Goal: Task Accomplishment & Management: Use online tool/utility

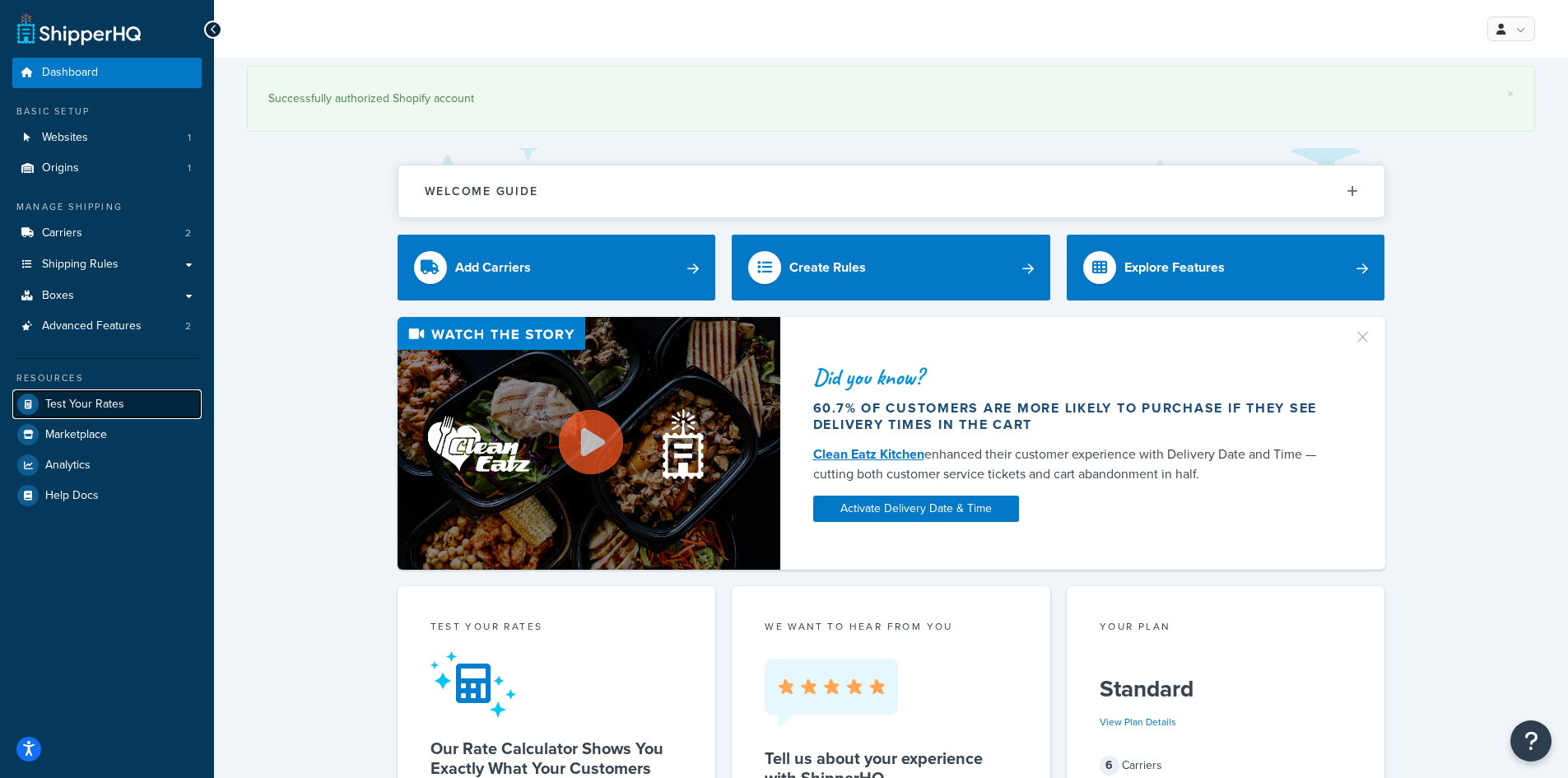
click at [118, 411] on span "Test Your Rates" at bounding box center [85, 405] width 79 height 14
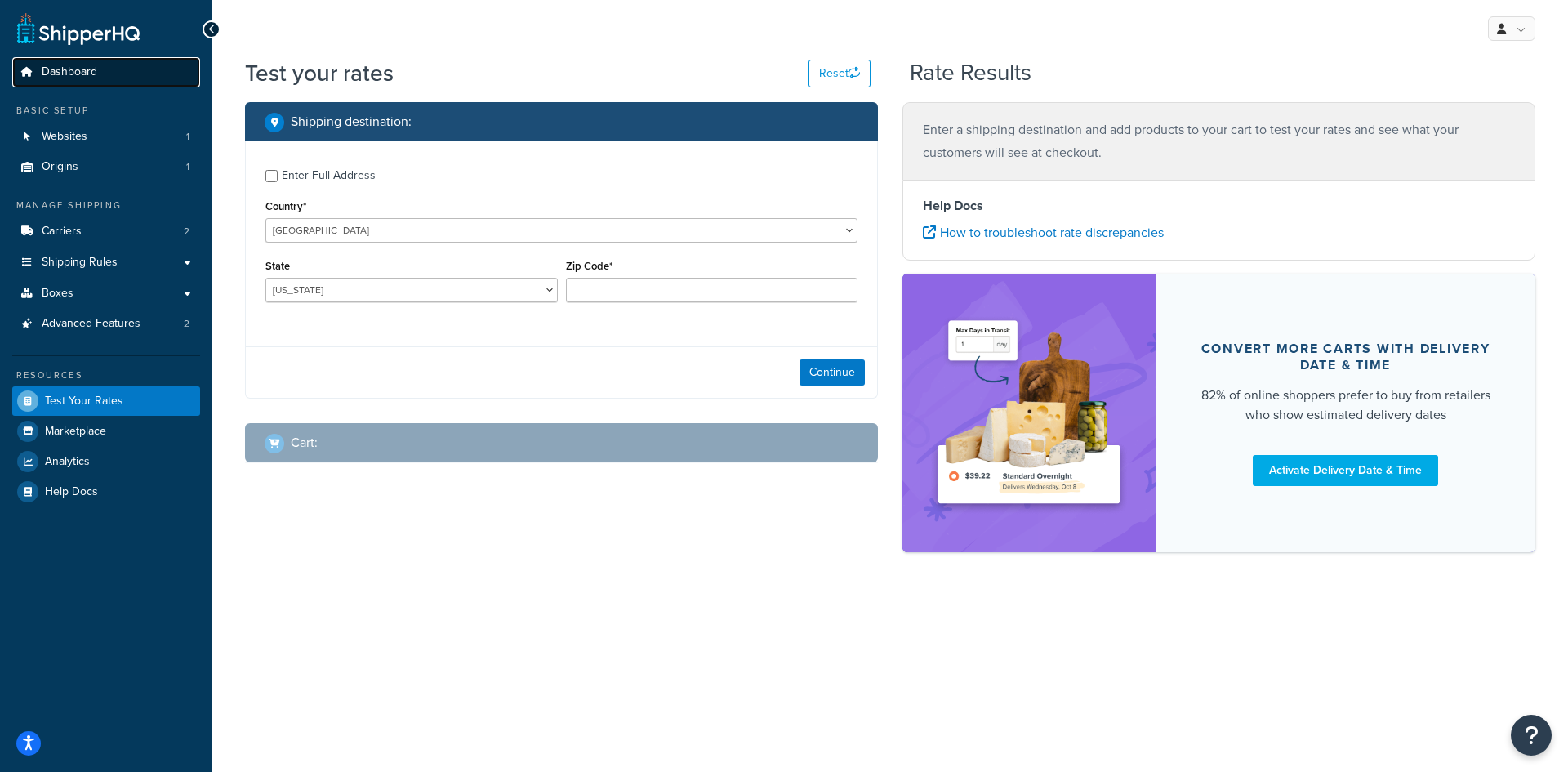
click at [65, 69] on span "Dashboard" at bounding box center [69, 72] width 56 height 14
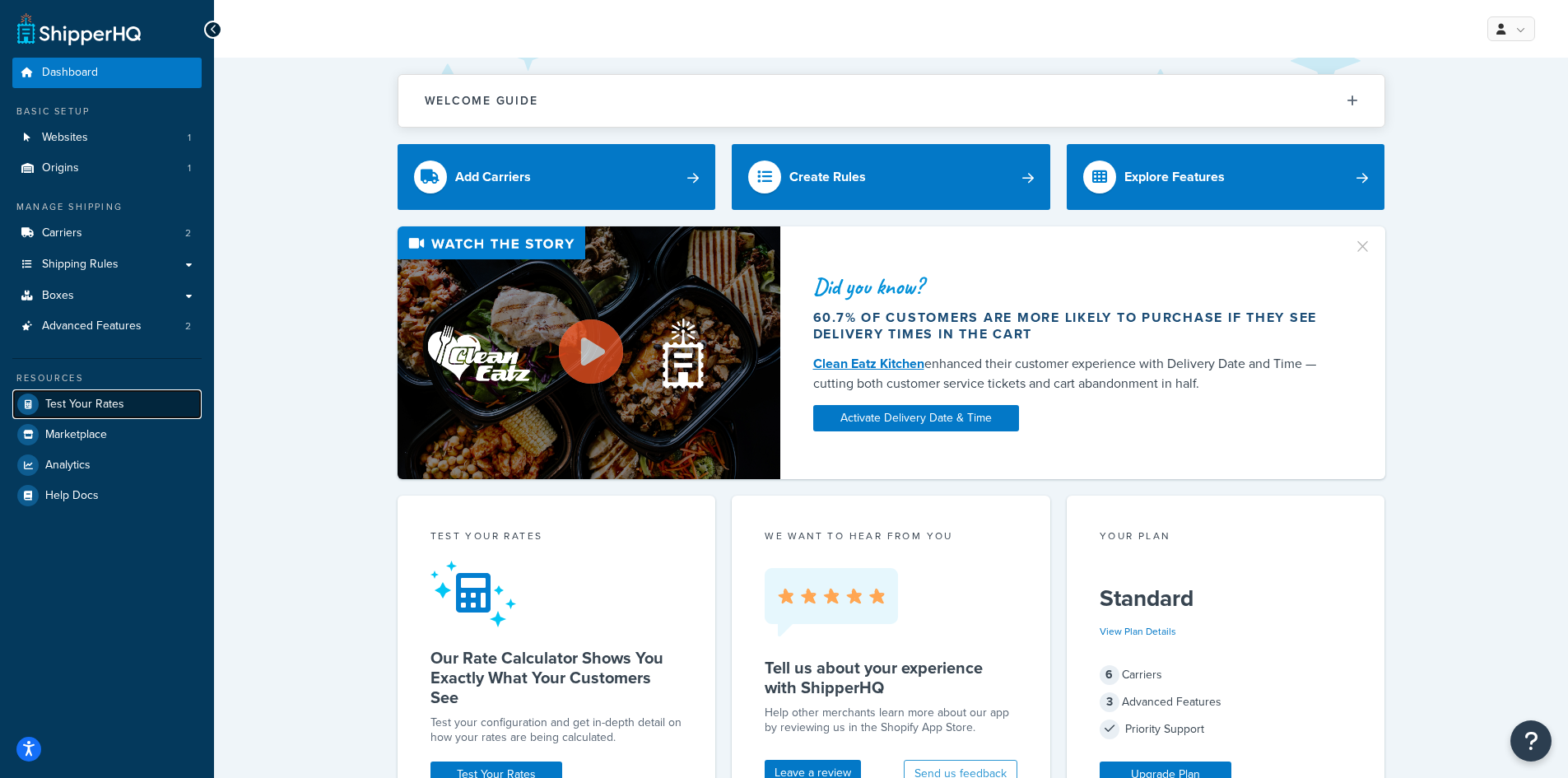
click at [77, 408] on span "Test Your Rates" at bounding box center [85, 405] width 79 height 14
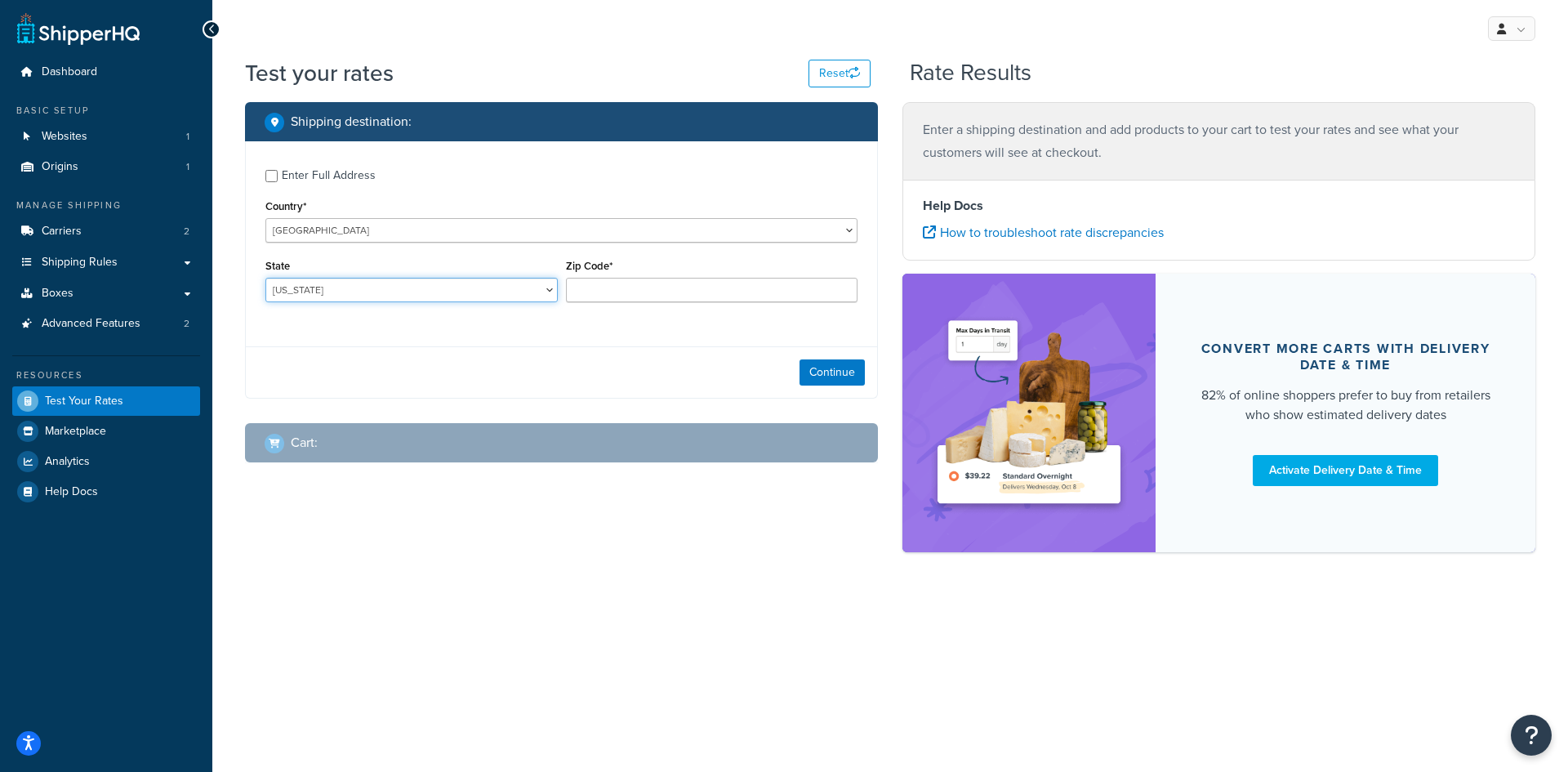
click at [388, 298] on select "Alabama Alaska American Samoa Arizona Arkansas Armed Forces Americas Armed Forc…" at bounding box center [412, 290] width 293 height 25
click at [740, 296] on input "Zip Code*" at bounding box center [712, 290] width 293 height 25
type input "84606"
click at [663, 364] on div "Continue" at bounding box center [562, 372] width 631 height 52
click at [832, 375] on button "Continue" at bounding box center [832, 373] width 65 height 26
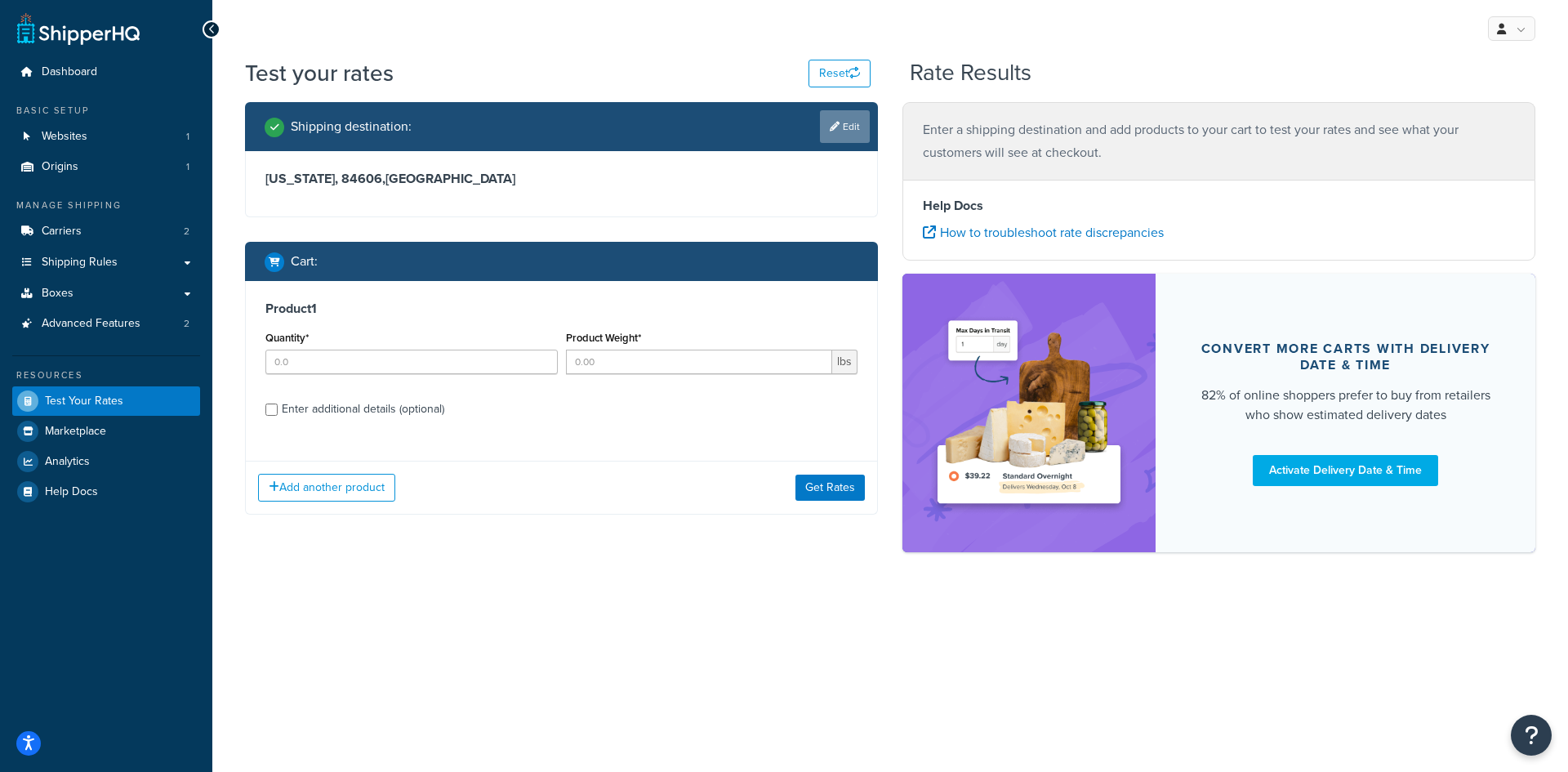
click at [840, 126] on link "Edit" at bounding box center [844, 127] width 50 height 33
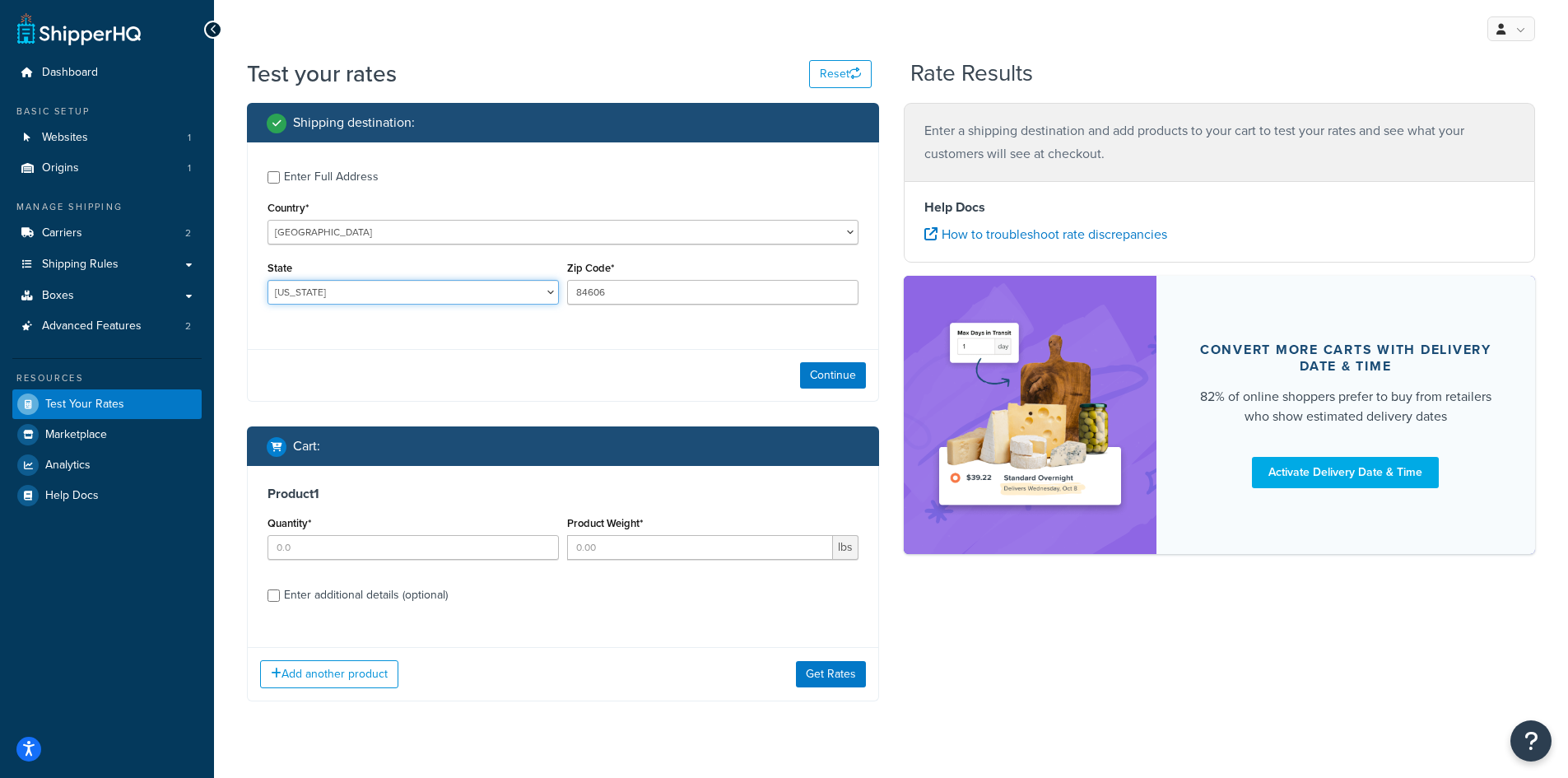
click at [300, 292] on select "Alabama Alaska American Samoa Arizona Arkansas Armed Forces Americas Armed Forc…" at bounding box center [414, 293] width 292 height 25
click at [268, 280] on select "Alabama Alaska American Samoa Arizona Arkansas Armed Forces Americas Armed Forc…" at bounding box center [414, 293] width 292 height 25
click at [376, 291] on select "Alabama Alaska American Samoa Arizona Arkansas Armed Forces Americas Armed Forc…" at bounding box center [414, 293] width 292 height 25
click at [268, 280] on select "Alabama Alaska American Samoa Arizona Arkansas Armed Forces Americas Armed Forc…" at bounding box center [414, 293] width 292 height 25
click at [400, 349] on div "Continue" at bounding box center [563, 375] width 630 height 52
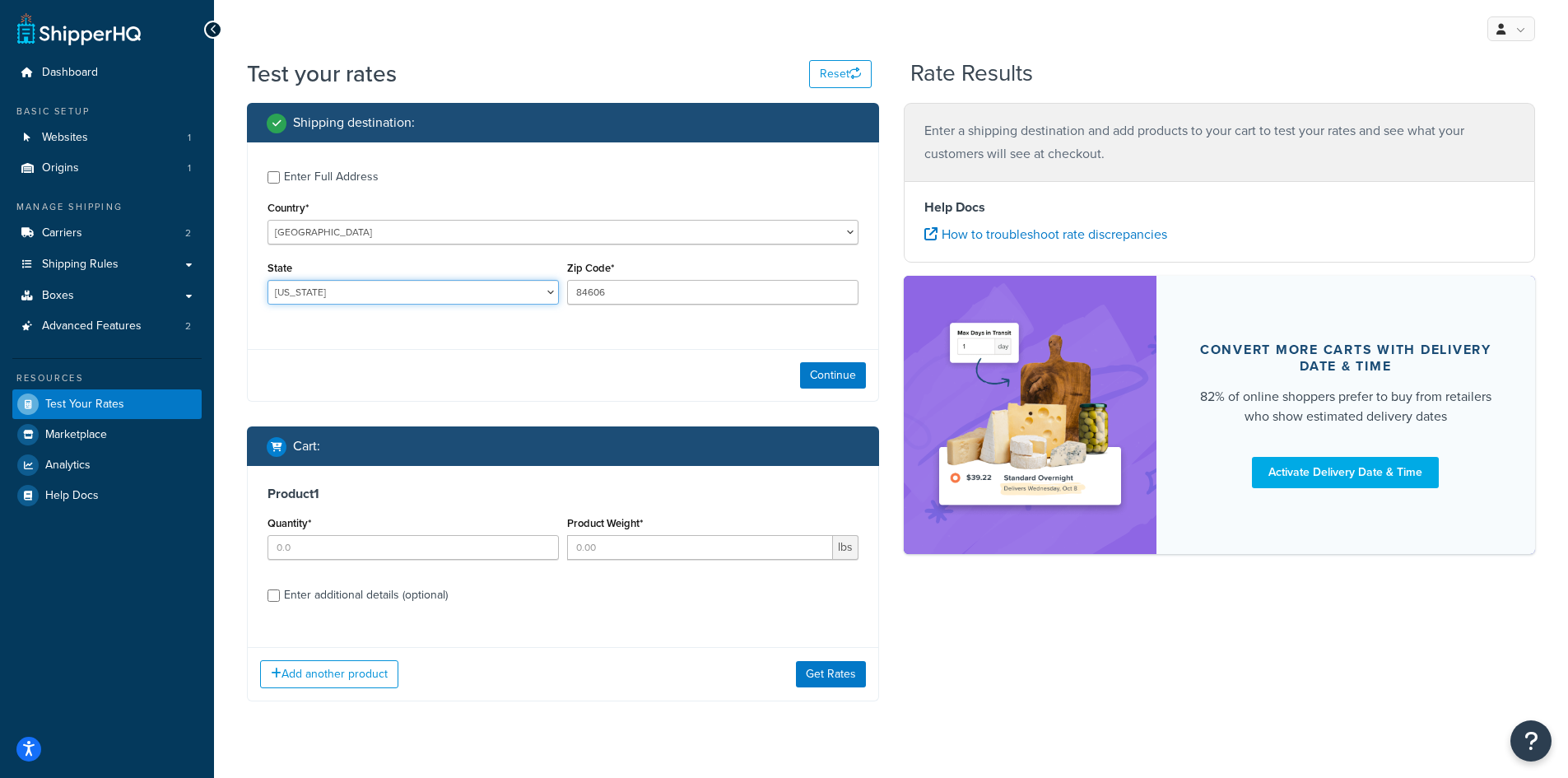
click at [390, 290] on select "Alabama Alaska American Samoa Arizona Arkansas Armed Forces Americas Armed Forc…" at bounding box center [414, 293] width 292 height 25
select select "AL"
click at [268, 280] on select "Alabama Alaska American Samoa Arizona Arkansas Armed Forces Americas Armed Forc…" at bounding box center [414, 293] width 292 height 25
click at [833, 388] on button "Continue" at bounding box center [833, 376] width 66 height 26
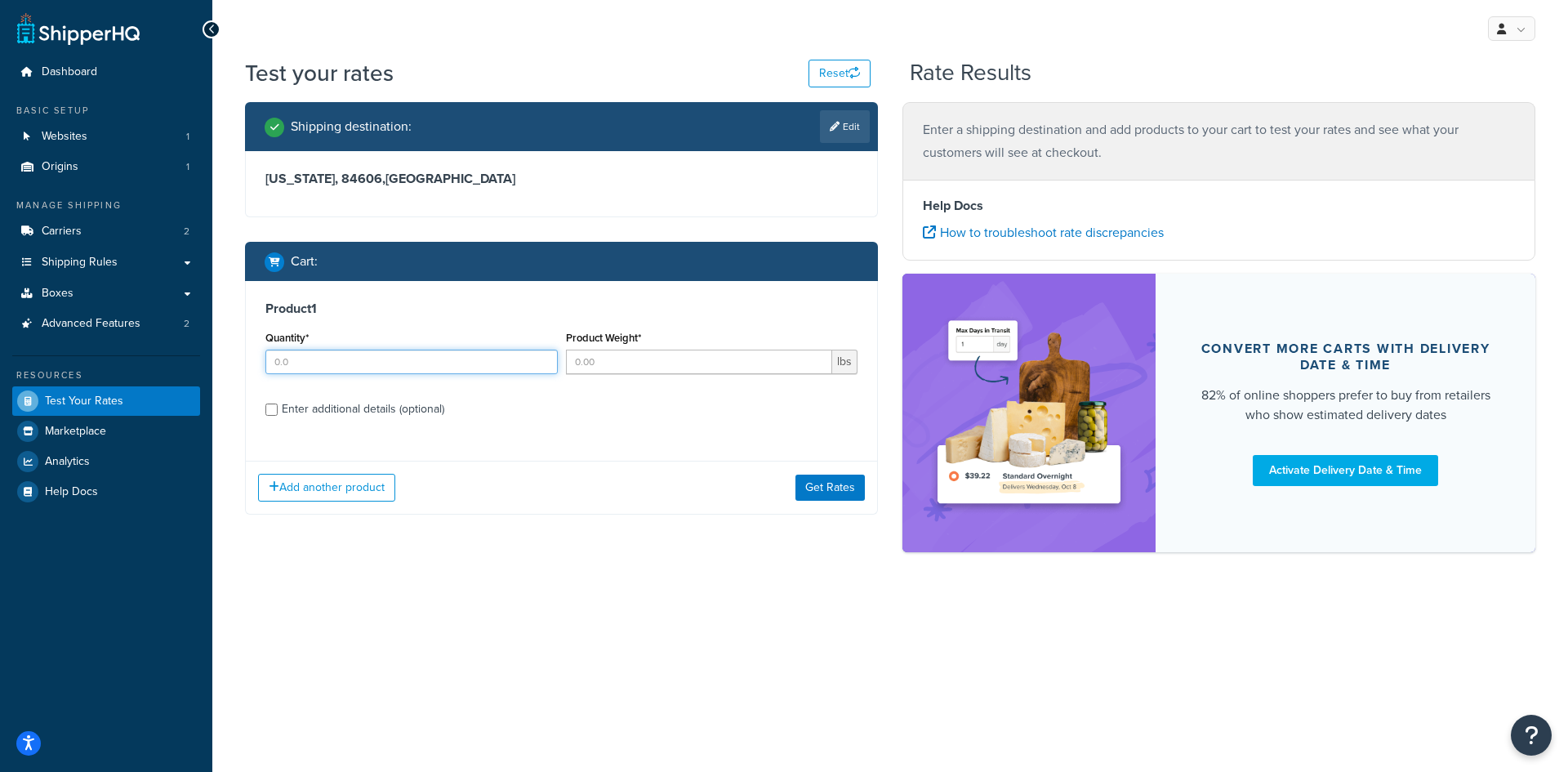
click at [329, 366] on input "Quantity*" at bounding box center [412, 362] width 293 height 25
type input "100"
click at [585, 364] on input "Product Weight*" at bounding box center [699, 362] width 267 height 25
type input "1.79"
click at [817, 492] on button "Get Rates" at bounding box center [830, 488] width 69 height 26
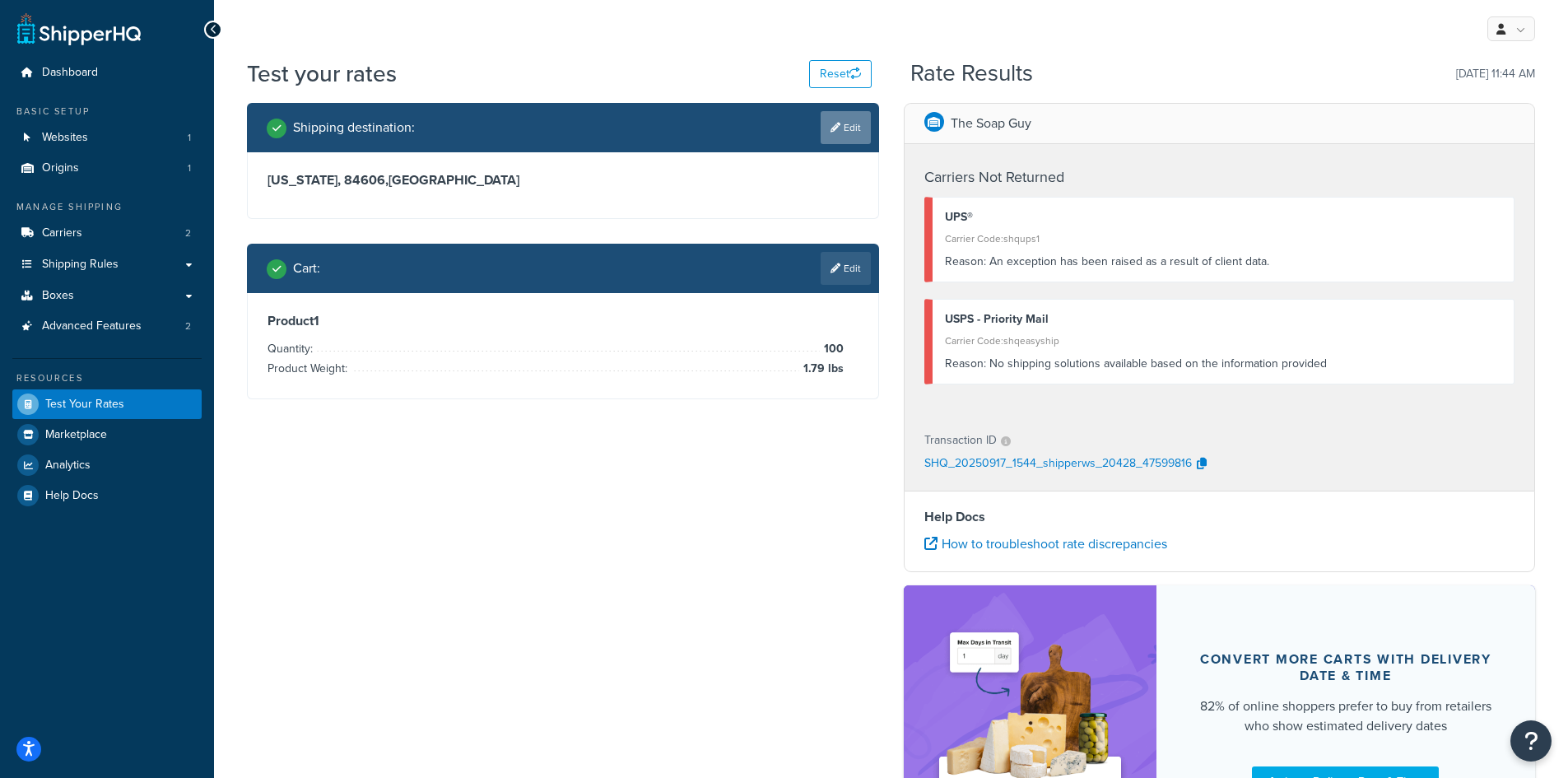
click at [833, 129] on icon at bounding box center [835, 128] width 10 height 10
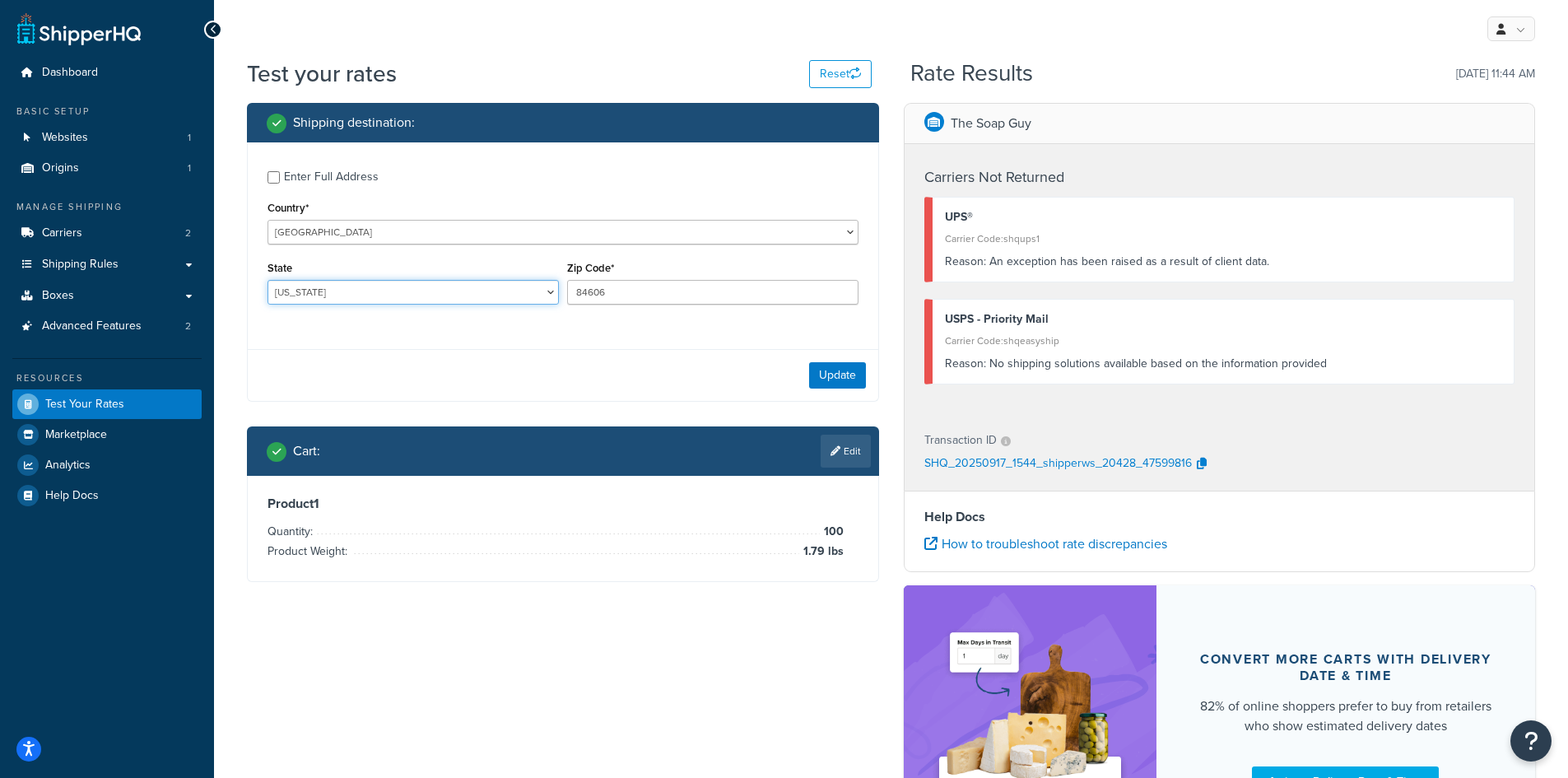
click at [279, 294] on select "Alabama Alaska American Samoa Arizona Arkansas Armed Forces Americas Armed Forc…" at bounding box center [414, 293] width 292 height 25
select select "UT"
click at [268, 280] on select "Alabama Alaska American Samoa Arizona Arkansas Armed Forces Americas Armed Forc…" at bounding box center [414, 293] width 292 height 25
click at [846, 378] on button "Update" at bounding box center [837, 376] width 57 height 26
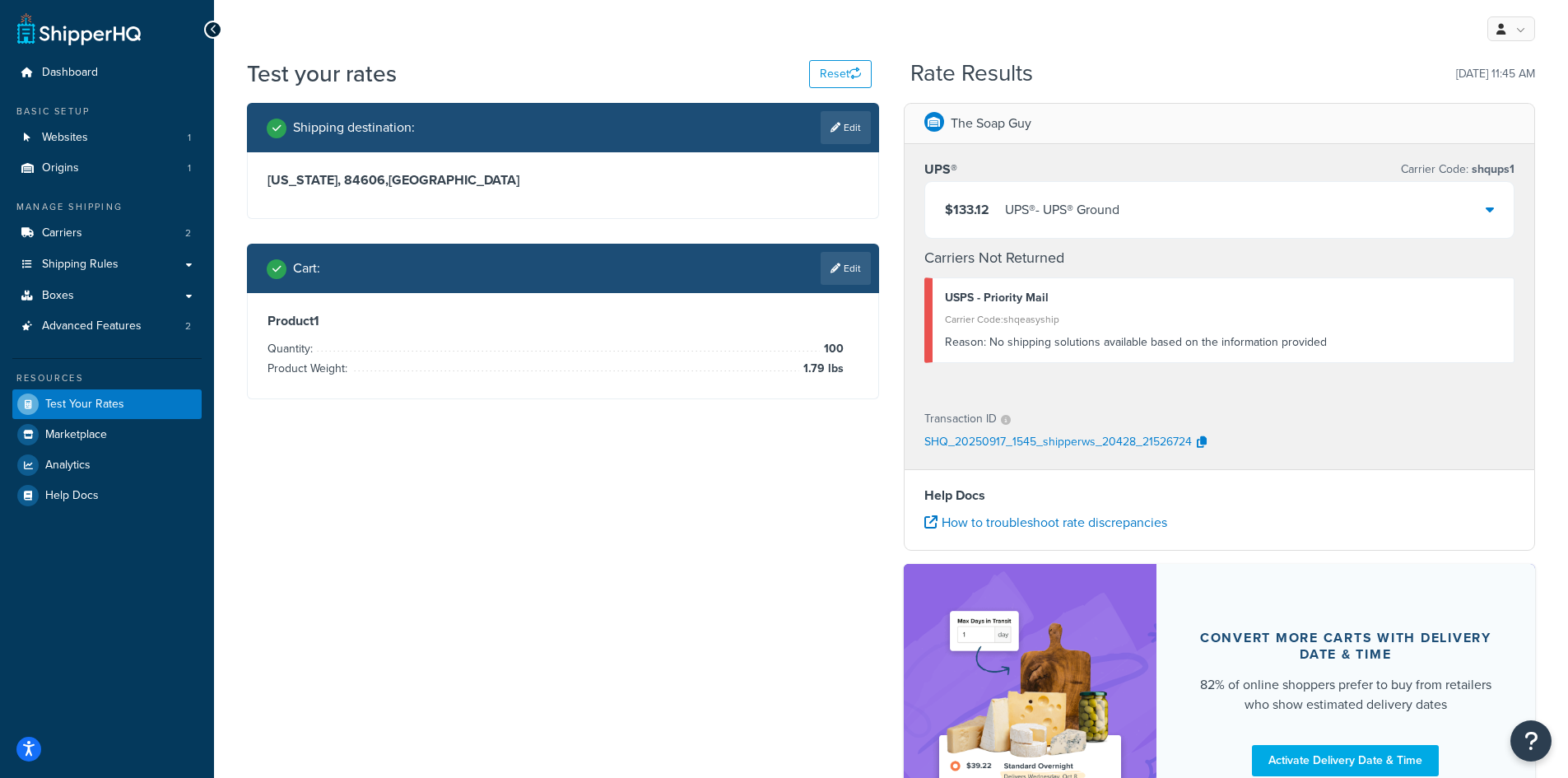
click at [1489, 204] on icon at bounding box center [1491, 209] width 8 height 13
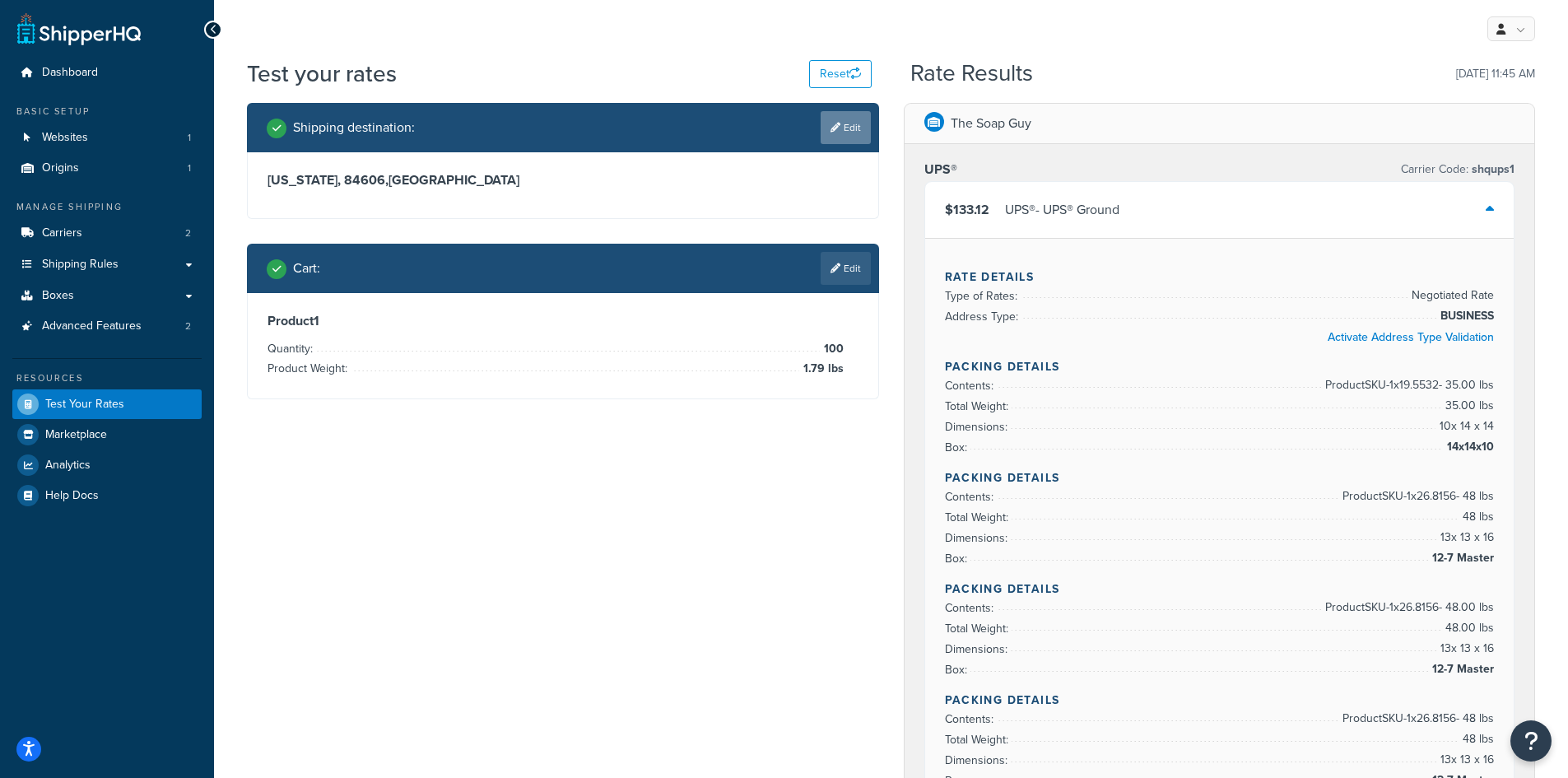
click at [845, 134] on link "Edit" at bounding box center [845, 128] width 50 height 33
select select "UT"
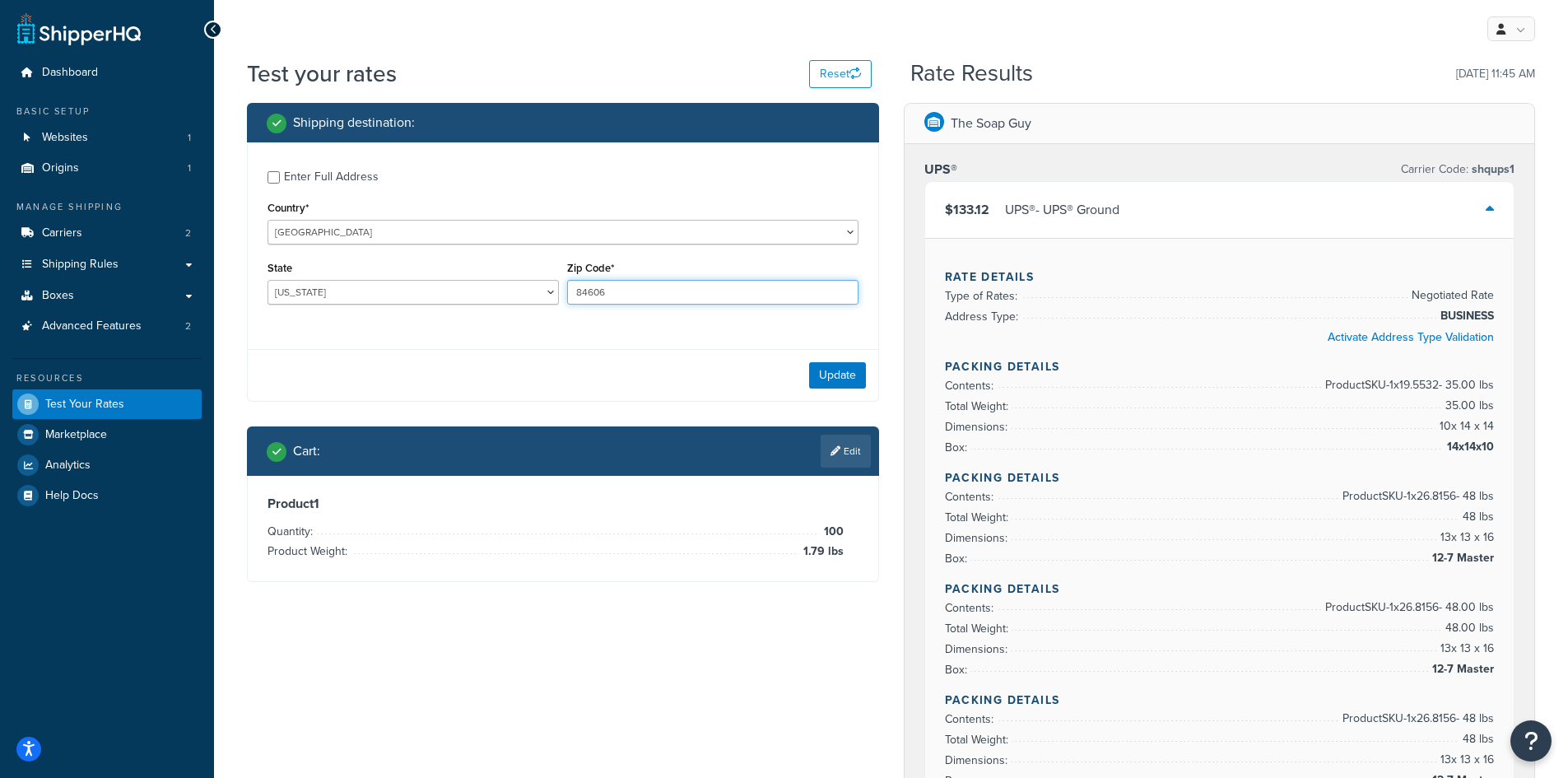
click at [691, 290] on input "84606" at bounding box center [713, 293] width 292 height 25
type input "8"
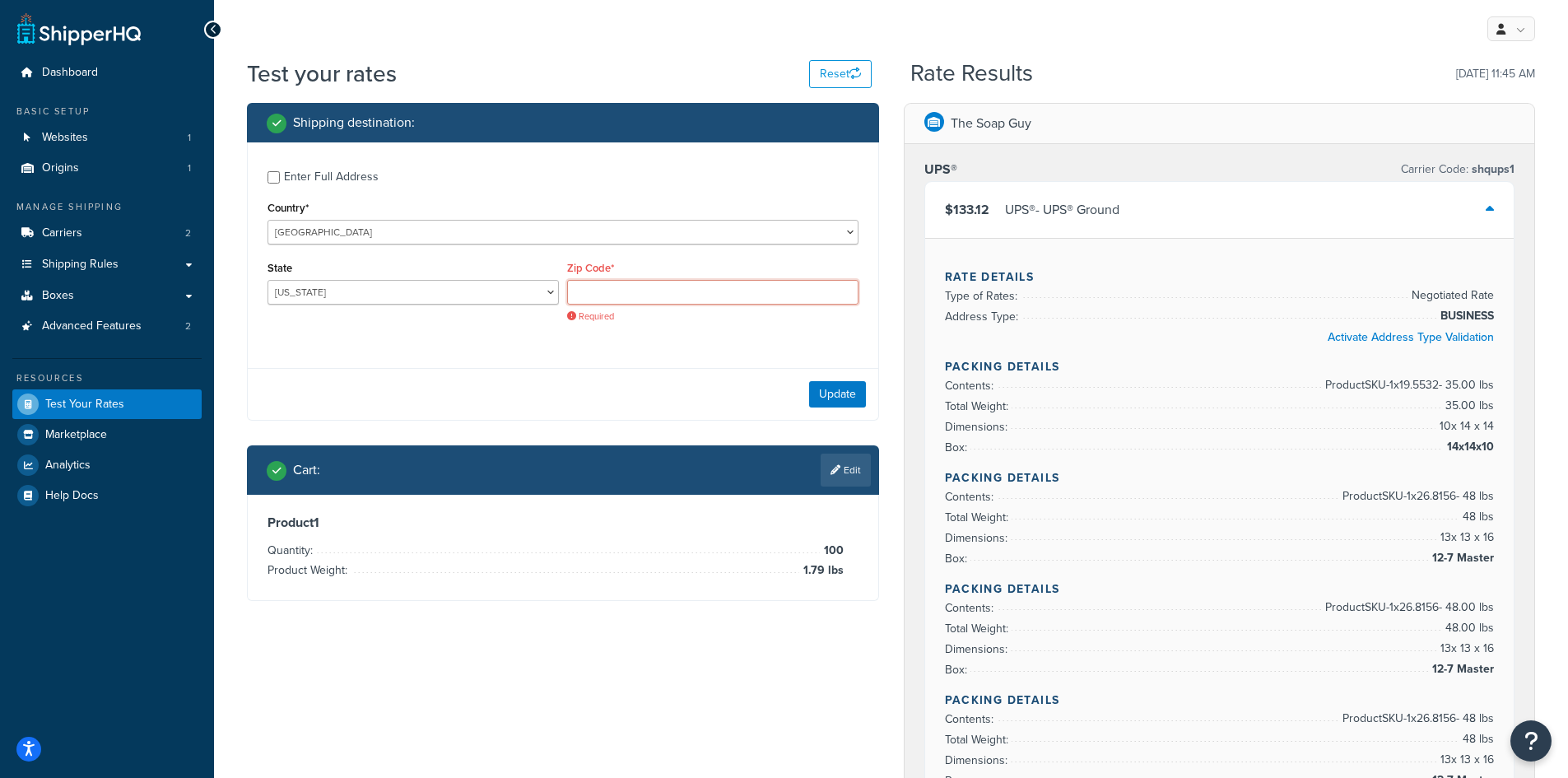
click at [607, 293] on input "Zip Code*" at bounding box center [713, 293] width 292 height 25
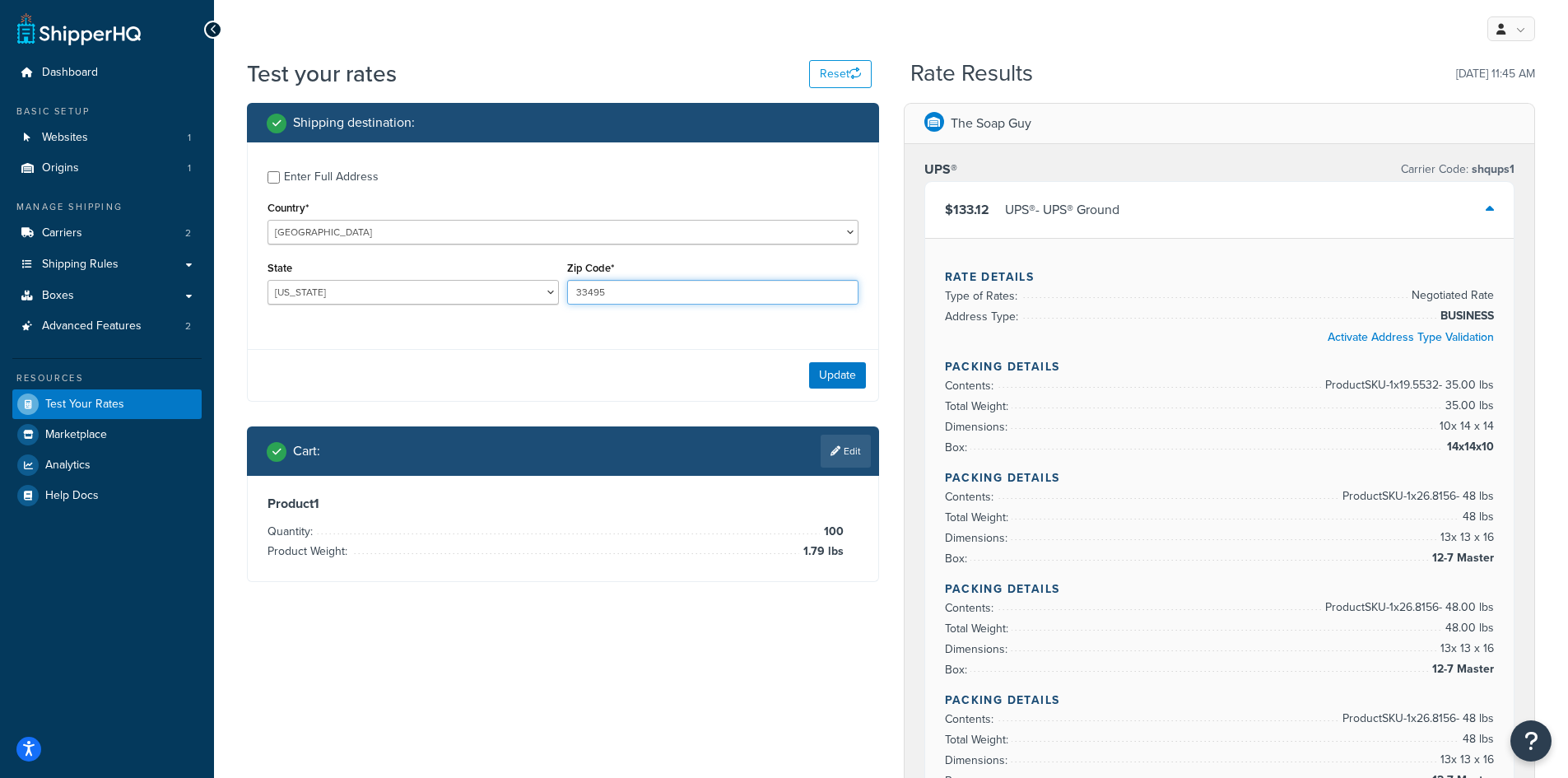
type input "33495"
click at [447, 292] on select "Alabama Alaska American Samoa Arizona Arkansas Armed Forces Americas Armed Forc…" at bounding box center [414, 293] width 292 height 25
select select "FL"
click at [268, 280] on select "Alabama Alaska American Samoa Arizona Arkansas Armed Forces Americas Armed Forc…" at bounding box center [414, 293] width 292 height 25
click at [826, 375] on button "Update" at bounding box center [837, 376] width 57 height 26
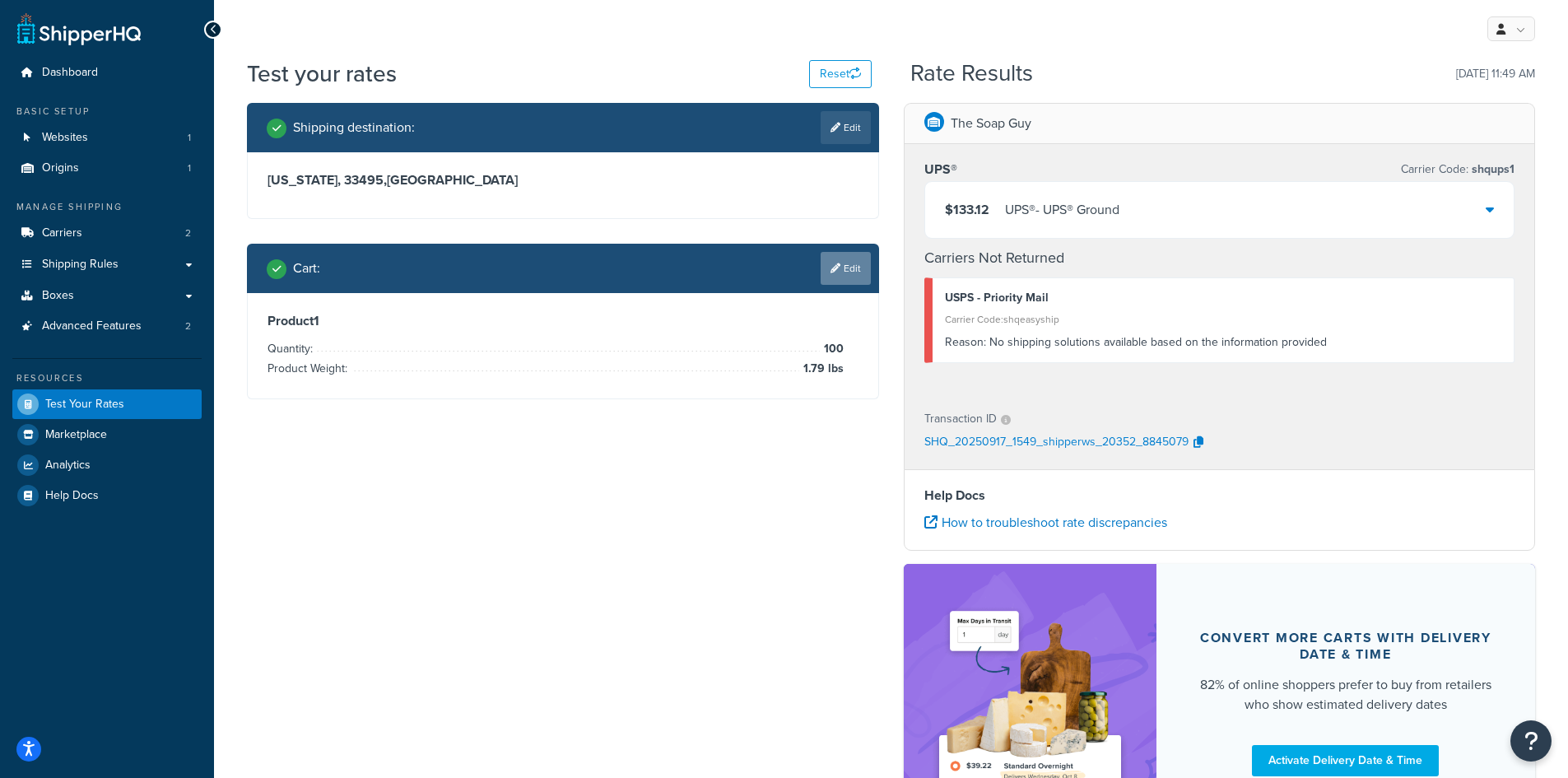
click at [850, 274] on link "Edit" at bounding box center [845, 269] width 50 height 33
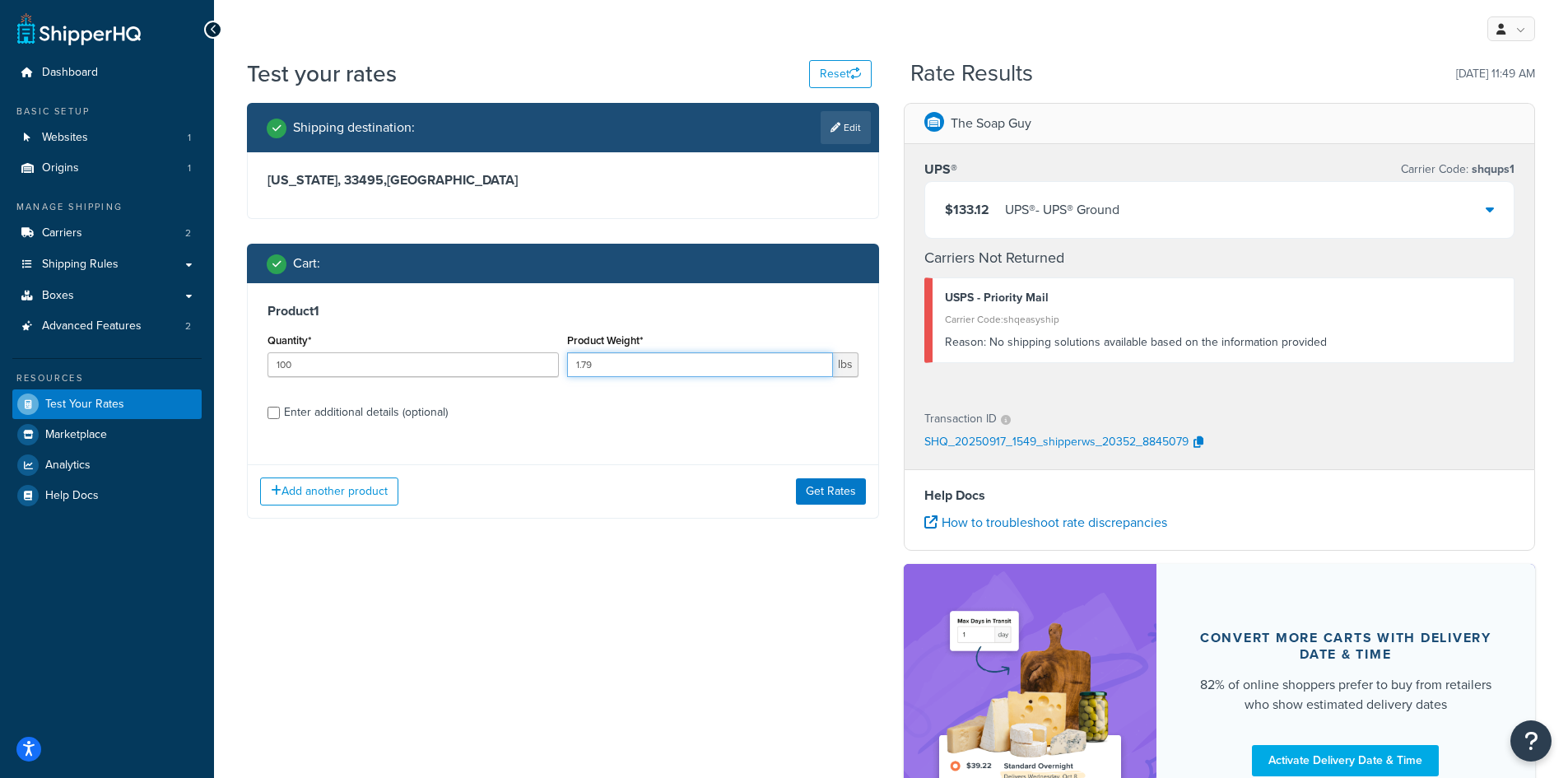
click at [589, 369] on input "1.79" at bounding box center [700, 365] width 266 height 25
drag, startPoint x: 589, startPoint y: 369, endPoint x: 569, endPoint y: 368, distance: 20.0
click at [569, 368] on input "1.79" at bounding box center [700, 365] width 266 height 25
type input ".96"
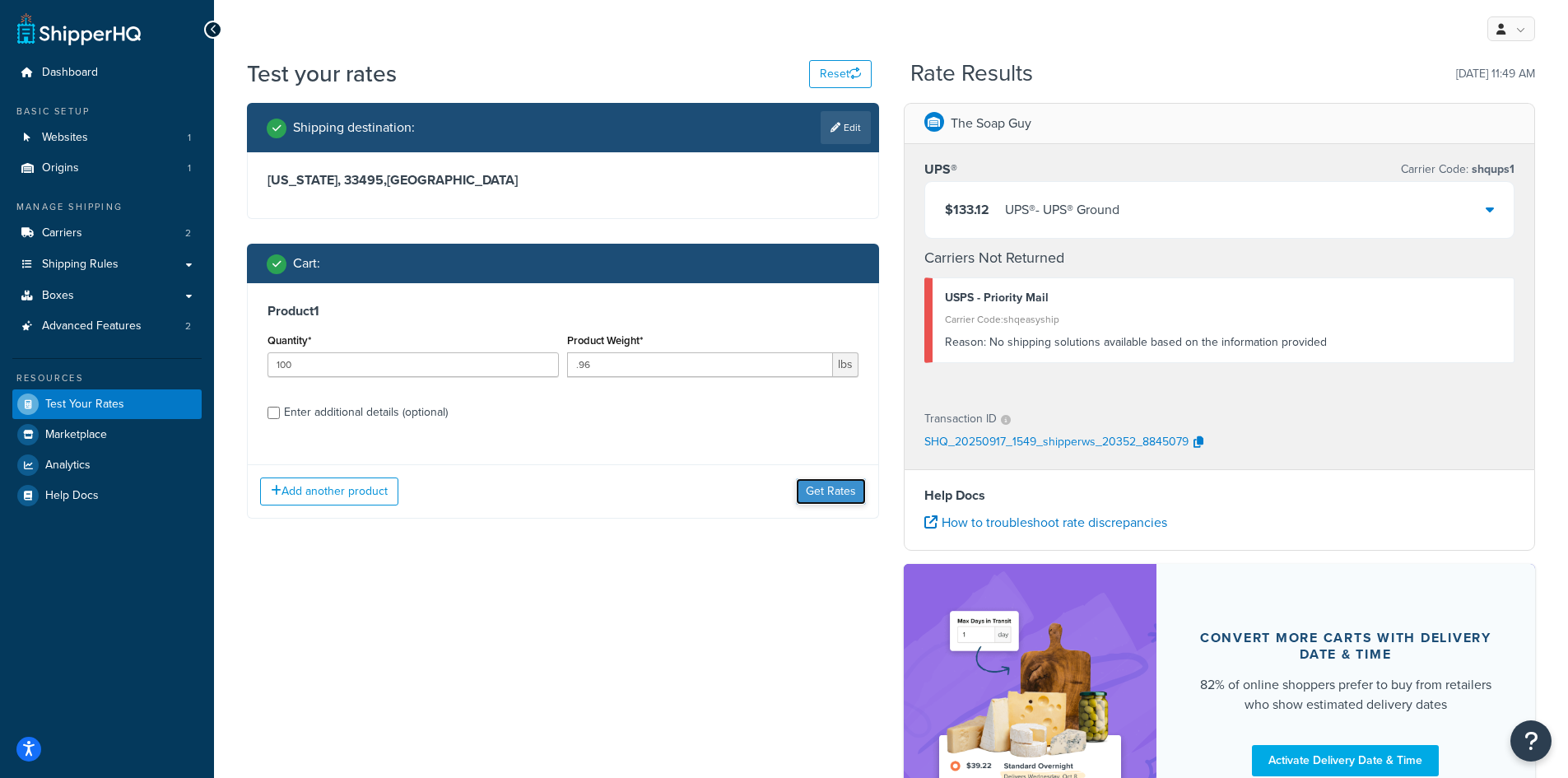
click at [811, 495] on button "Get Rates" at bounding box center [831, 492] width 70 height 26
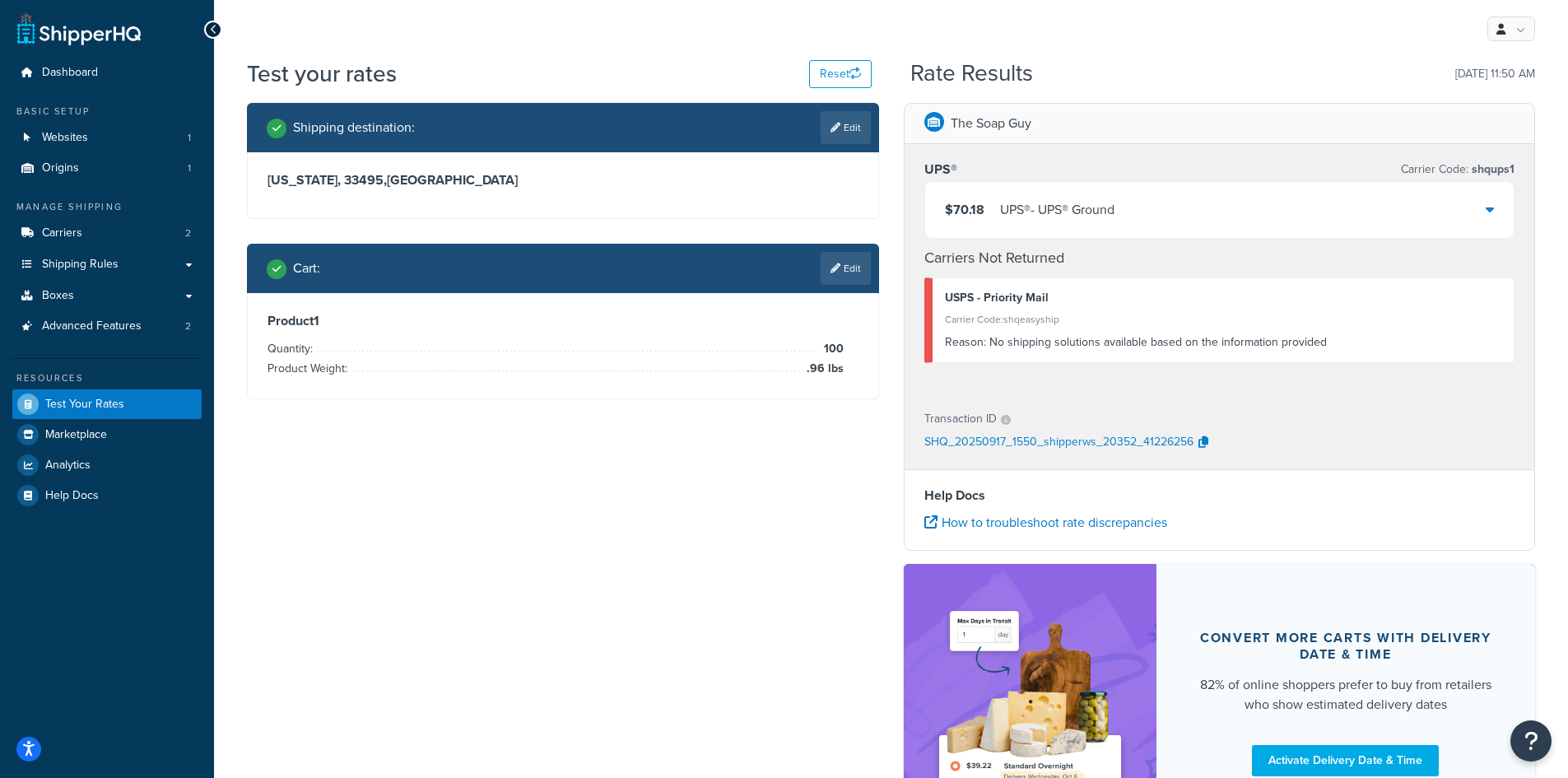
click at [1322, 212] on div "$70.18 UPS® - UPS® Ground" at bounding box center [1219, 210] width 589 height 56
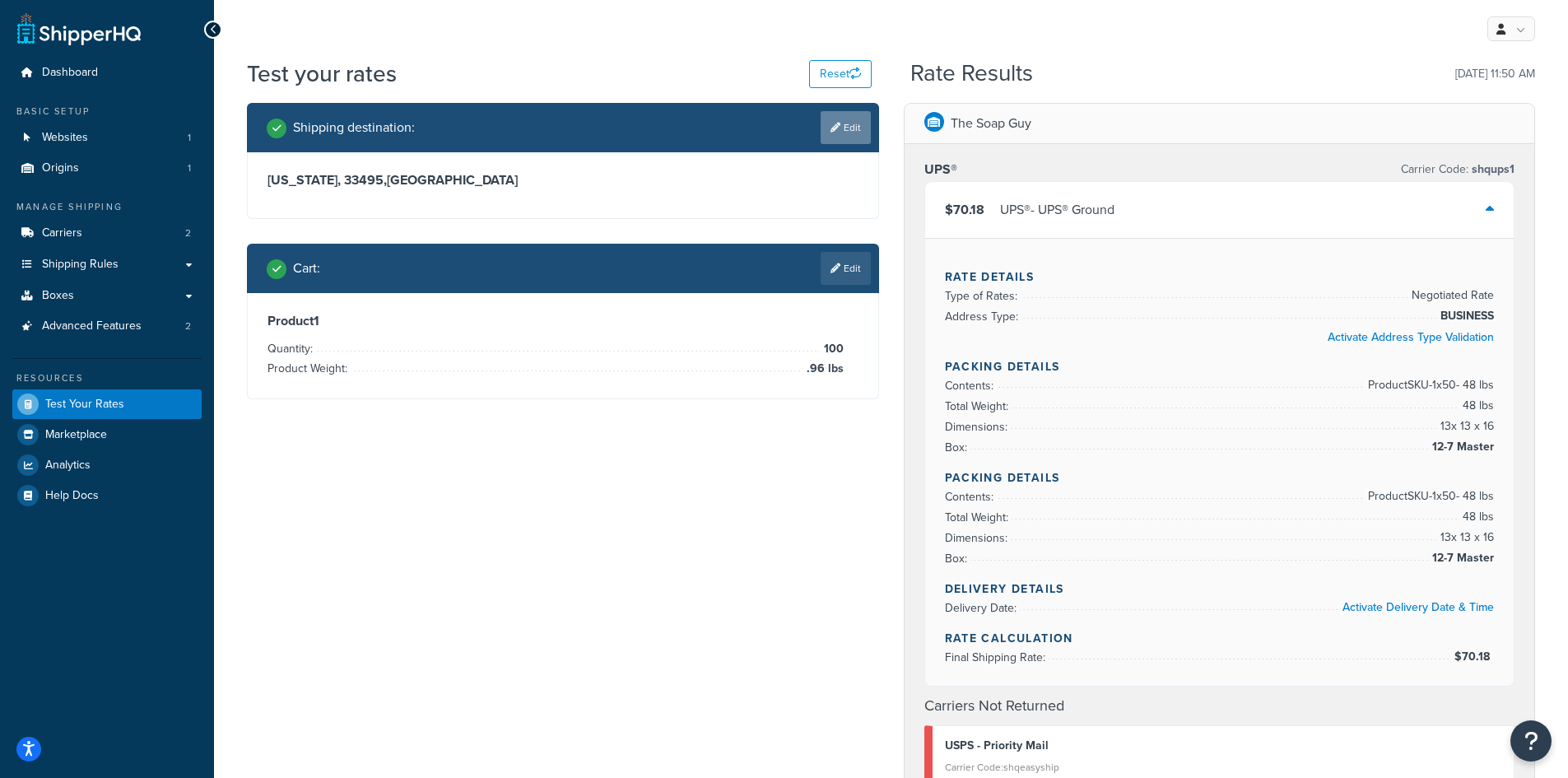
click at [845, 137] on link "Edit" at bounding box center [845, 128] width 50 height 33
select select "FL"
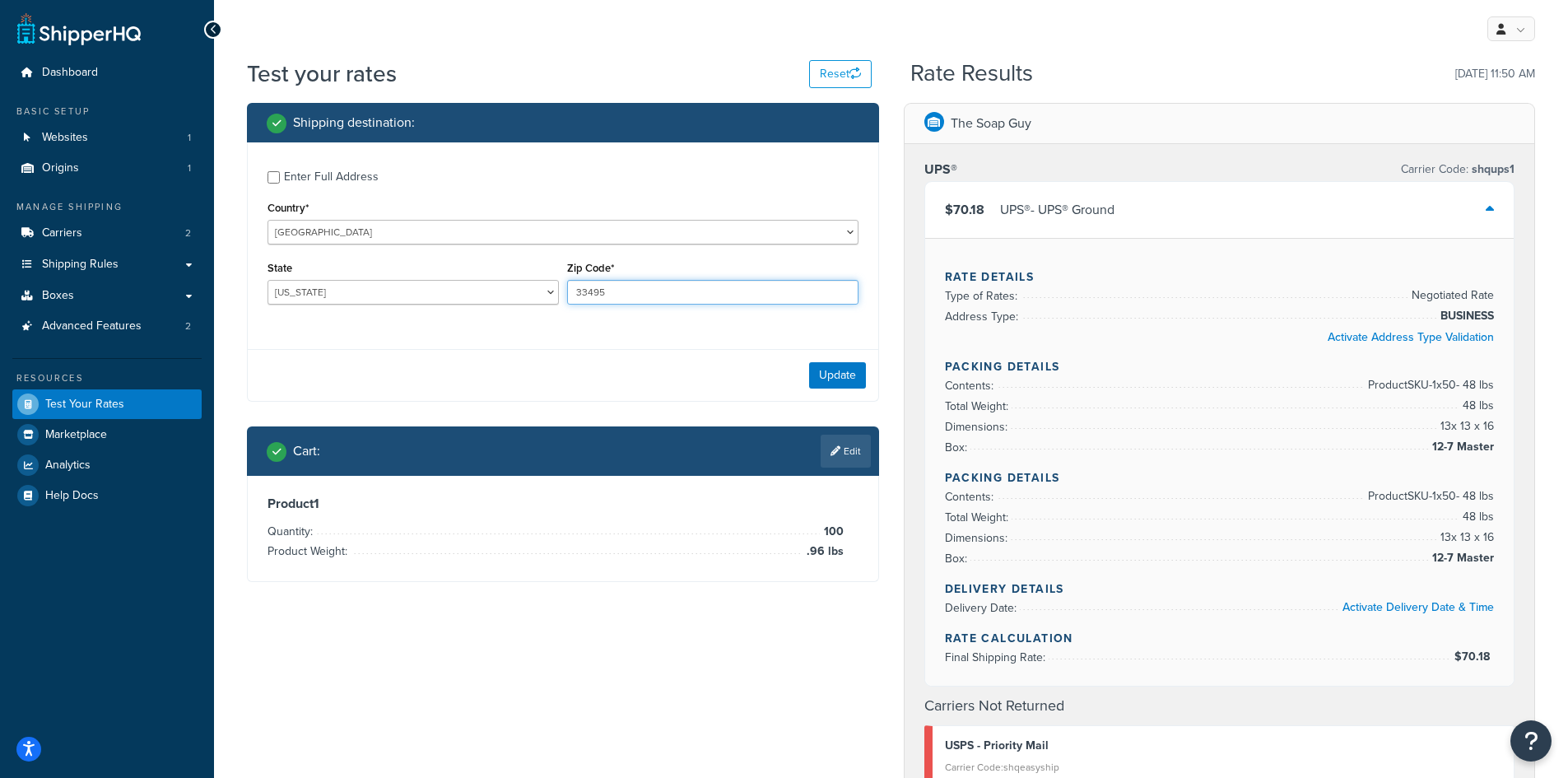
click at [670, 292] on input "33495" at bounding box center [713, 293] width 292 height 25
click at [672, 289] on input "33495" at bounding box center [713, 293] width 292 height 25
click at [655, 296] on input "33495" at bounding box center [713, 293] width 292 height 25
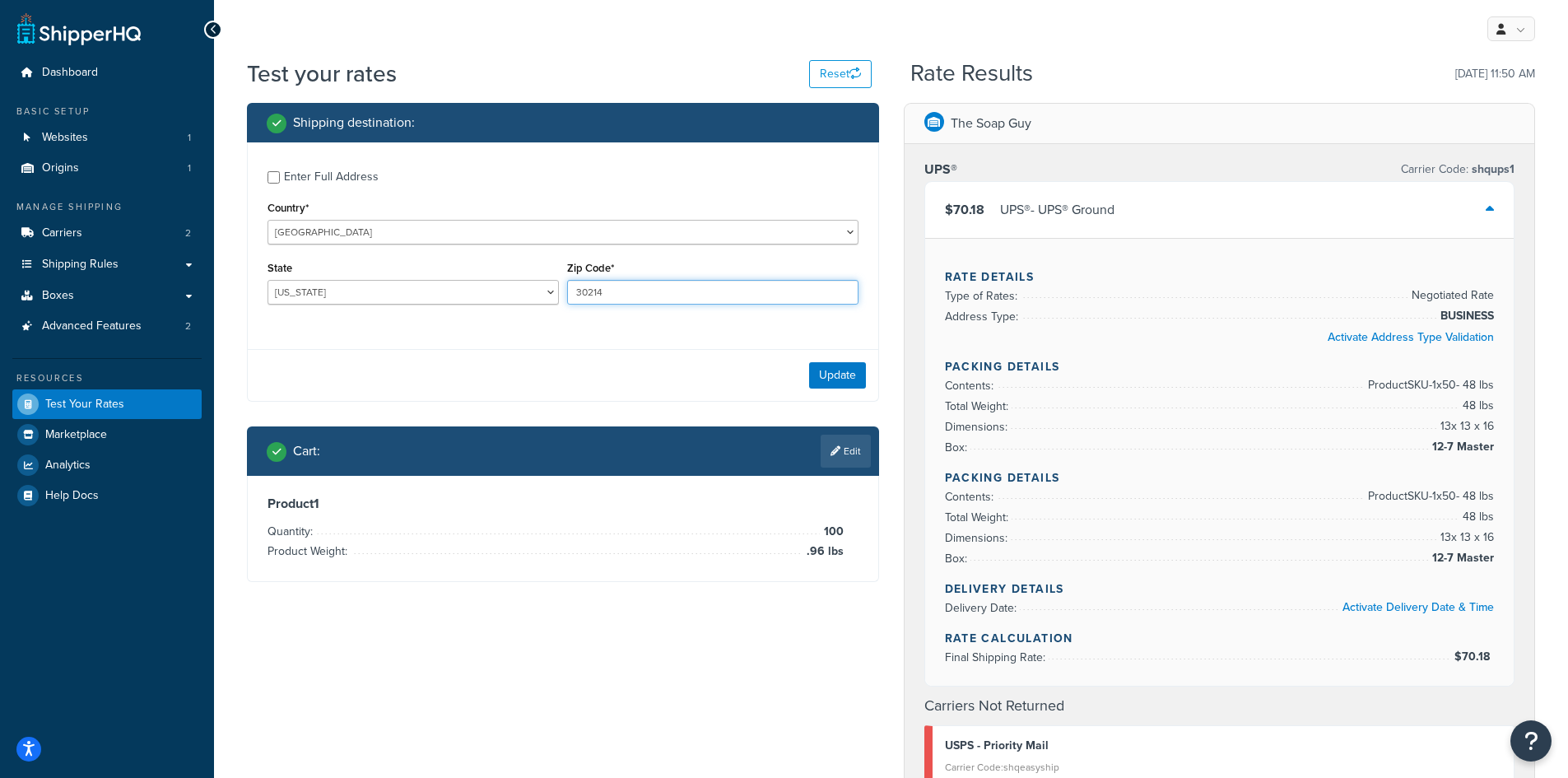
type input "30214"
click at [394, 297] on select "Alabama Alaska American Samoa Arizona Arkansas Armed Forces Americas Armed Forc…" at bounding box center [414, 293] width 292 height 25
select select "GA"
click at [268, 280] on select "Alabama Alaska American Samoa Arizona Arkansas Armed Forces Americas Armed Forc…" at bounding box center [414, 293] width 292 height 25
click at [614, 288] on input "30214" at bounding box center [713, 293] width 292 height 25
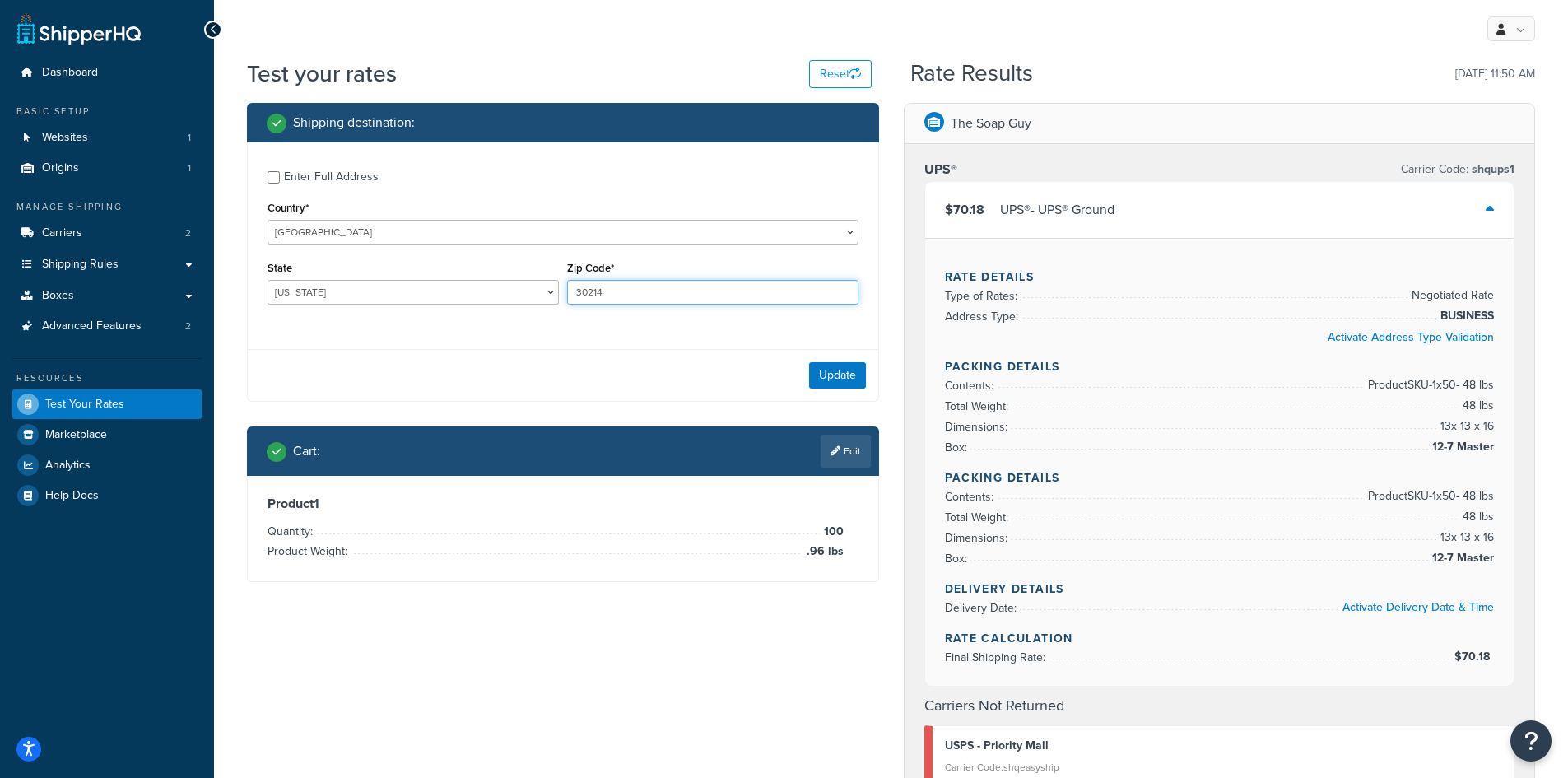
click at [614, 288] on input "30214" at bounding box center [713, 293] width 292 height 25
type input "31204"
click at [620, 337] on div "Enter Full Address Country* United States United Kingdom Afghanistan Åland Isla…" at bounding box center [563, 240] width 630 height 194
click at [830, 368] on button "Update" at bounding box center [837, 376] width 57 height 26
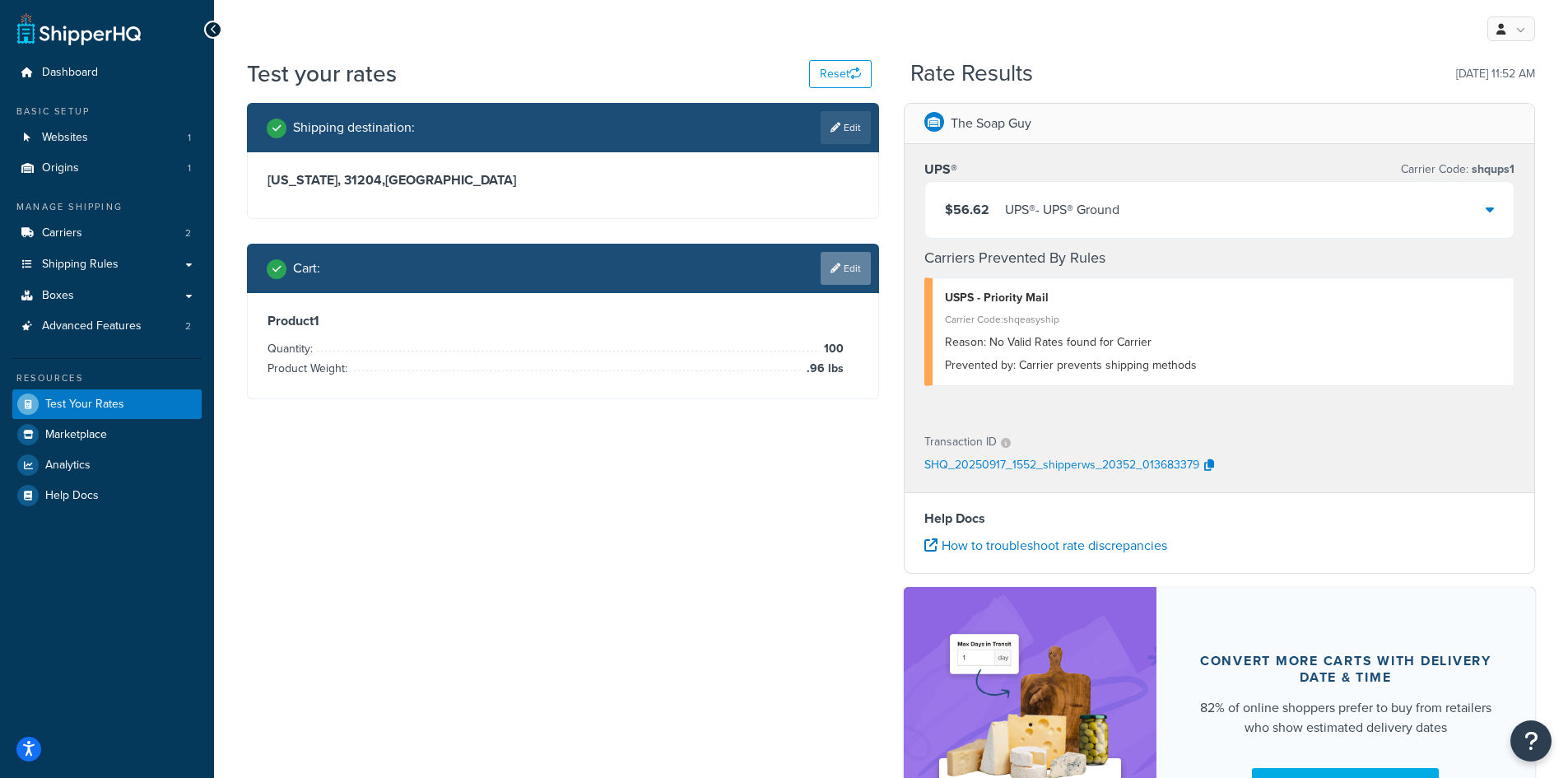
click at [846, 275] on link "Edit" at bounding box center [845, 269] width 50 height 33
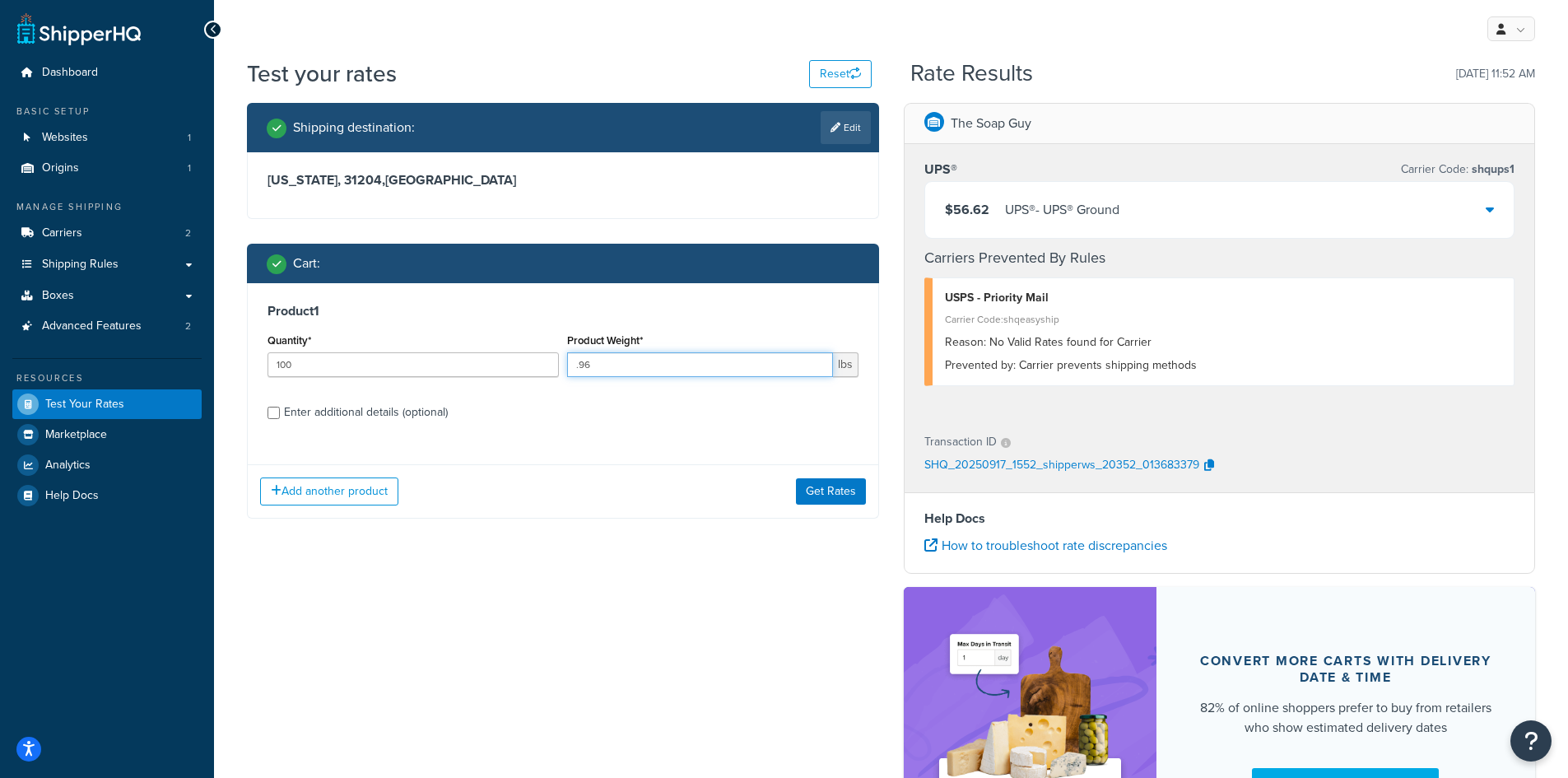
click at [593, 363] on input ".96" at bounding box center [700, 365] width 266 height 25
click at [592, 362] on input ".96" at bounding box center [700, 365] width 266 height 25
drag, startPoint x: 592, startPoint y: 362, endPoint x: 509, endPoint y: 352, distance: 83.6
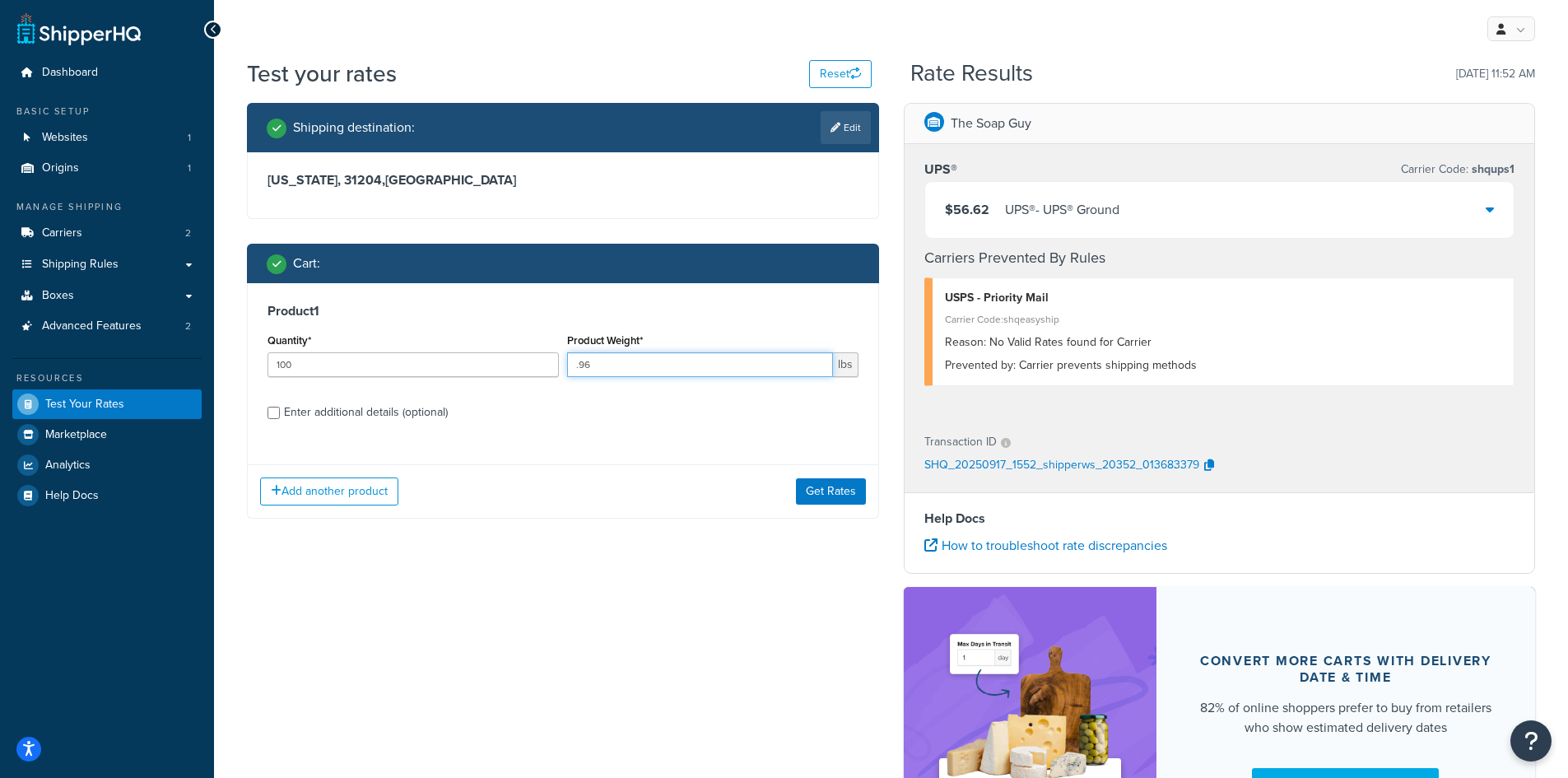
click at [509, 352] on div "Quantity* 100 Product Weight* .96 lbs" at bounding box center [563, 359] width 599 height 60
type input ".86"
click at [854, 494] on button "Get Rates" at bounding box center [831, 492] width 70 height 26
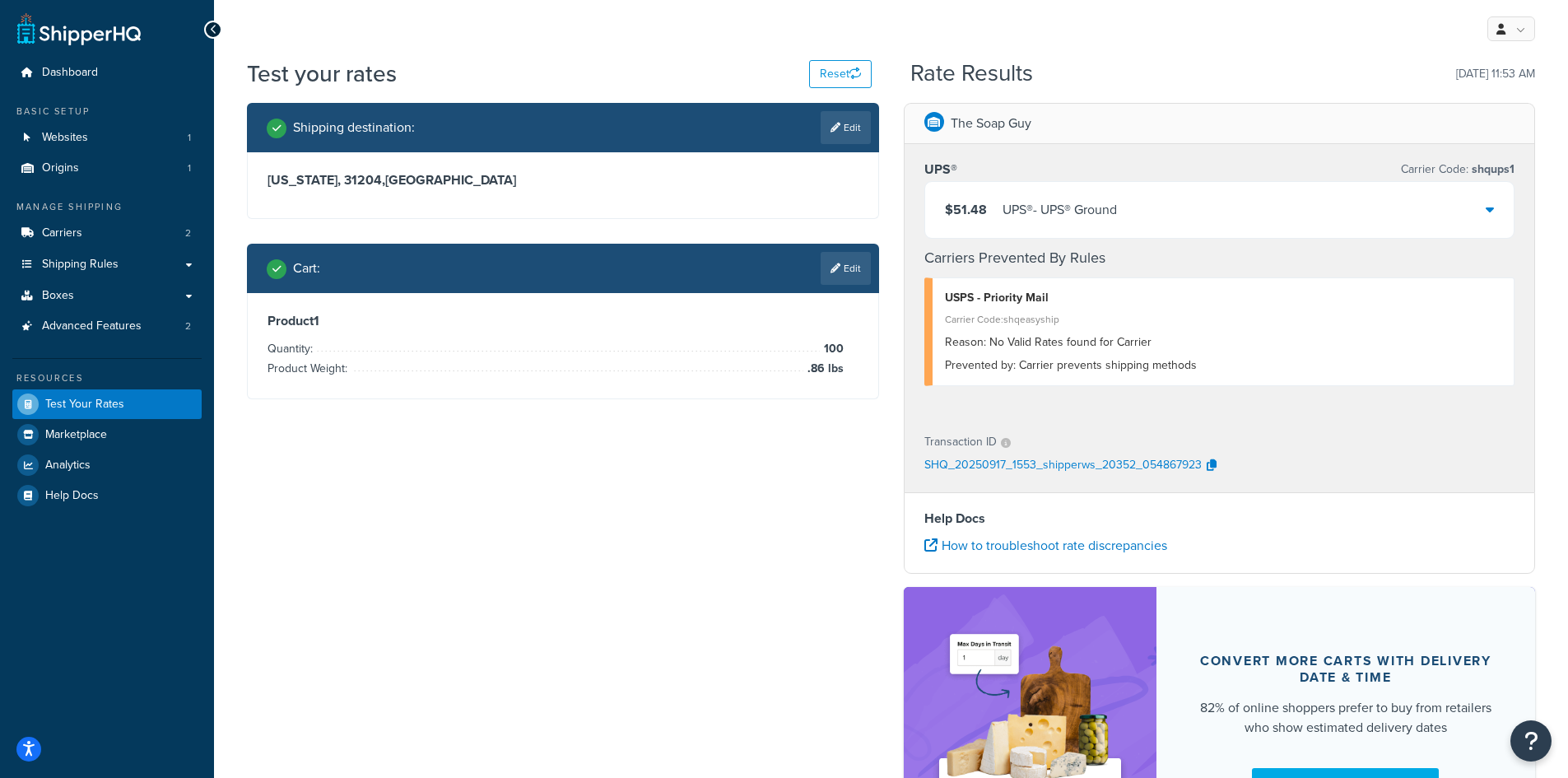
click at [1430, 213] on div "$51.48 UPS® - UPS® Ground" at bounding box center [1219, 210] width 589 height 56
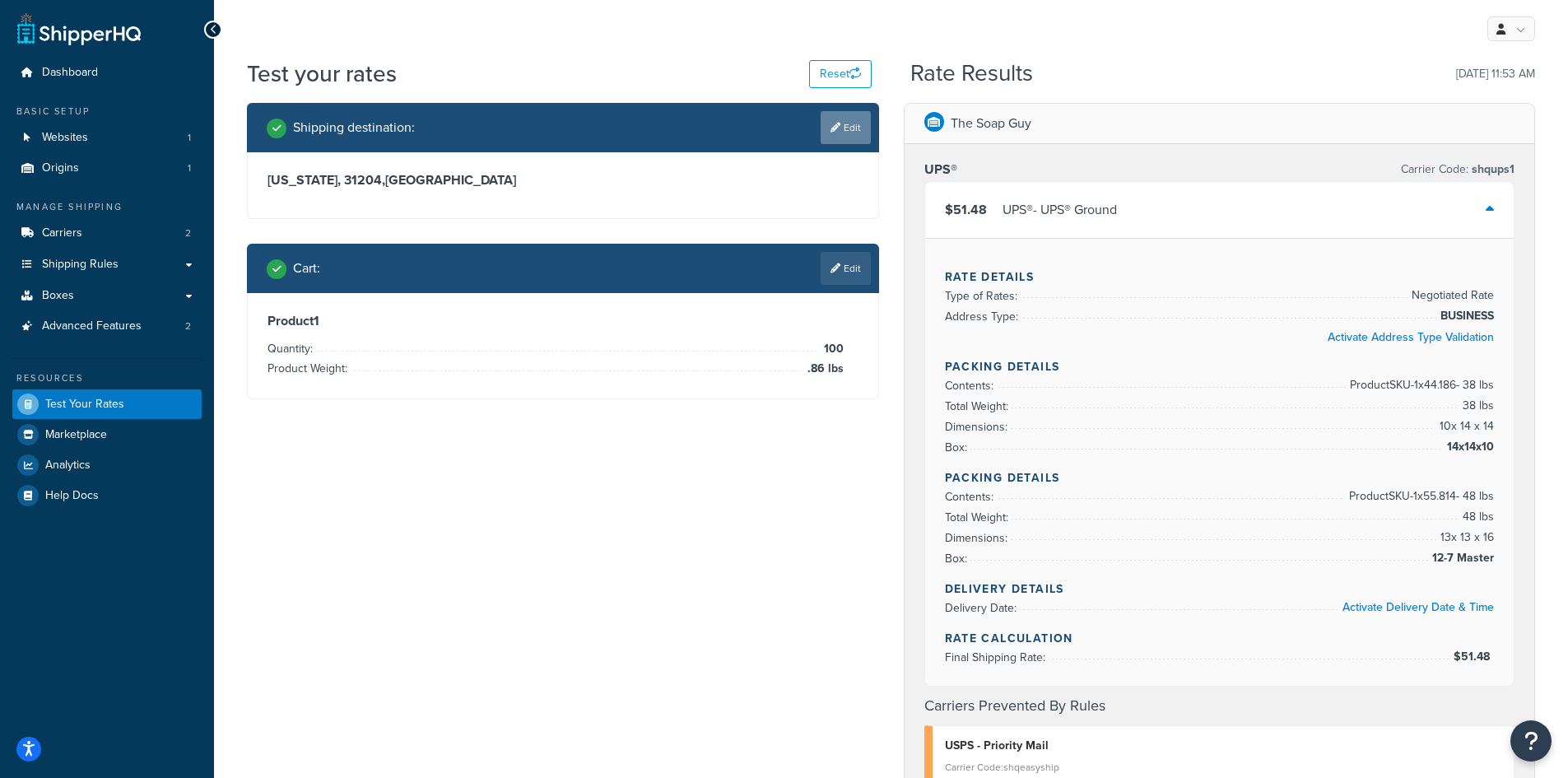
click at [831, 131] on icon at bounding box center [835, 128] width 10 height 10
select select "GA"
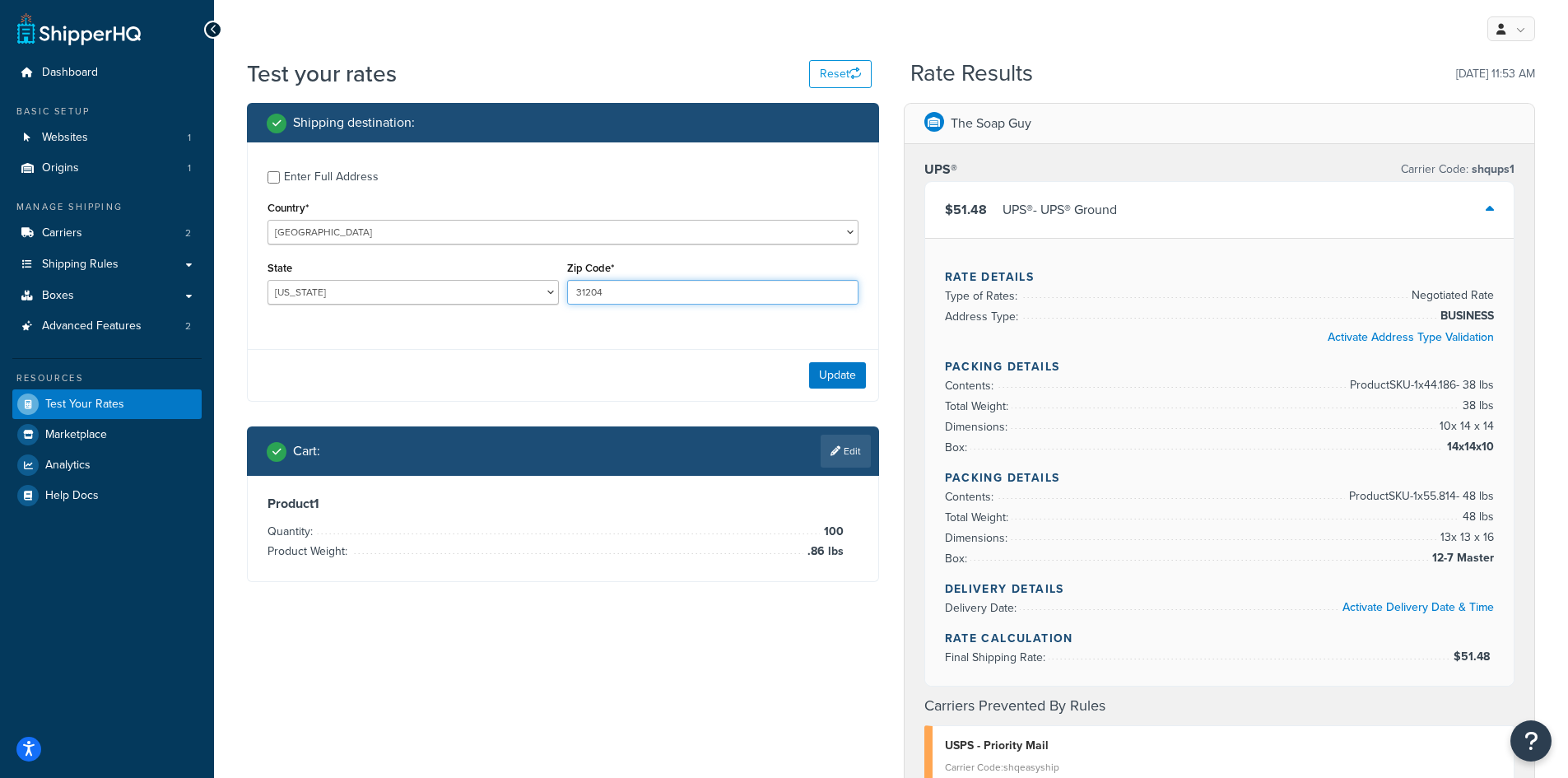
click at [699, 284] on input "31204" at bounding box center [713, 293] width 292 height 25
type input "33504"
click at [281, 304] on select "Alabama Alaska American Samoa Arizona Arkansas Armed Forces Americas Armed Forc…" at bounding box center [414, 293] width 292 height 25
select select "FL"
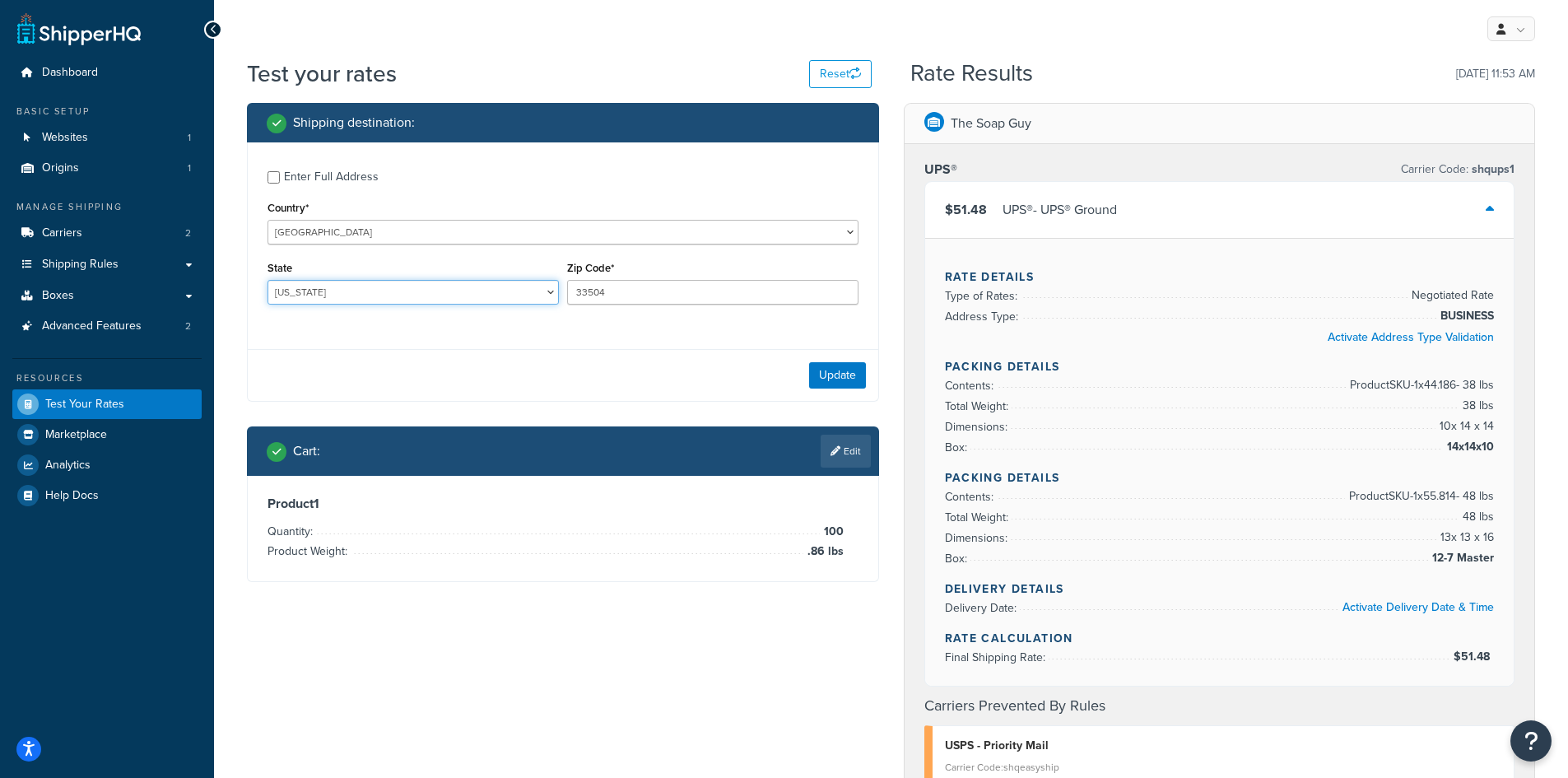
click at [268, 280] on select "Alabama Alaska American Samoa Arizona Arkansas Armed Forces Americas Armed Forc…" at bounding box center [414, 293] width 292 height 25
click at [835, 373] on button "Update" at bounding box center [837, 376] width 57 height 26
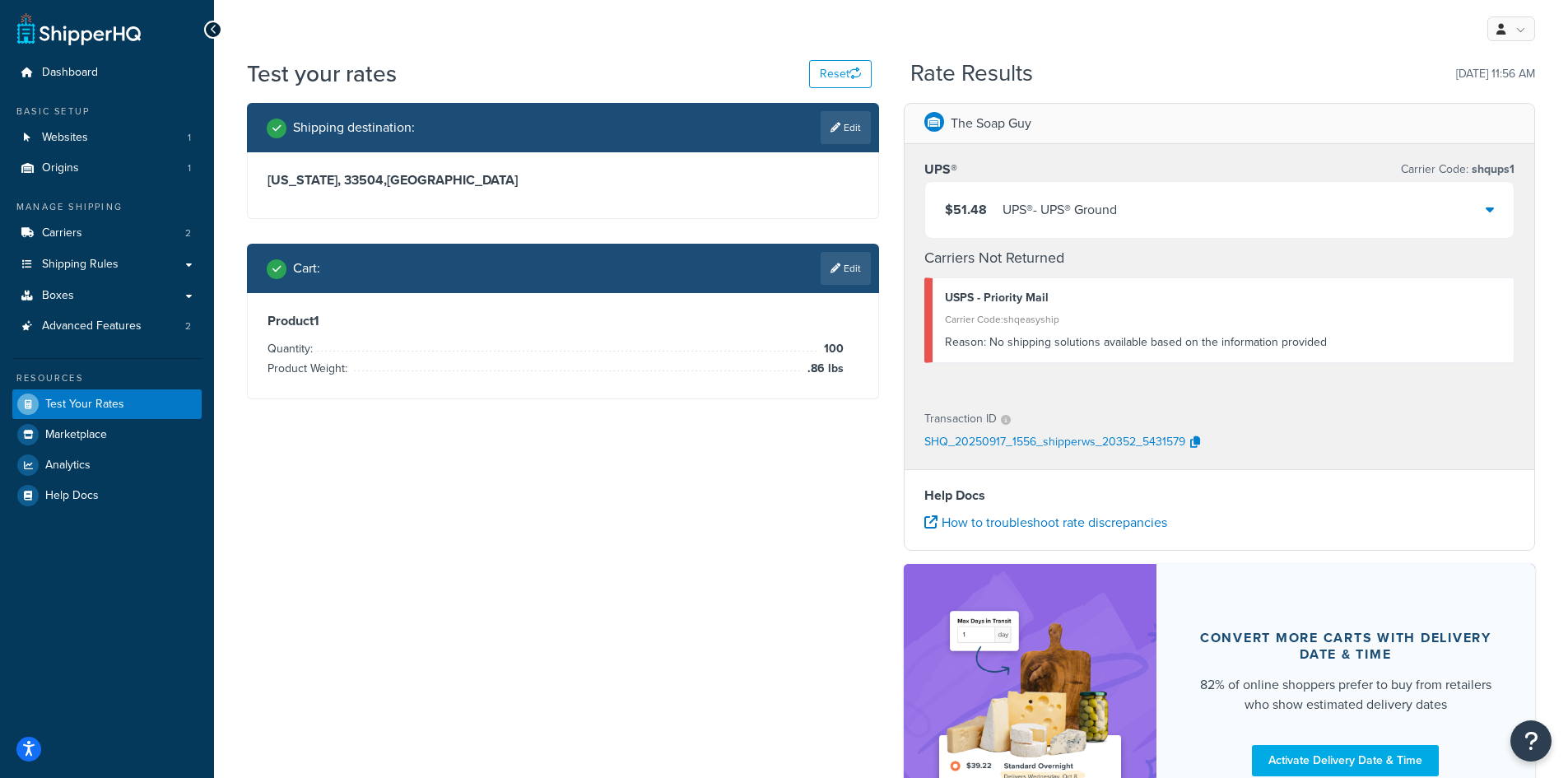
click at [835, 267] on icon at bounding box center [835, 269] width 10 height 10
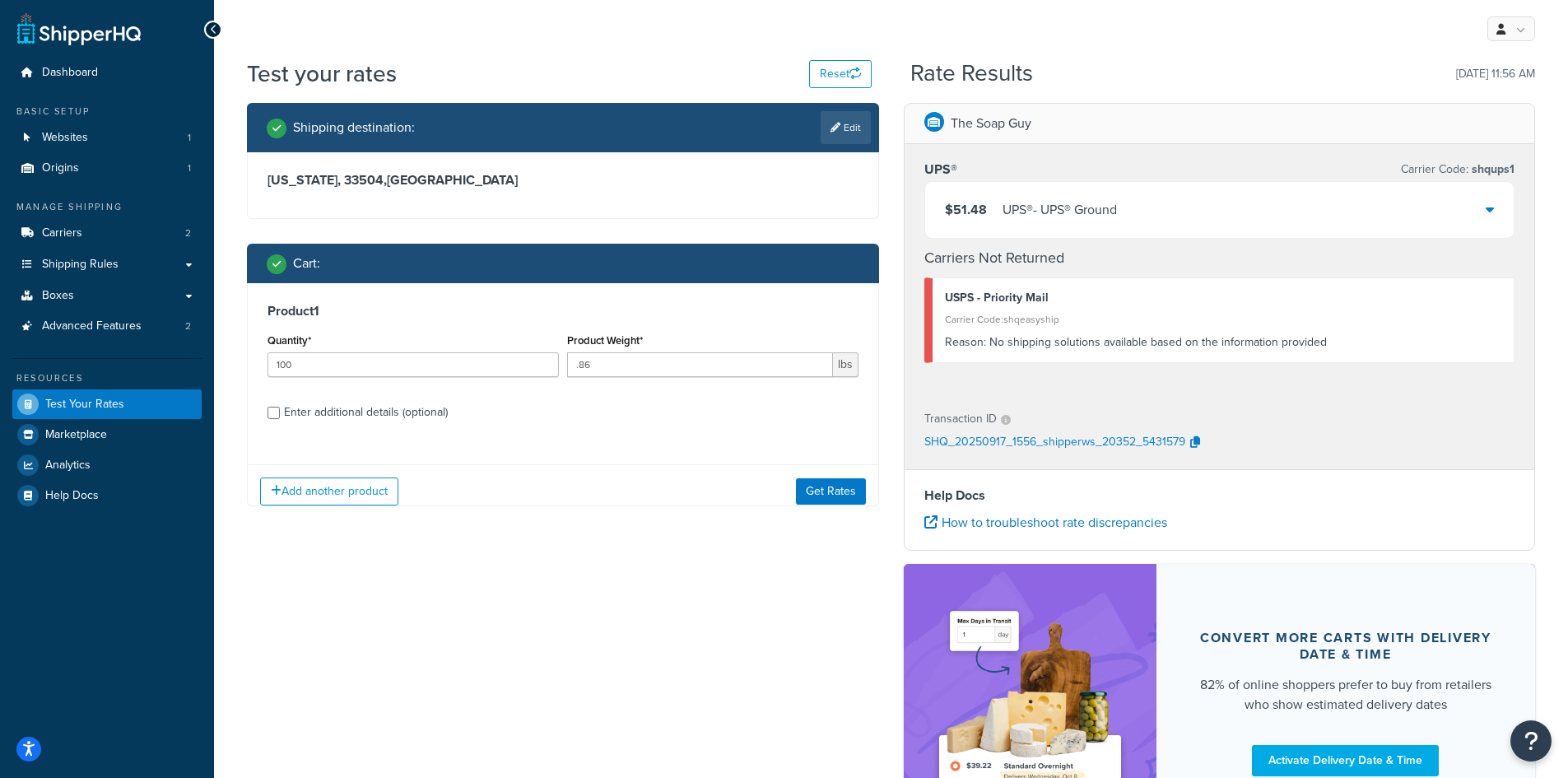
click at [686, 352] on div "Product Weight* .86 lbs" at bounding box center [713, 354] width 292 height 48
click at [682, 356] on input ".86" at bounding box center [700, 365] width 266 height 25
click at [684, 354] on input ".86" at bounding box center [700, 365] width 266 height 25
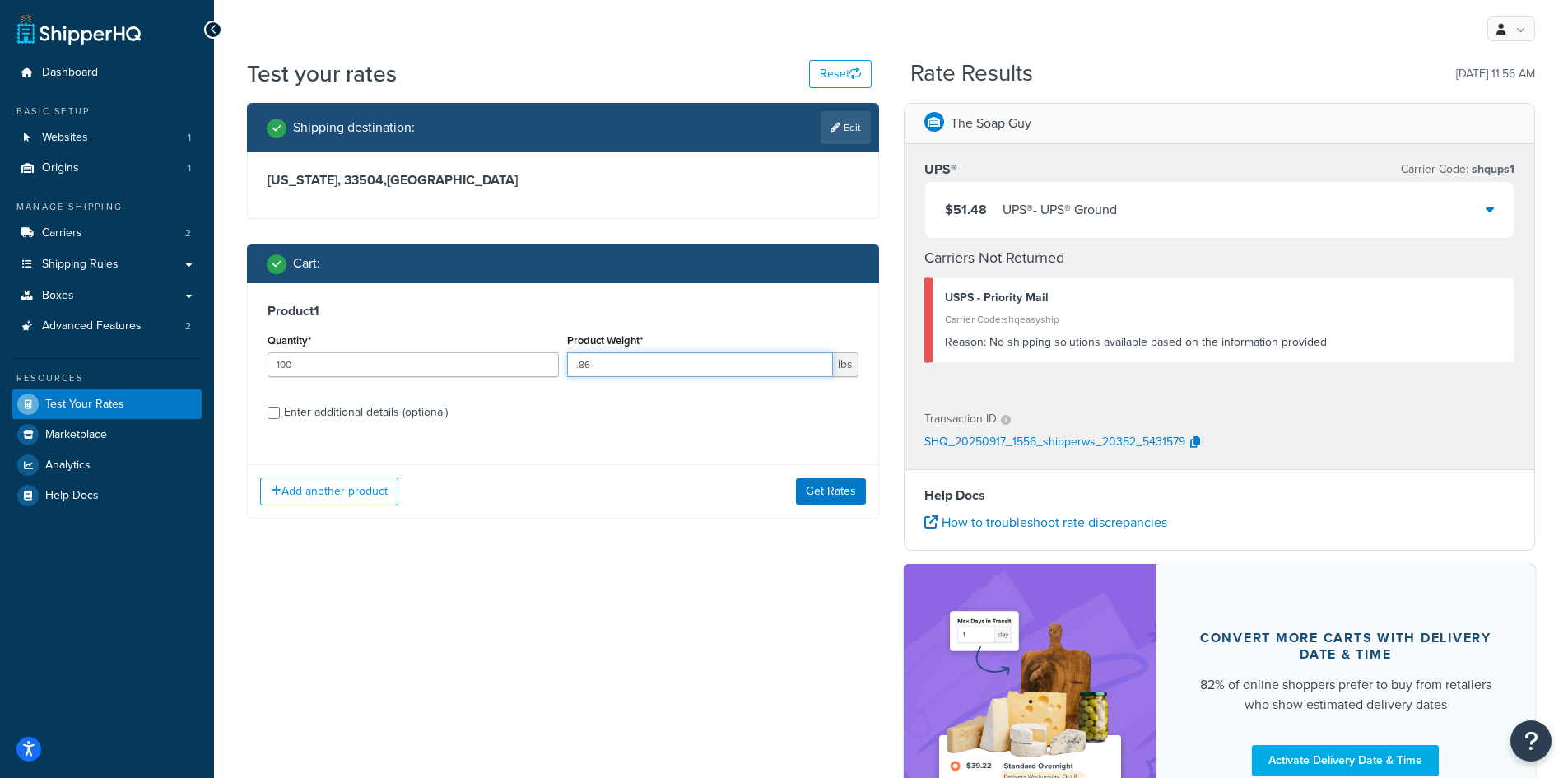
click at [684, 354] on input ".86" at bounding box center [700, 365] width 266 height 25
type input "1.5"
click at [838, 495] on button "Get Rates" at bounding box center [831, 492] width 70 height 26
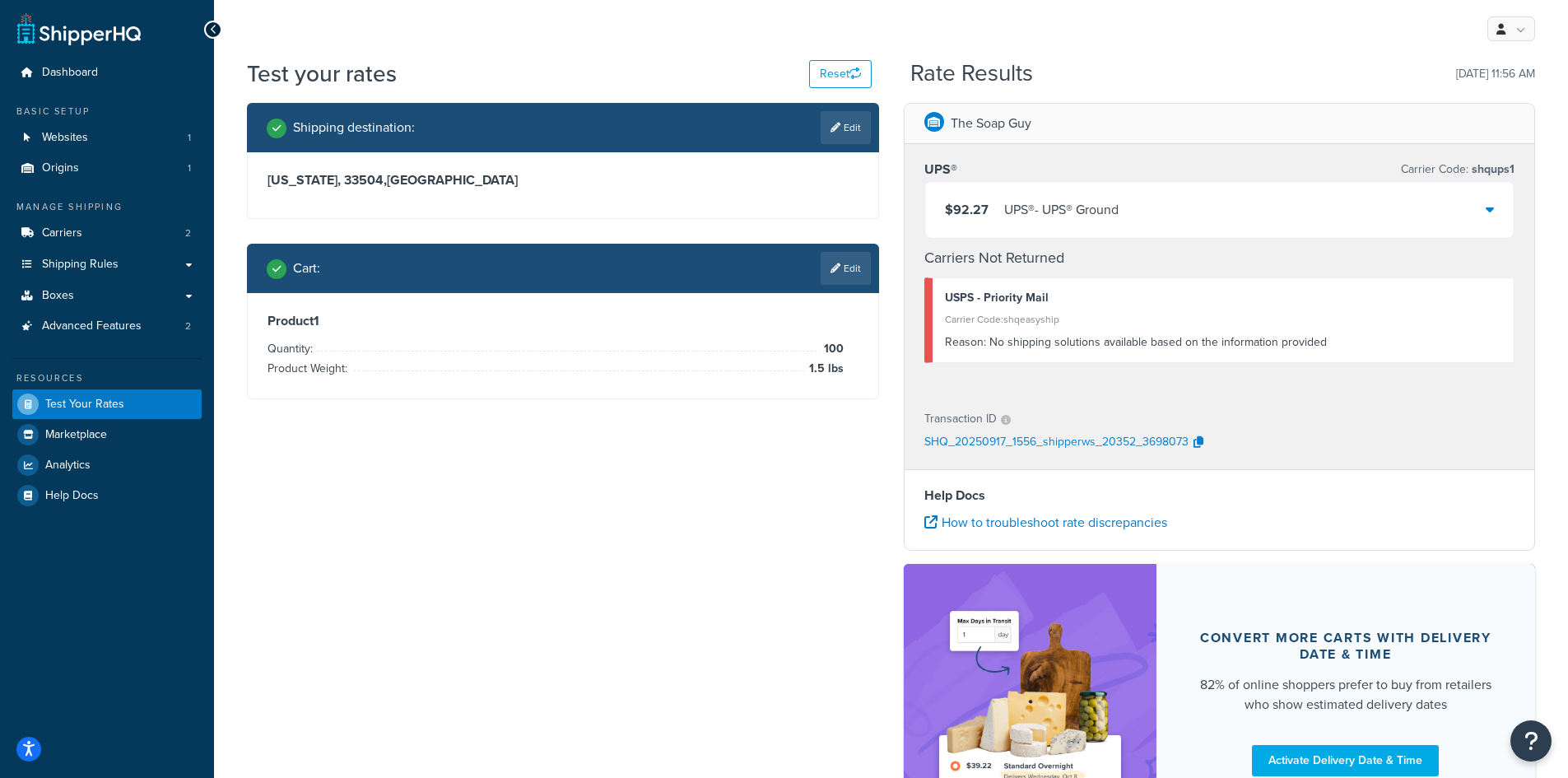
click at [1429, 204] on div "$92.27 UPS® - UPS® Ground" at bounding box center [1219, 210] width 589 height 56
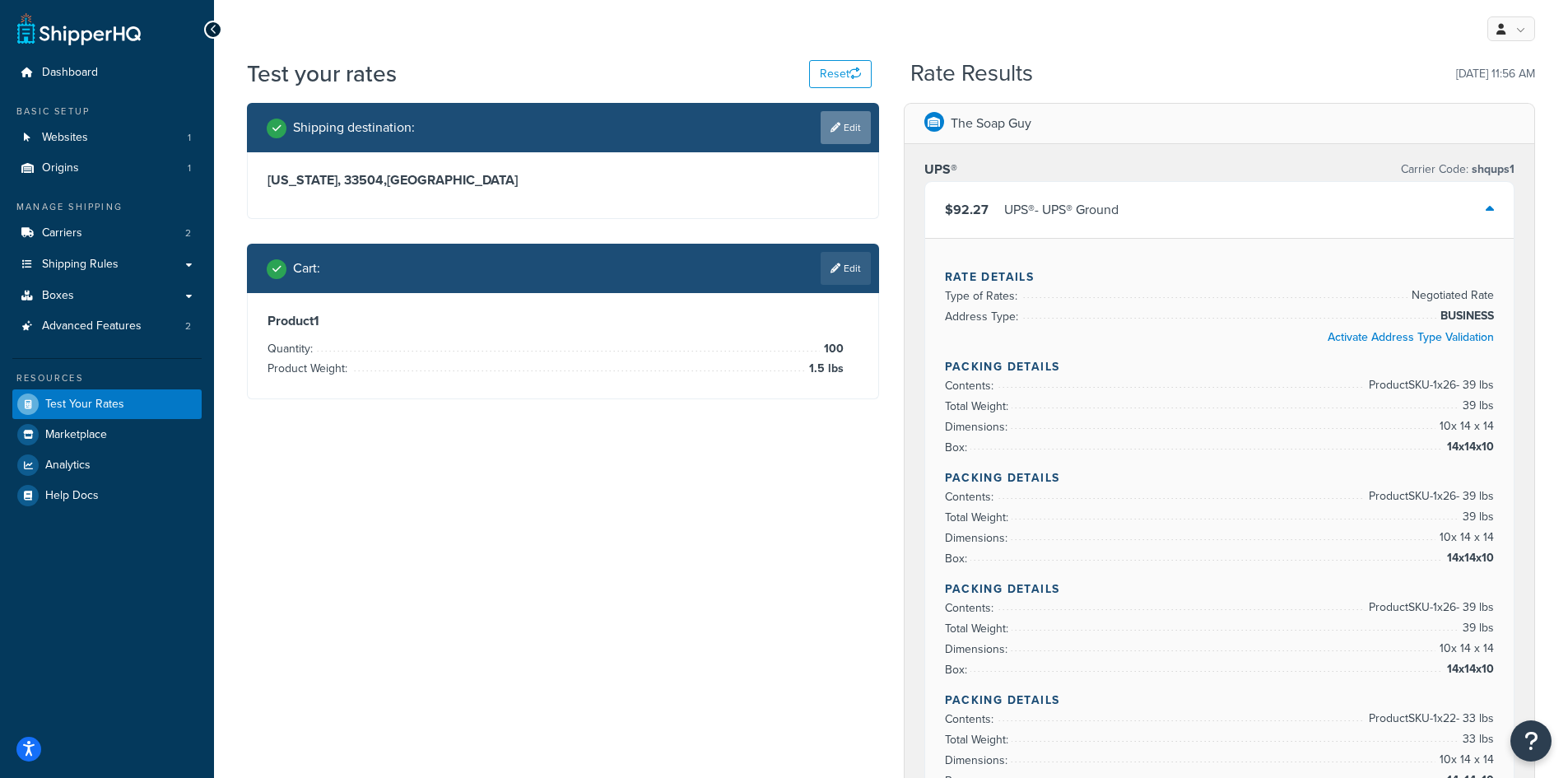
click at [832, 123] on icon at bounding box center [835, 128] width 10 height 10
select select "FL"
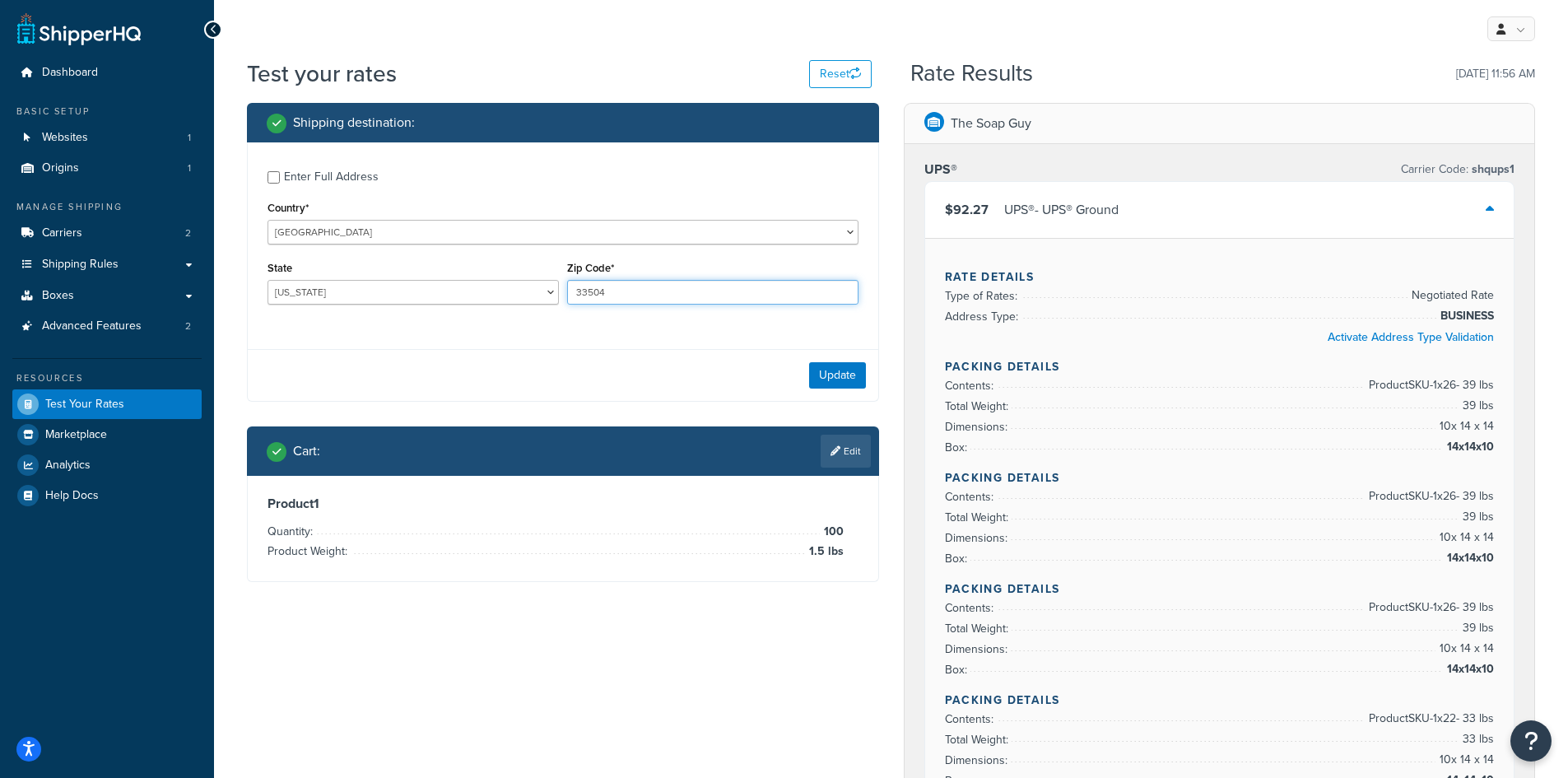
click at [604, 293] on input "33504" at bounding box center [713, 293] width 292 height 25
paste input "93940"
type input "93940"
click at [418, 298] on select "Alabama Alaska American Samoa Arizona Arkansas Armed Forces Americas Armed Forc…" at bounding box center [414, 293] width 292 height 25
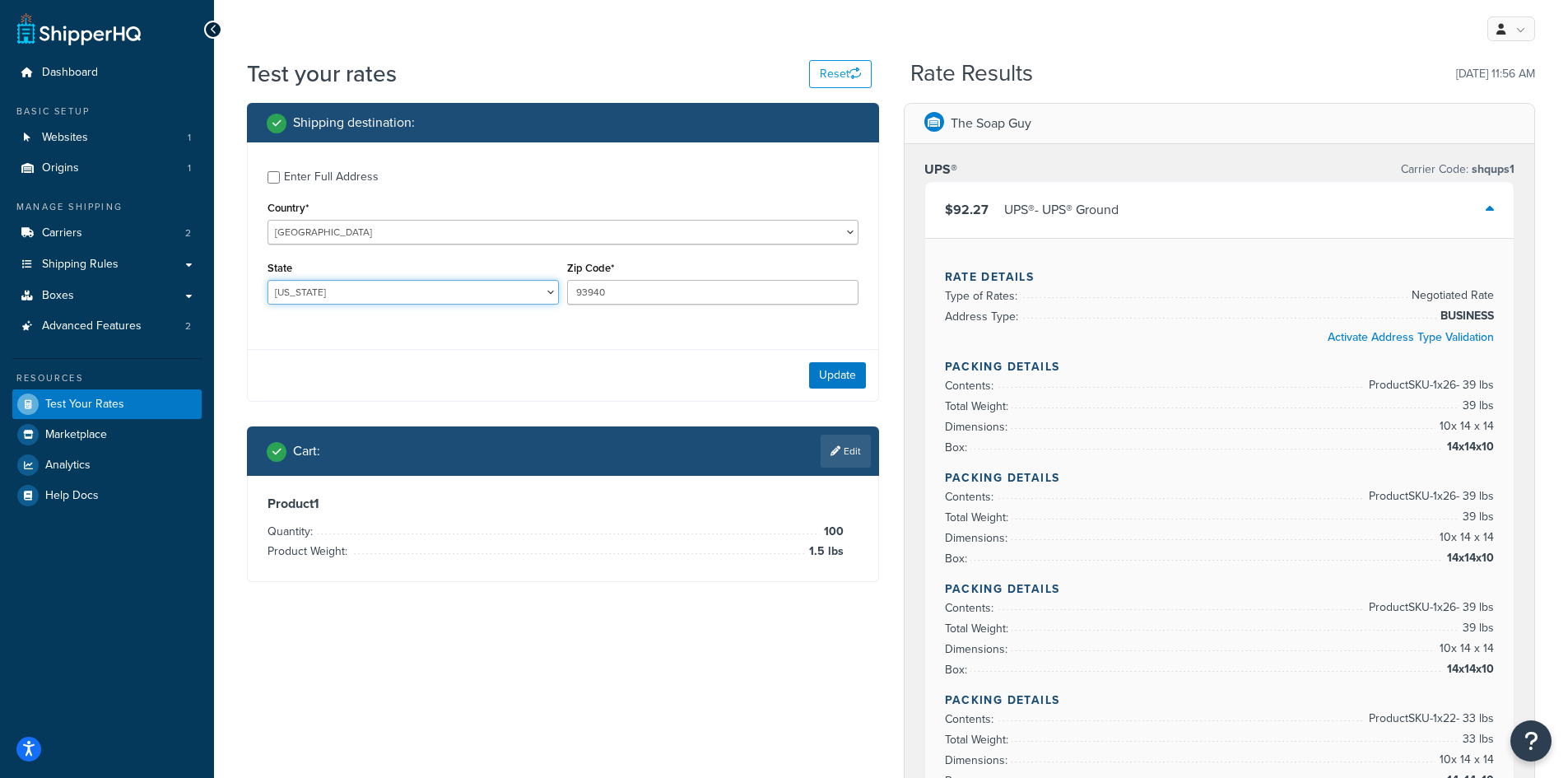
select select "CA"
click at [268, 280] on select "Alabama Alaska American Samoa Arizona Arkansas Armed Forces Americas Armed Forc…" at bounding box center [414, 293] width 292 height 25
click at [841, 381] on button "Update" at bounding box center [837, 376] width 57 height 26
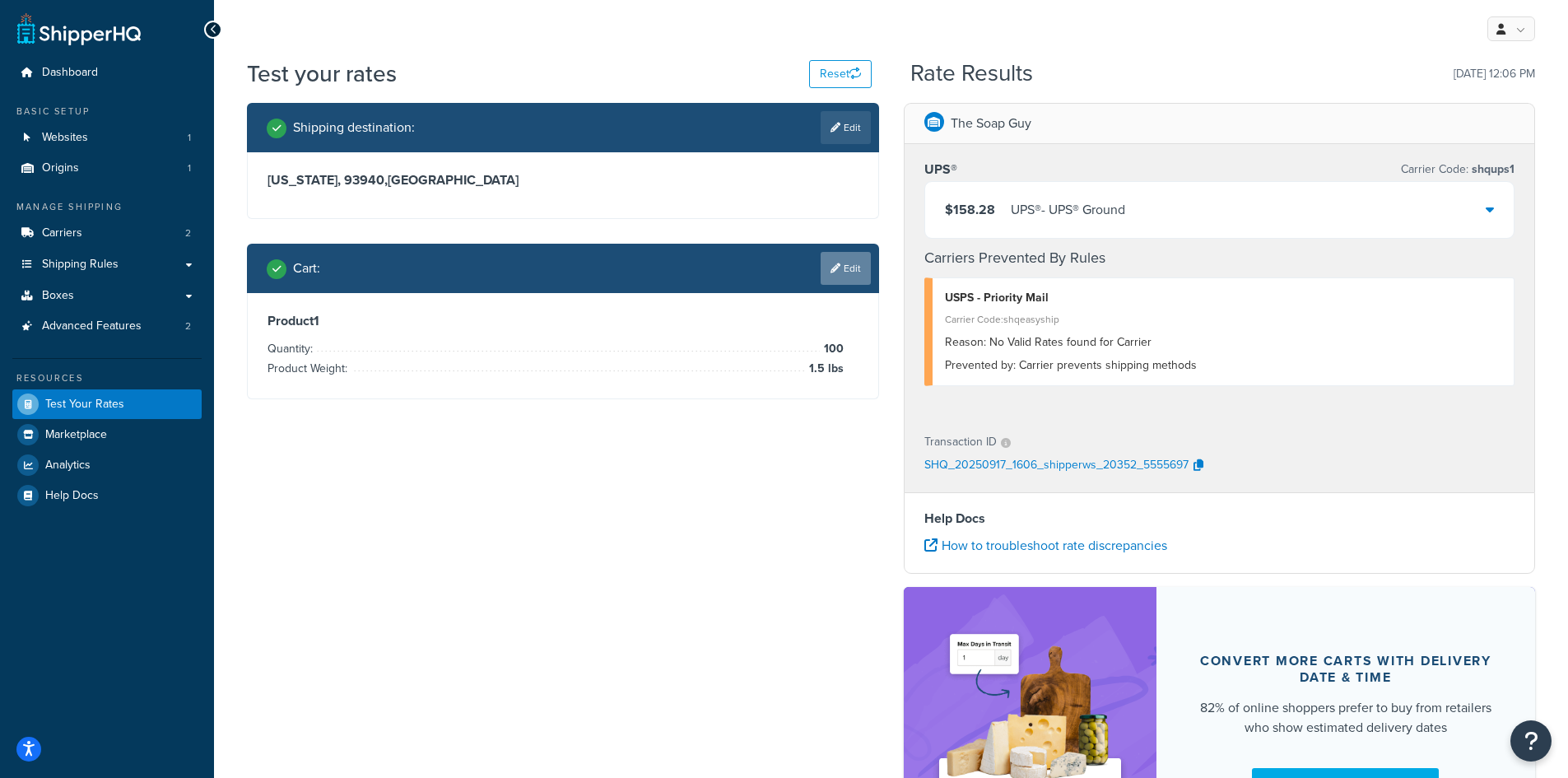
click at [857, 284] on link "Edit" at bounding box center [845, 269] width 50 height 33
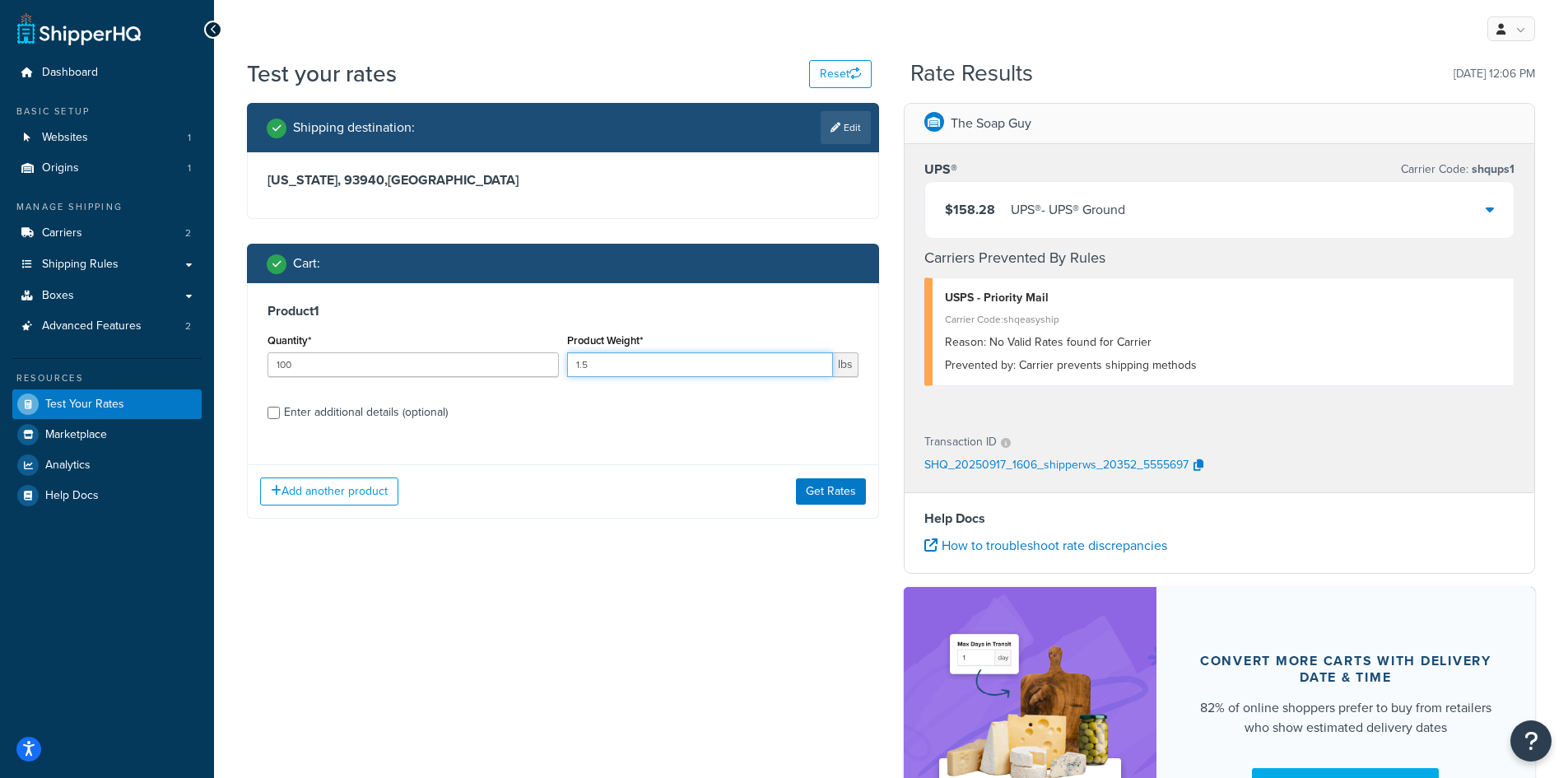
click at [662, 377] on input "1.5" at bounding box center [700, 365] width 266 height 25
type input "2.86"
click at [668, 494] on div "Add another product Get Rates" at bounding box center [563, 491] width 630 height 54
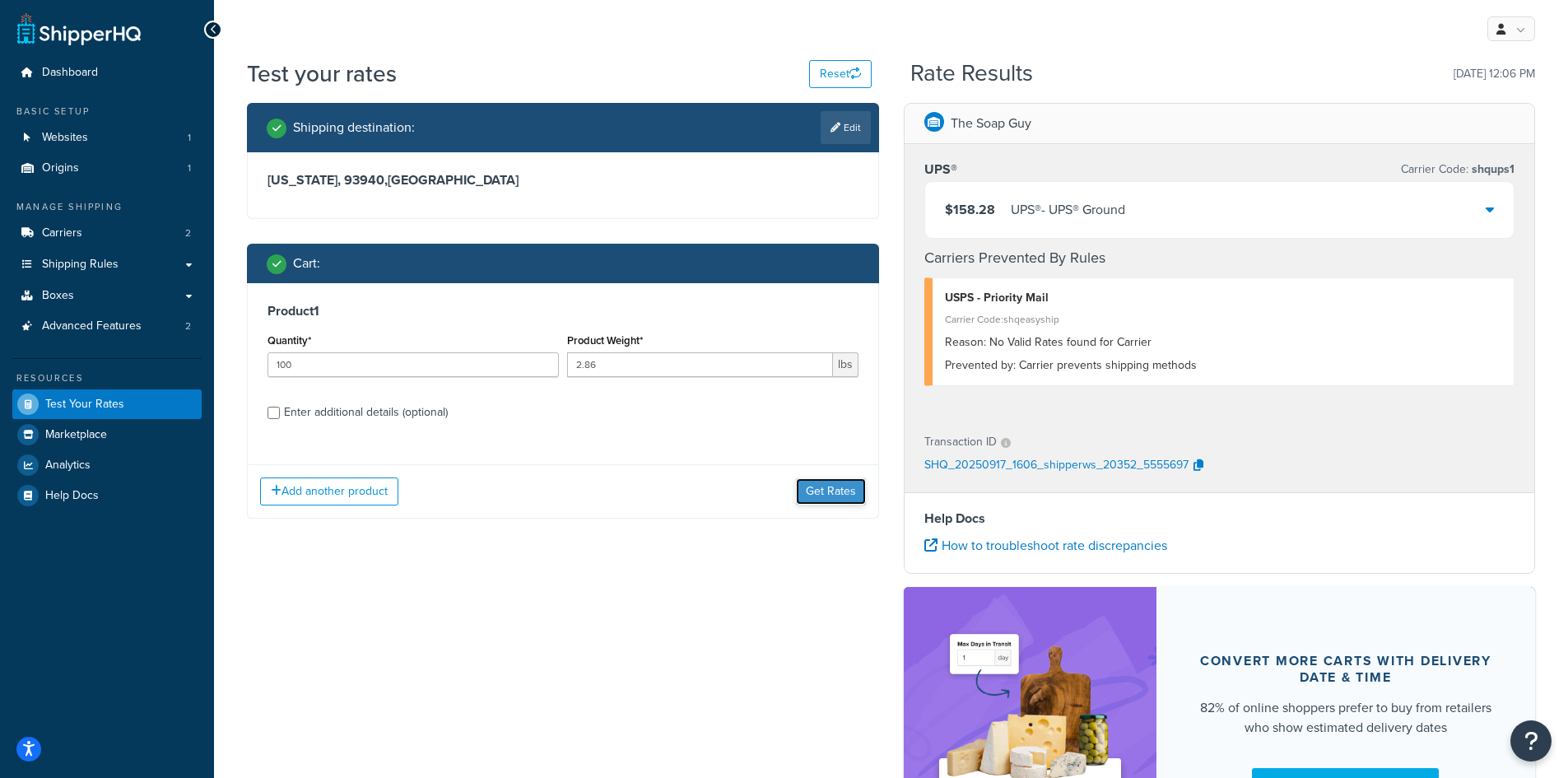
click at [830, 494] on button "Get Rates" at bounding box center [831, 492] width 70 height 26
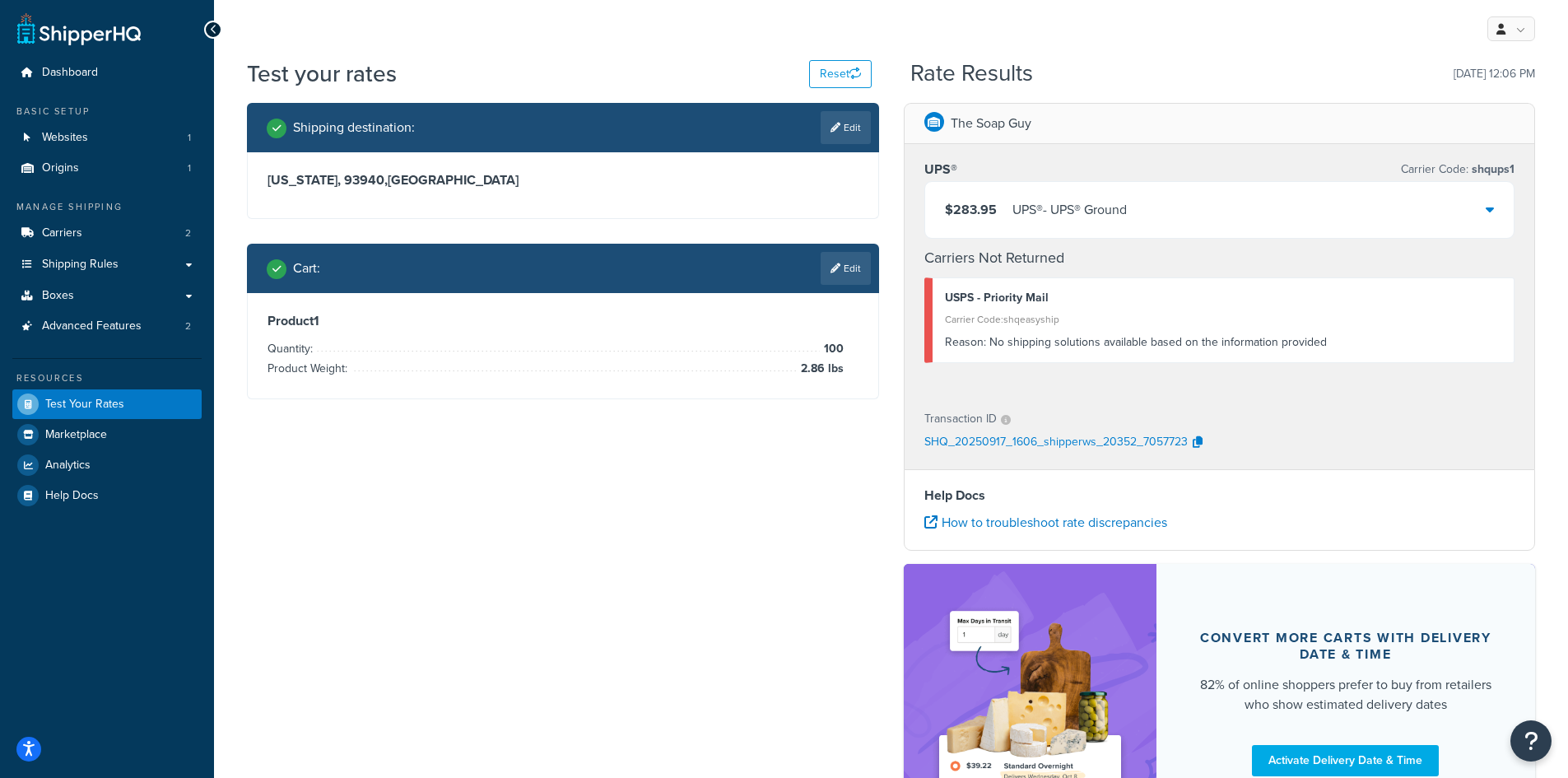
click at [1127, 200] on div "UPS® - UPS® Ground" at bounding box center [1070, 210] width 115 height 23
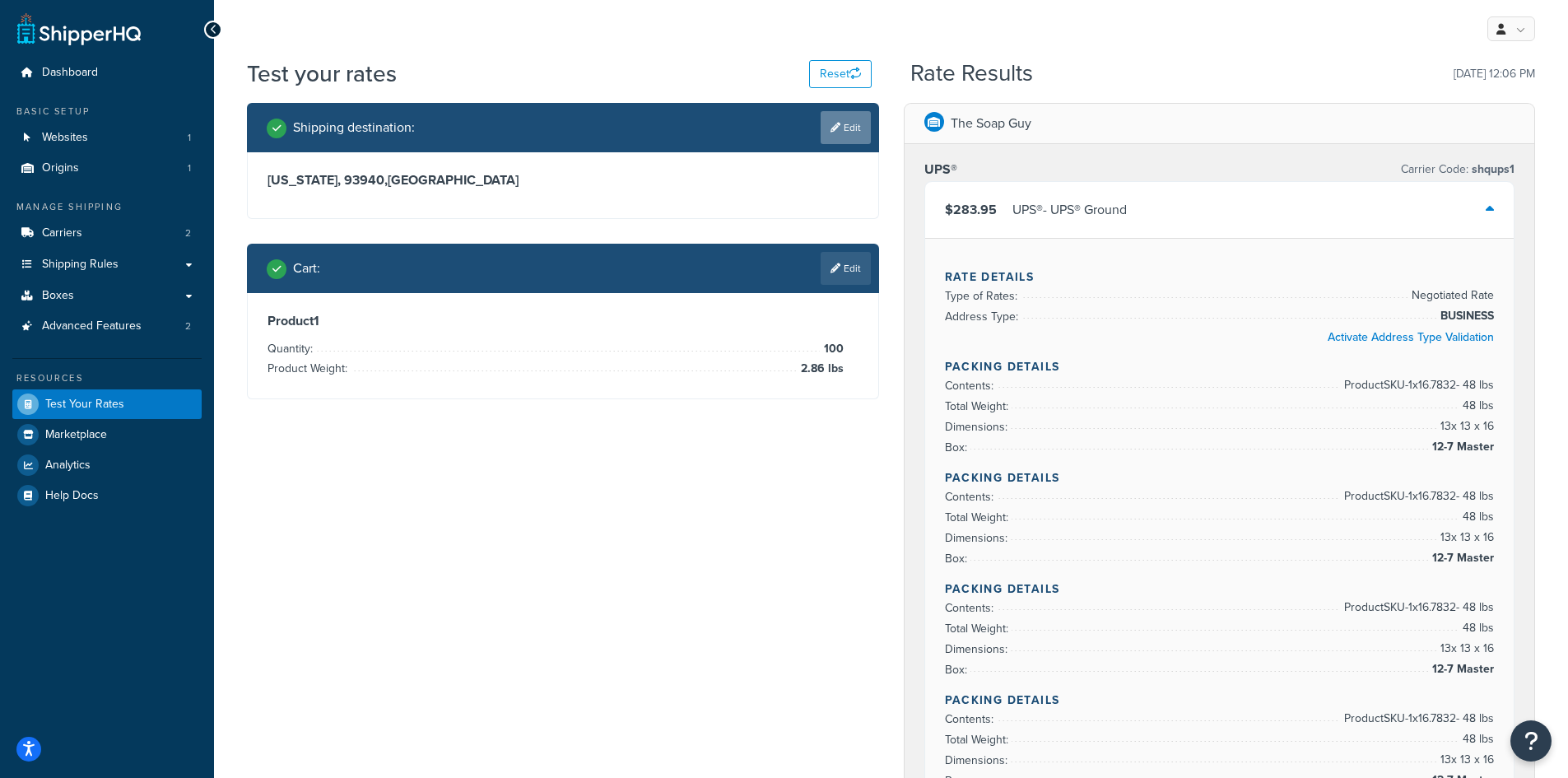
click at [839, 133] on link "Edit" at bounding box center [845, 128] width 50 height 33
select select "CA"
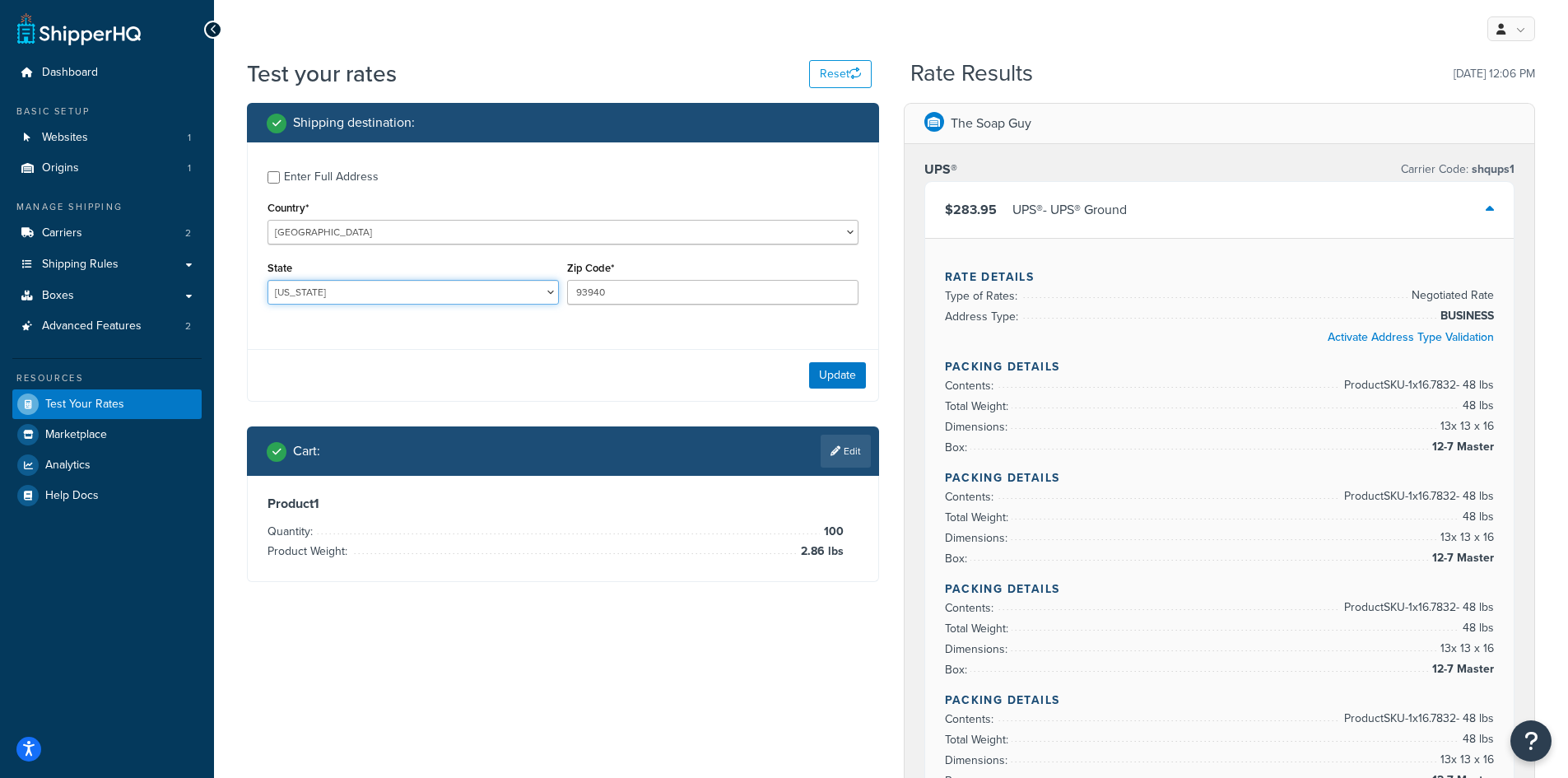
click at [547, 298] on select "Alabama Alaska American Samoa Arizona Arkansas Armed Forces Americas Armed Forc…" at bounding box center [414, 293] width 292 height 25
click at [629, 294] on input "93940" at bounding box center [713, 293] width 292 height 25
drag, startPoint x: 629, startPoint y: 294, endPoint x: 574, endPoint y: 289, distance: 55.2
click at [574, 289] on input "93940" at bounding box center [713, 293] width 292 height 25
type input "20639"
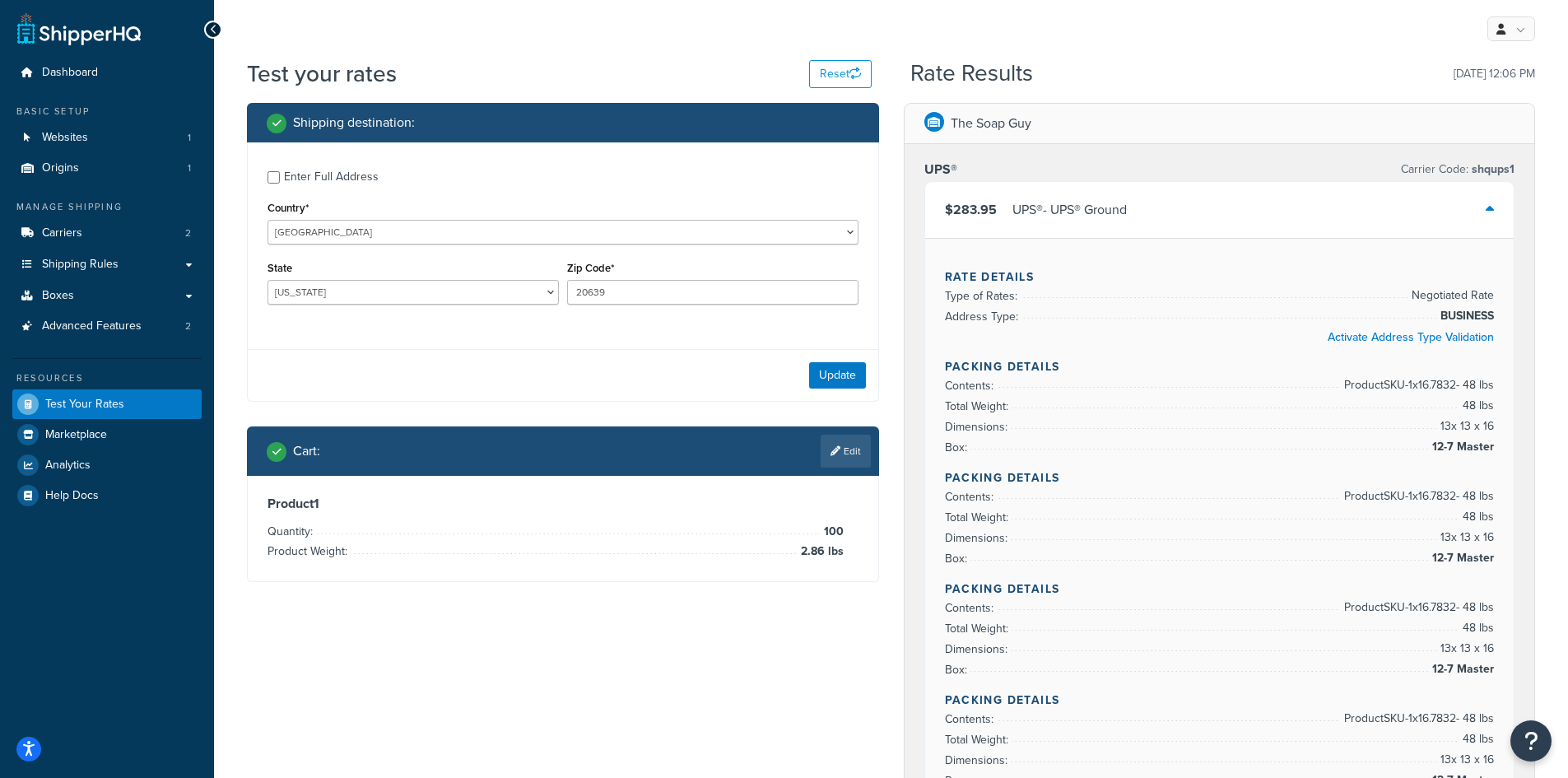
click at [489, 334] on div "Enter Full Address Country* United States United Kingdom Afghanistan Åland Isla…" at bounding box center [563, 240] width 630 height 194
click at [359, 294] on select "Alabama Alaska American Samoa Arizona Arkansas Armed Forces Americas Armed Forc…" at bounding box center [414, 293] width 292 height 25
select select "MD"
click at [268, 280] on select "Alabama Alaska American Samoa Arizona Arkansas Armed Forces Americas Armed Forc…" at bounding box center [414, 293] width 292 height 25
click at [257, 359] on div "Update" at bounding box center [563, 375] width 630 height 52
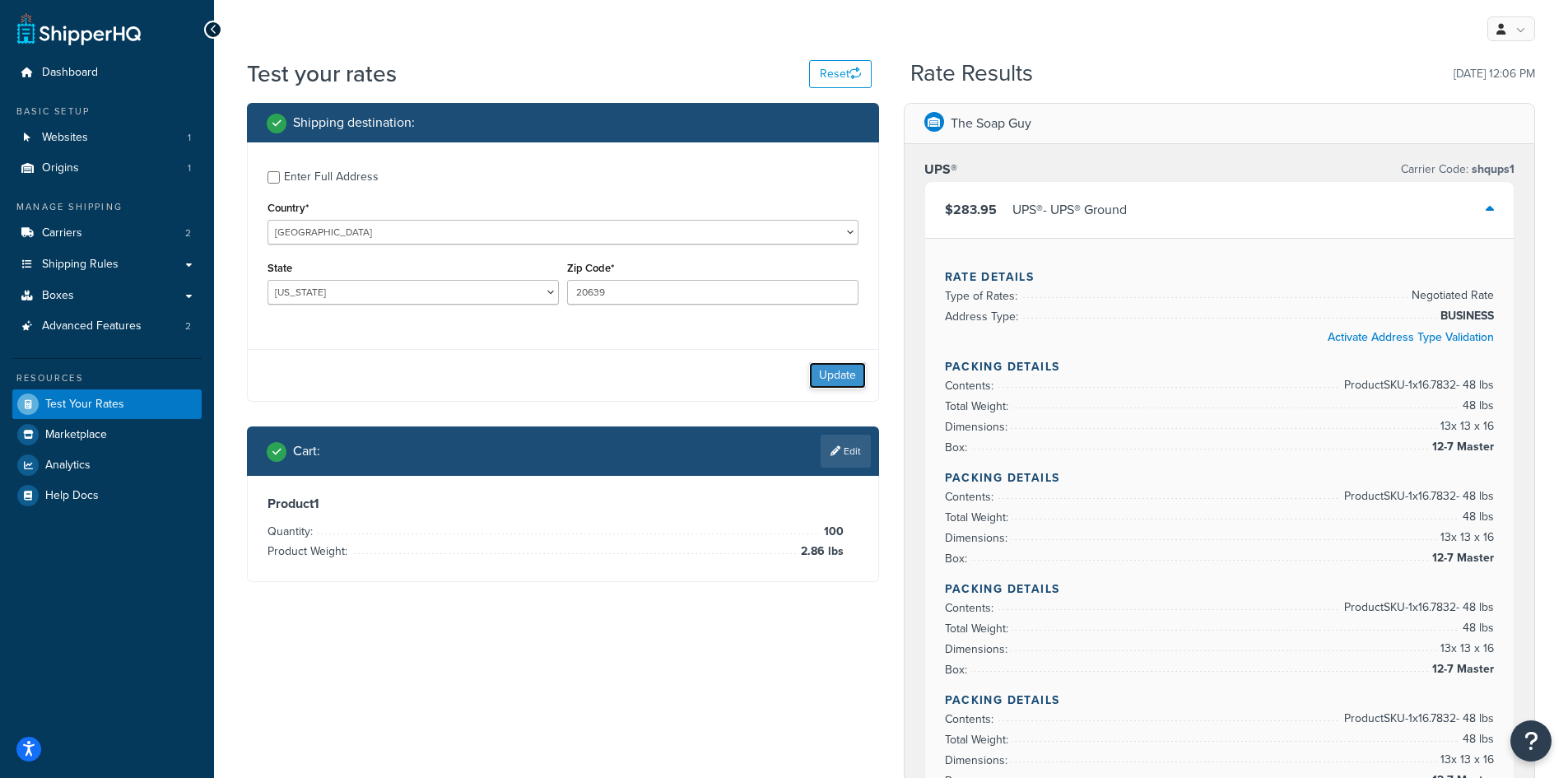
click at [838, 377] on button "Update" at bounding box center [837, 376] width 57 height 26
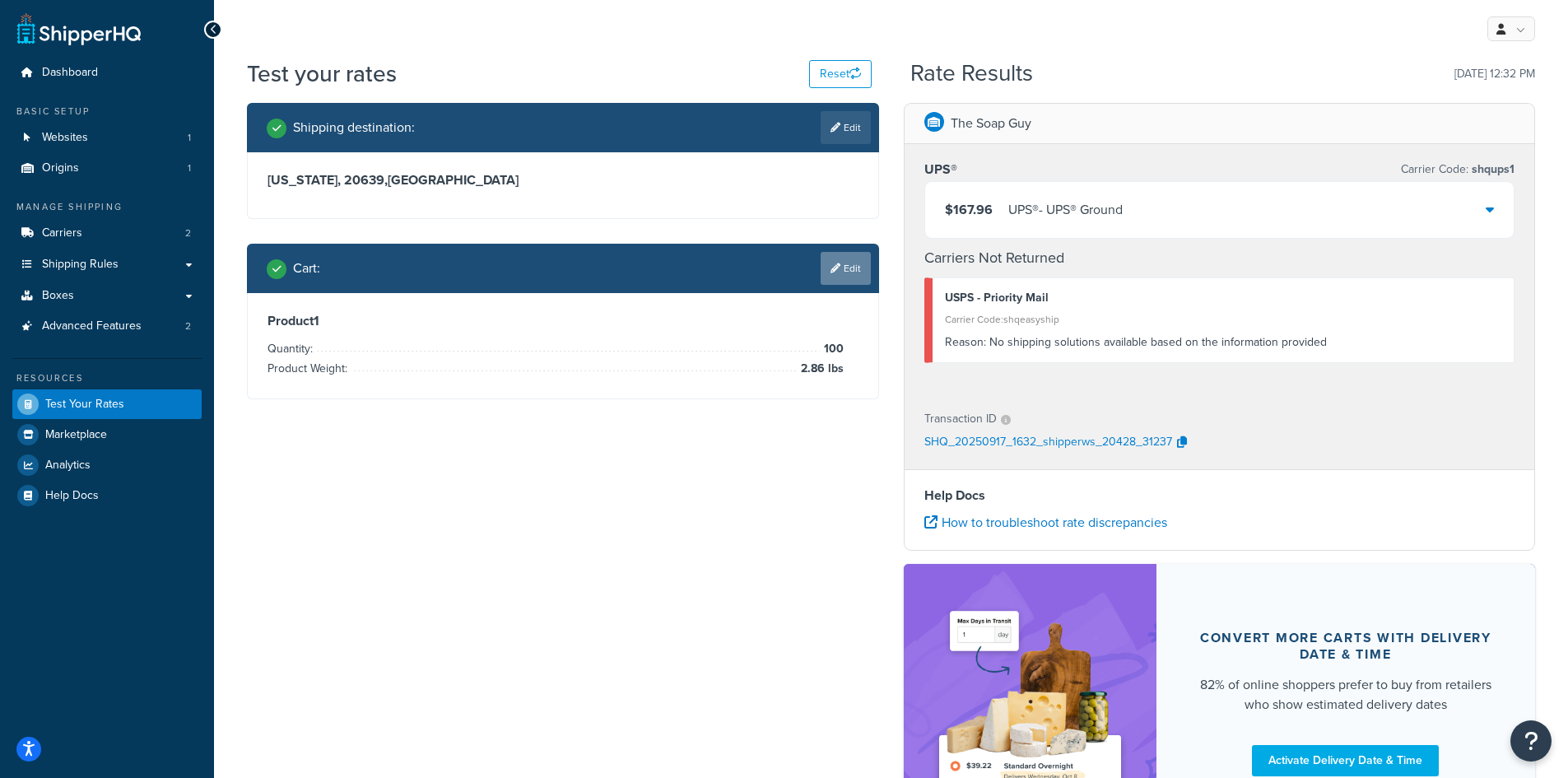
click at [852, 276] on link "Edit" at bounding box center [845, 269] width 50 height 33
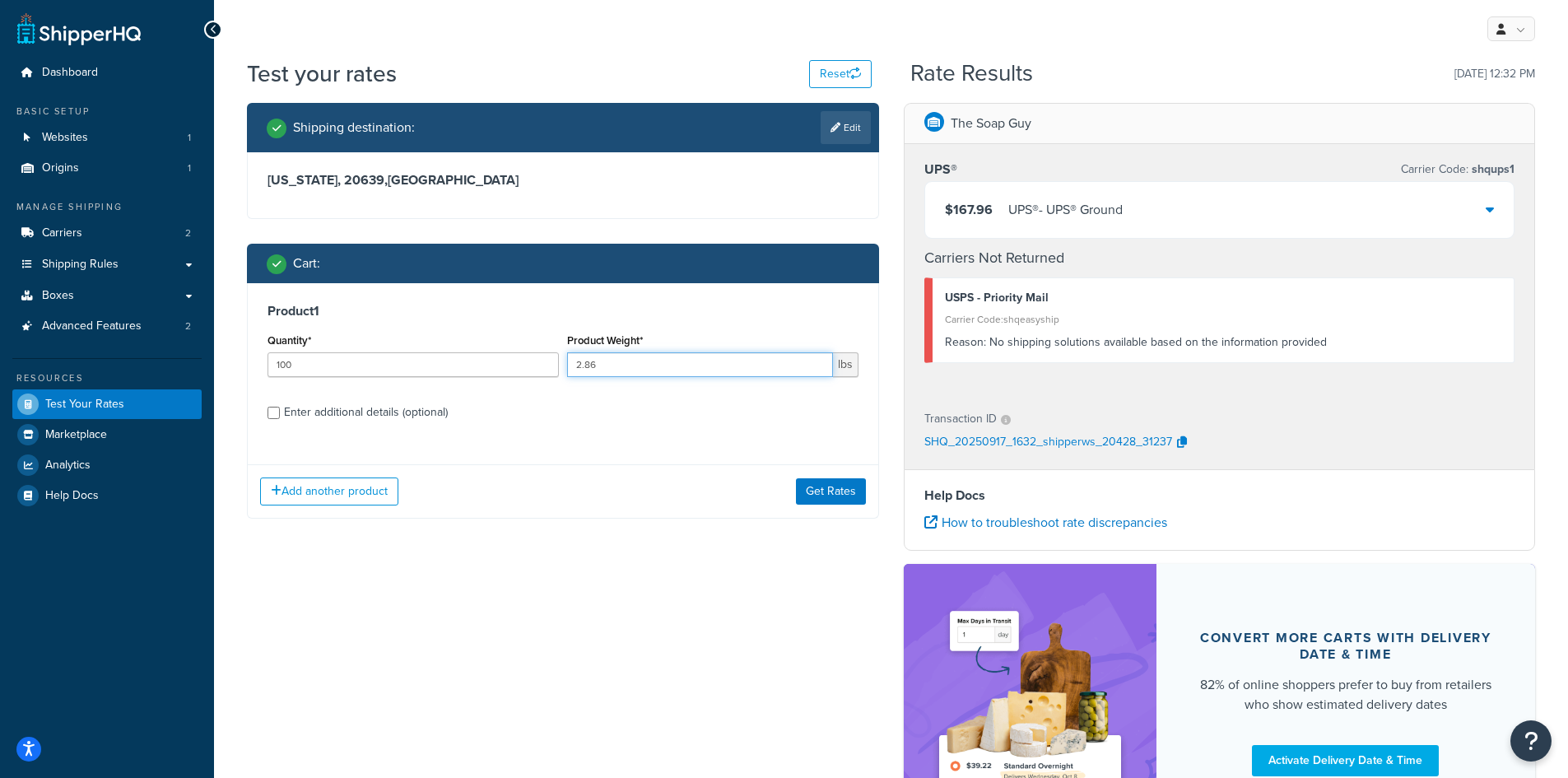
click at [567, 357] on input "2.86" at bounding box center [700, 365] width 266 height 25
click at [747, 356] on input "2.86" at bounding box center [700, 365] width 266 height 25
type input "2"
type input ".28"
click at [821, 490] on button "Get Rates" at bounding box center [831, 492] width 70 height 26
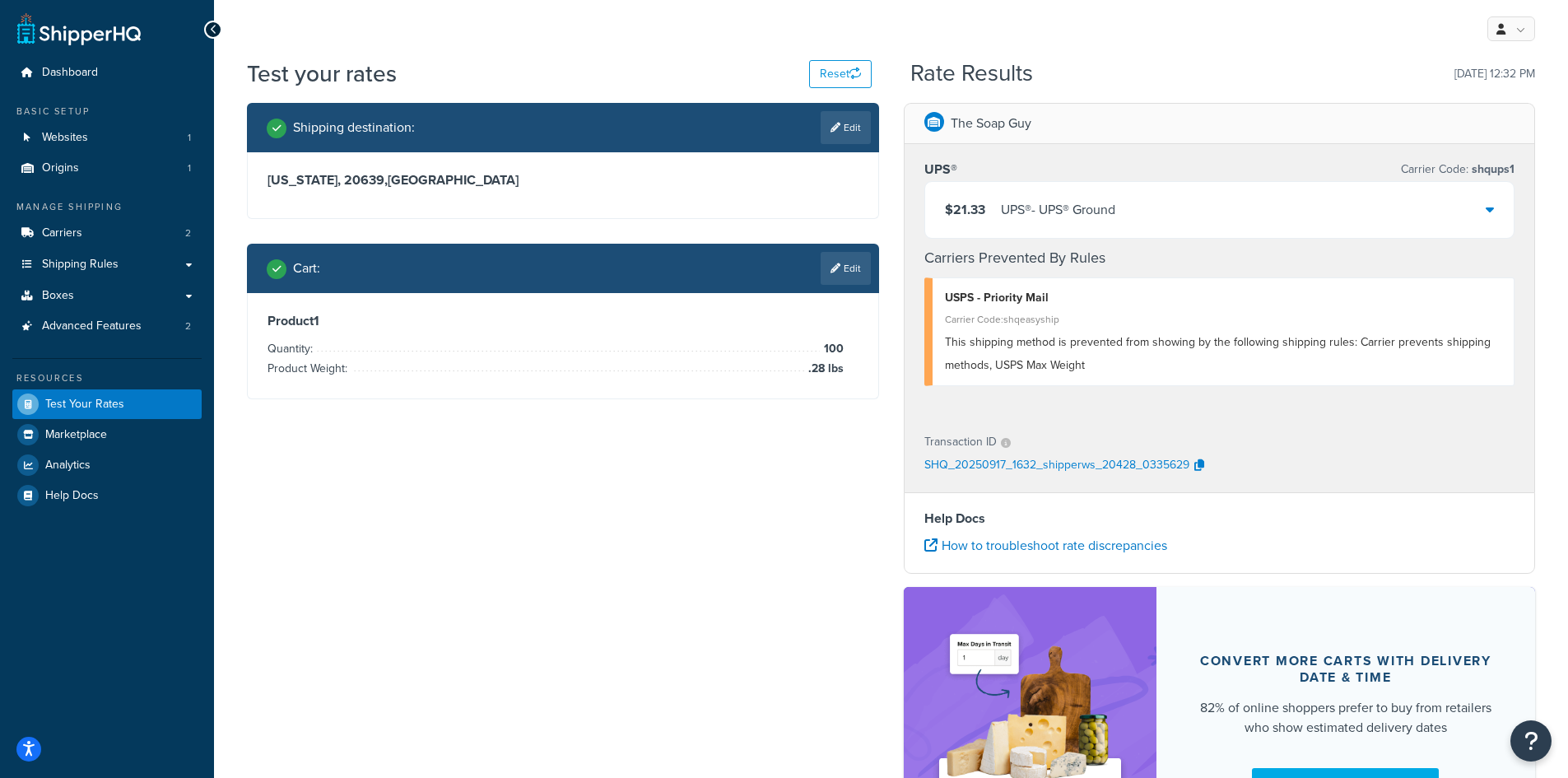
click at [1488, 207] on icon at bounding box center [1491, 209] width 8 height 13
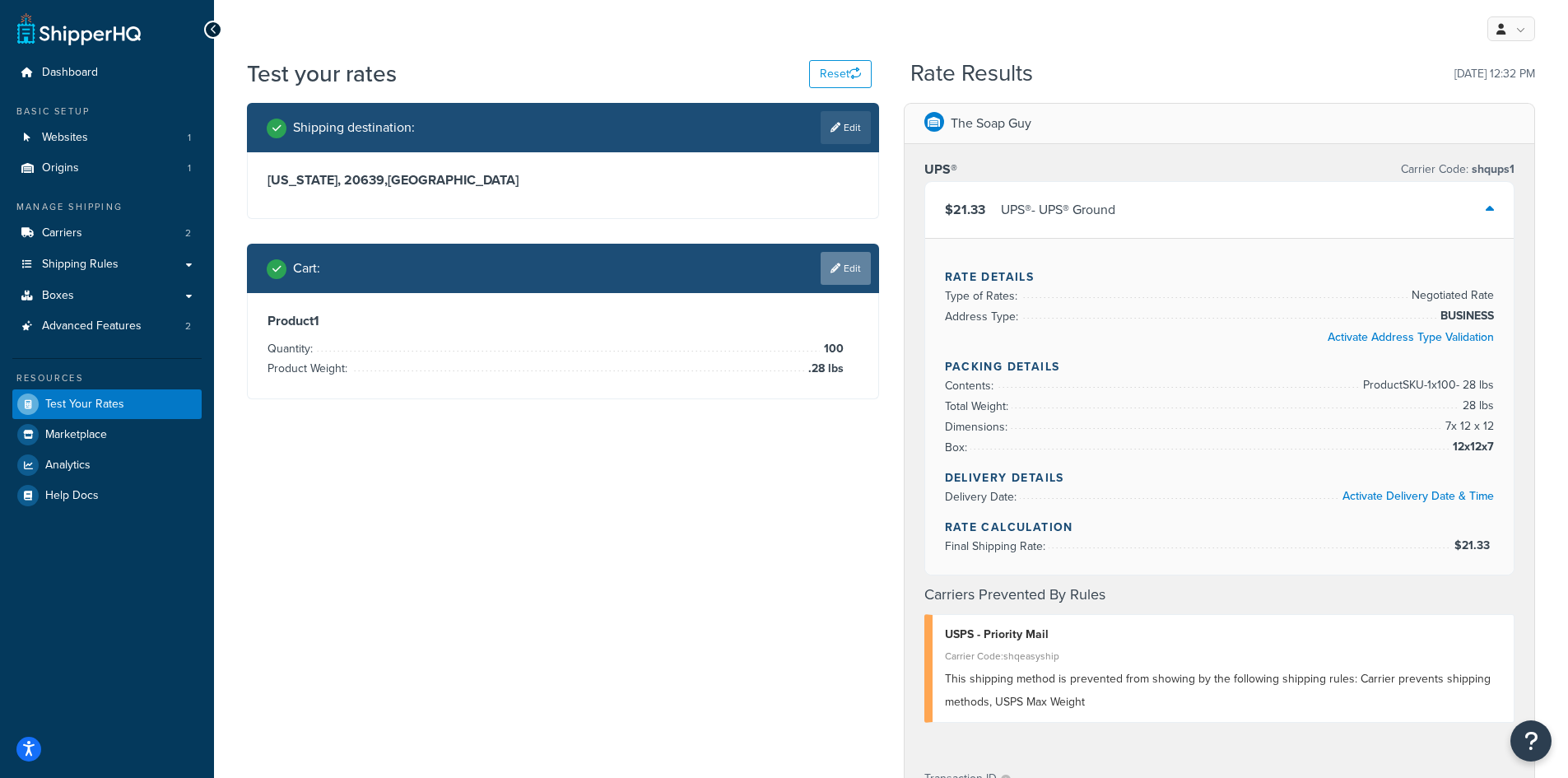
click at [850, 274] on link "Edit" at bounding box center [845, 269] width 50 height 33
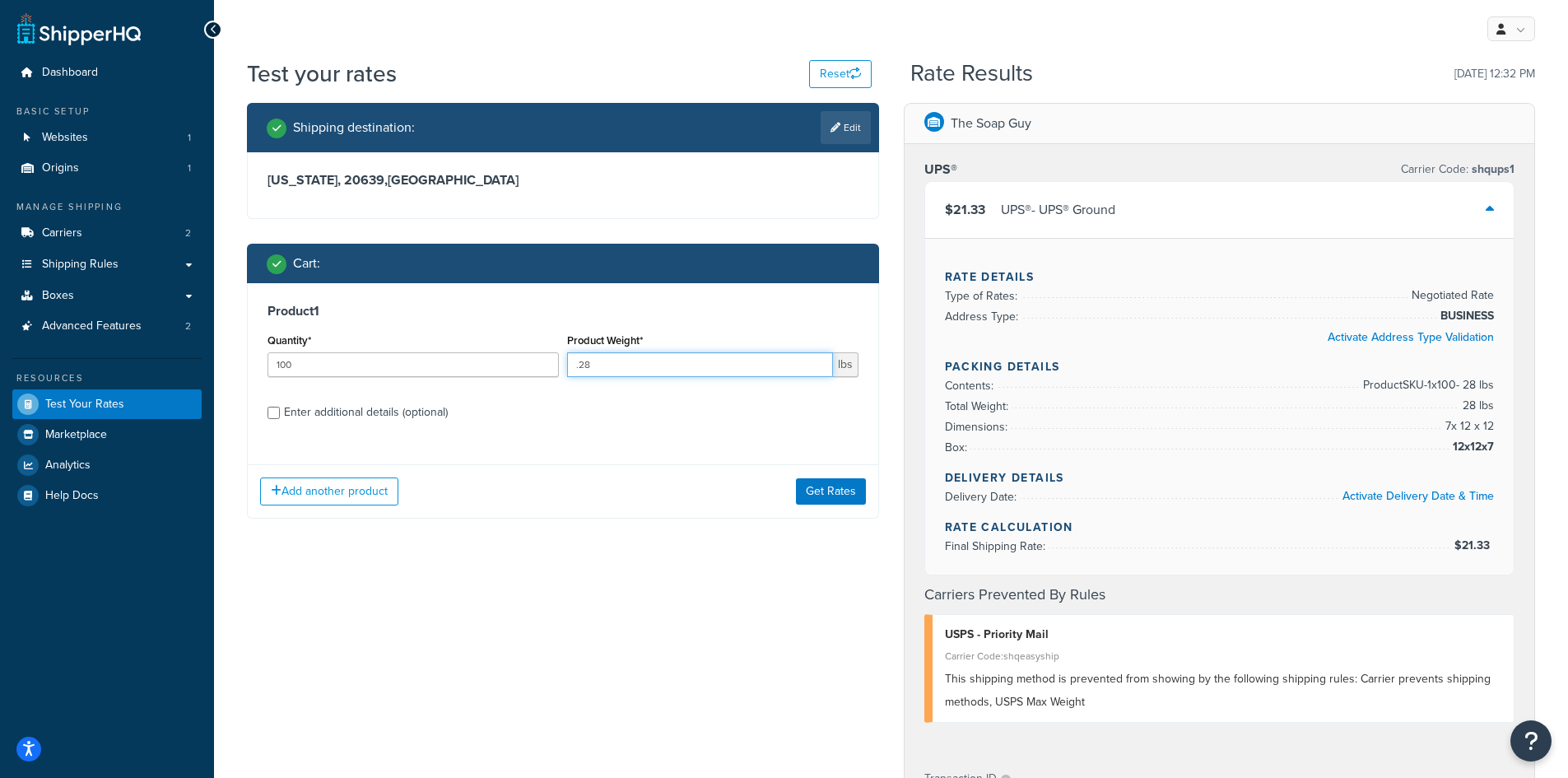
click at [641, 375] on input ".28" at bounding box center [700, 365] width 266 height 25
type input ".2"
type input ".31"
click at [819, 498] on button "Get Rates" at bounding box center [831, 492] width 70 height 26
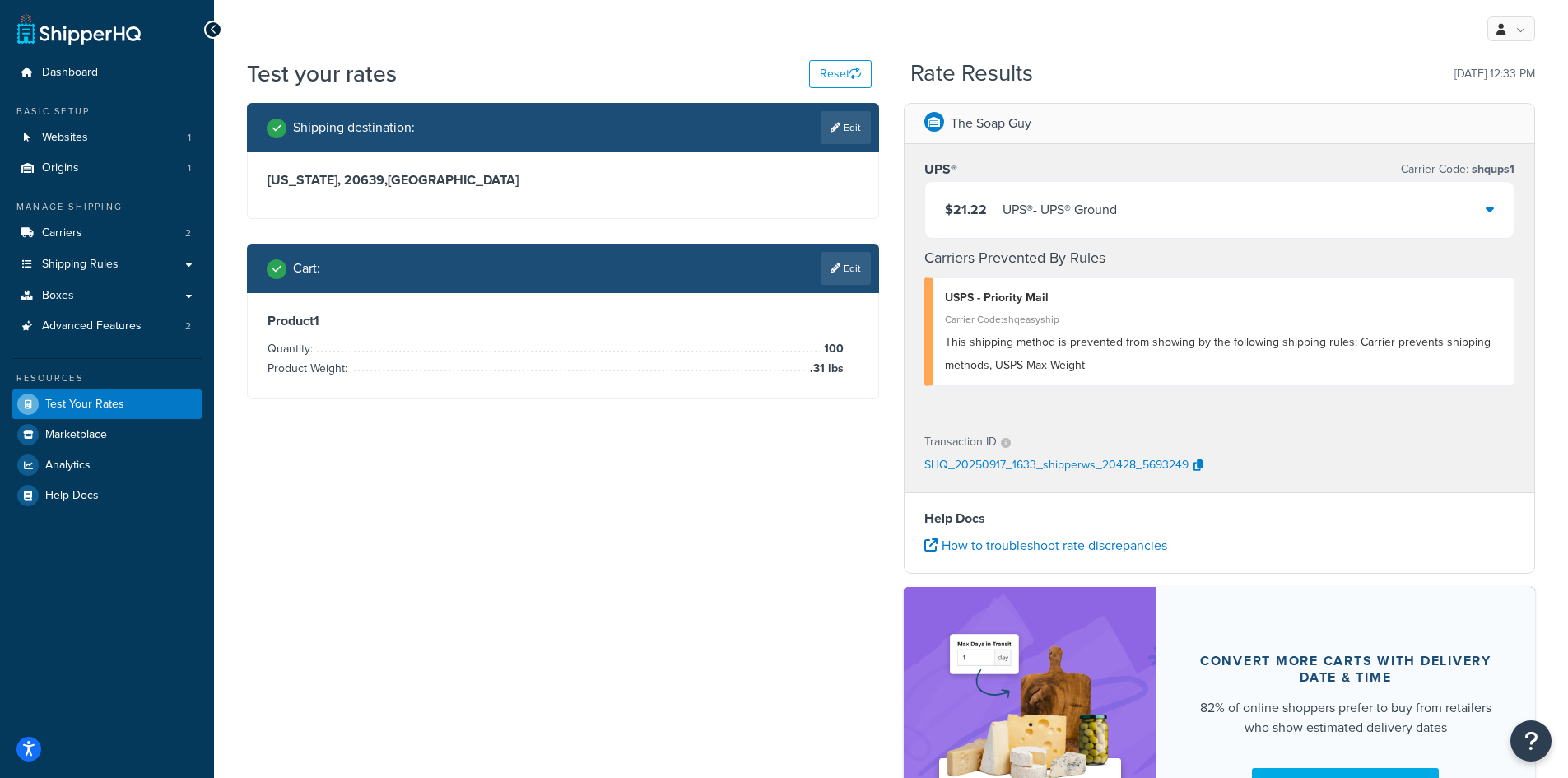
click at [1496, 209] on div "$21.22 UPS® - UPS® Ground" at bounding box center [1219, 210] width 589 height 56
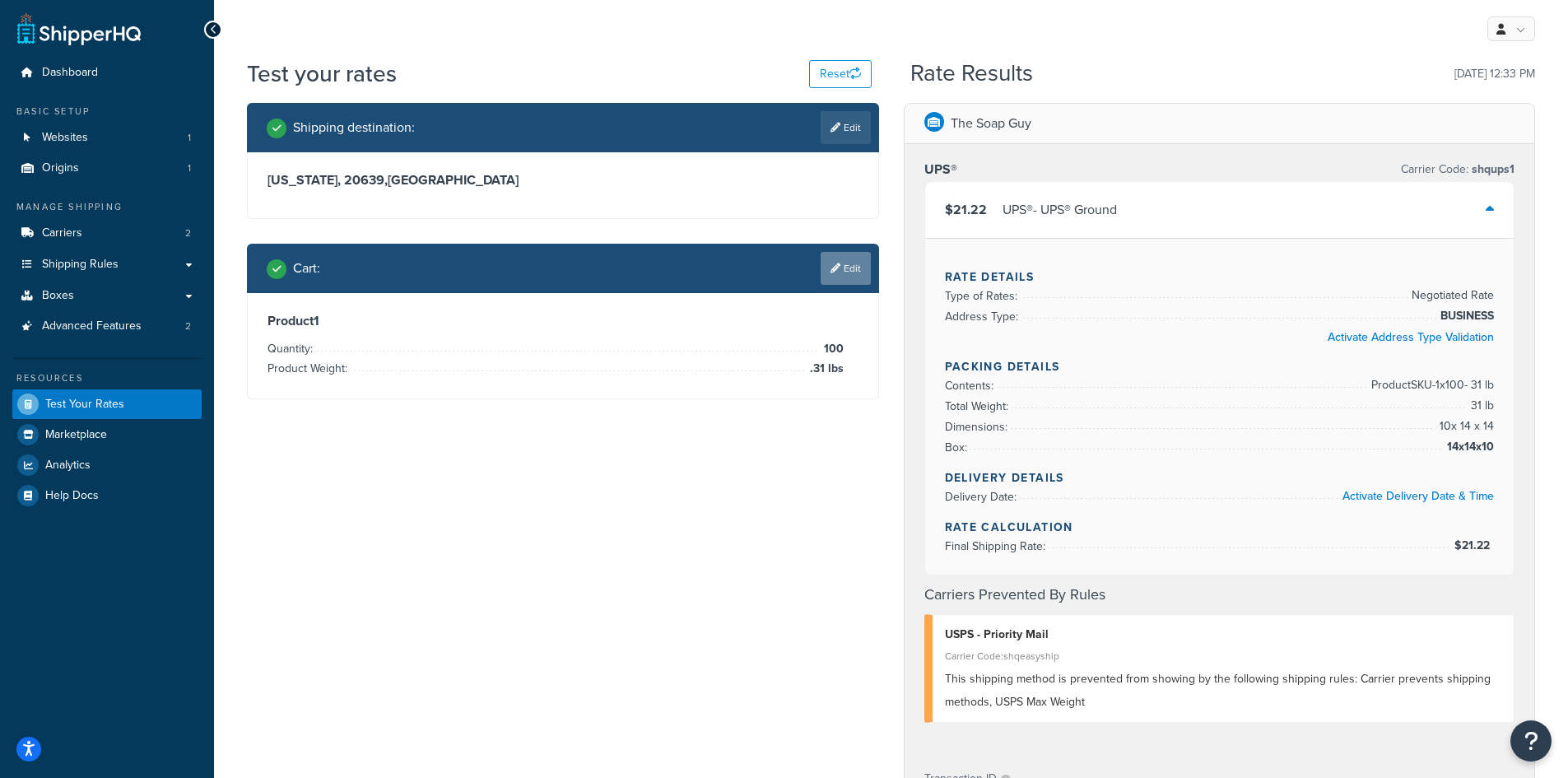
click at [842, 269] on link "Edit" at bounding box center [845, 269] width 50 height 33
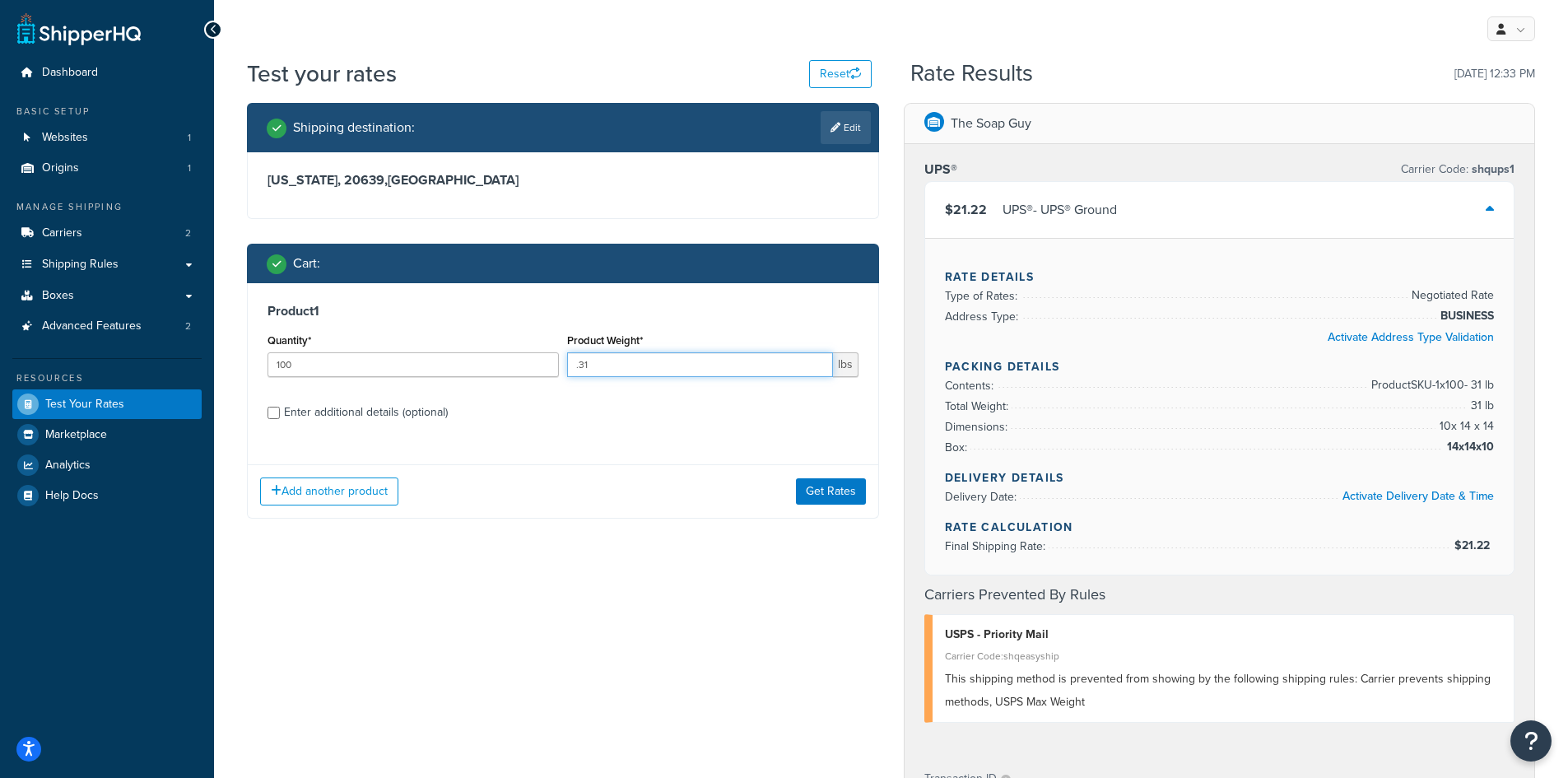
click at [631, 368] on input ".31" at bounding box center [700, 365] width 266 height 25
type input ".3"
type input ".28"
click at [817, 492] on button "Get Rates" at bounding box center [831, 492] width 70 height 26
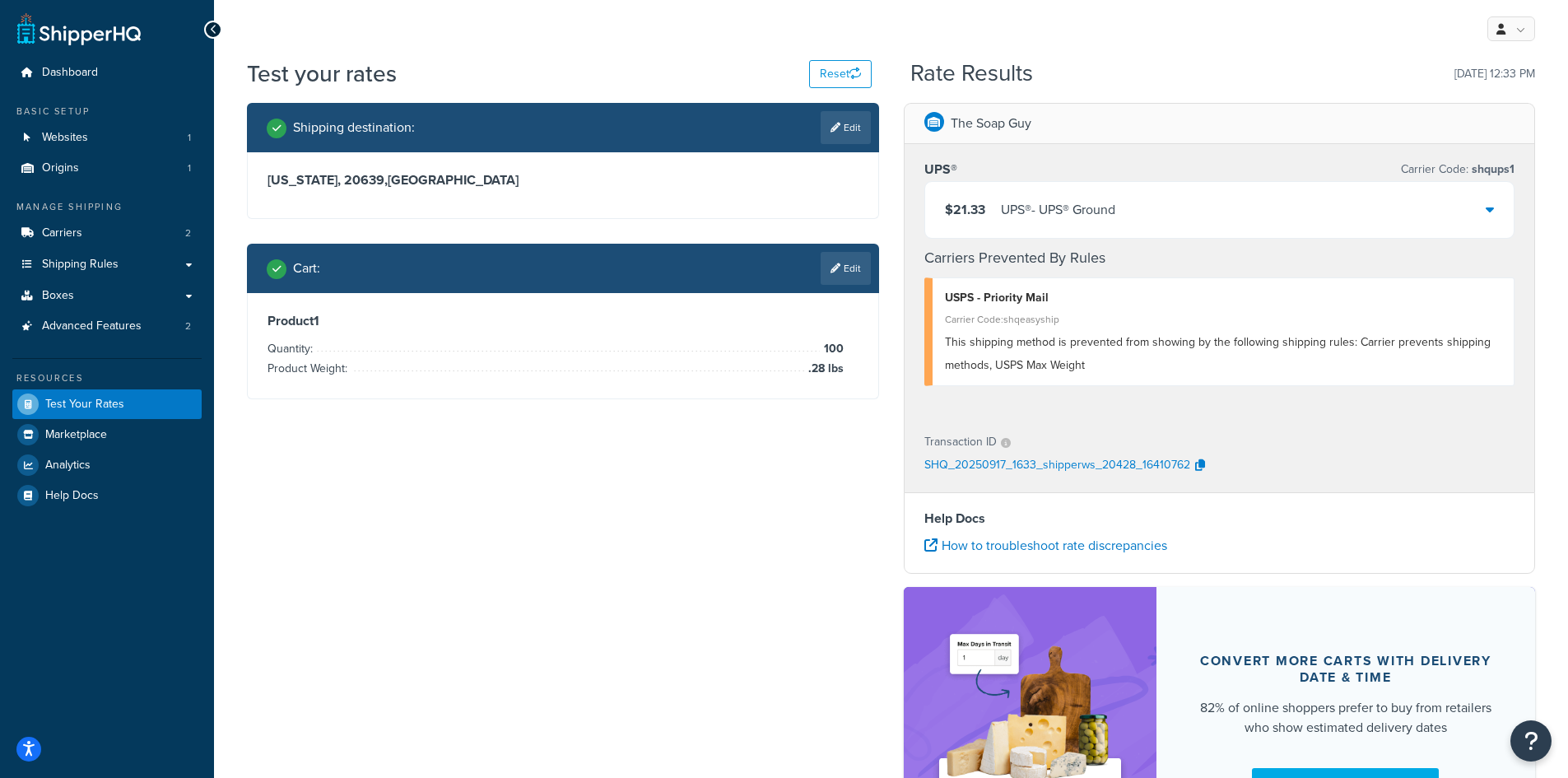
click at [1485, 216] on div "$21.33 UPS® - UPS® Ground" at bounding box center [1219, 210] width 589 height 56
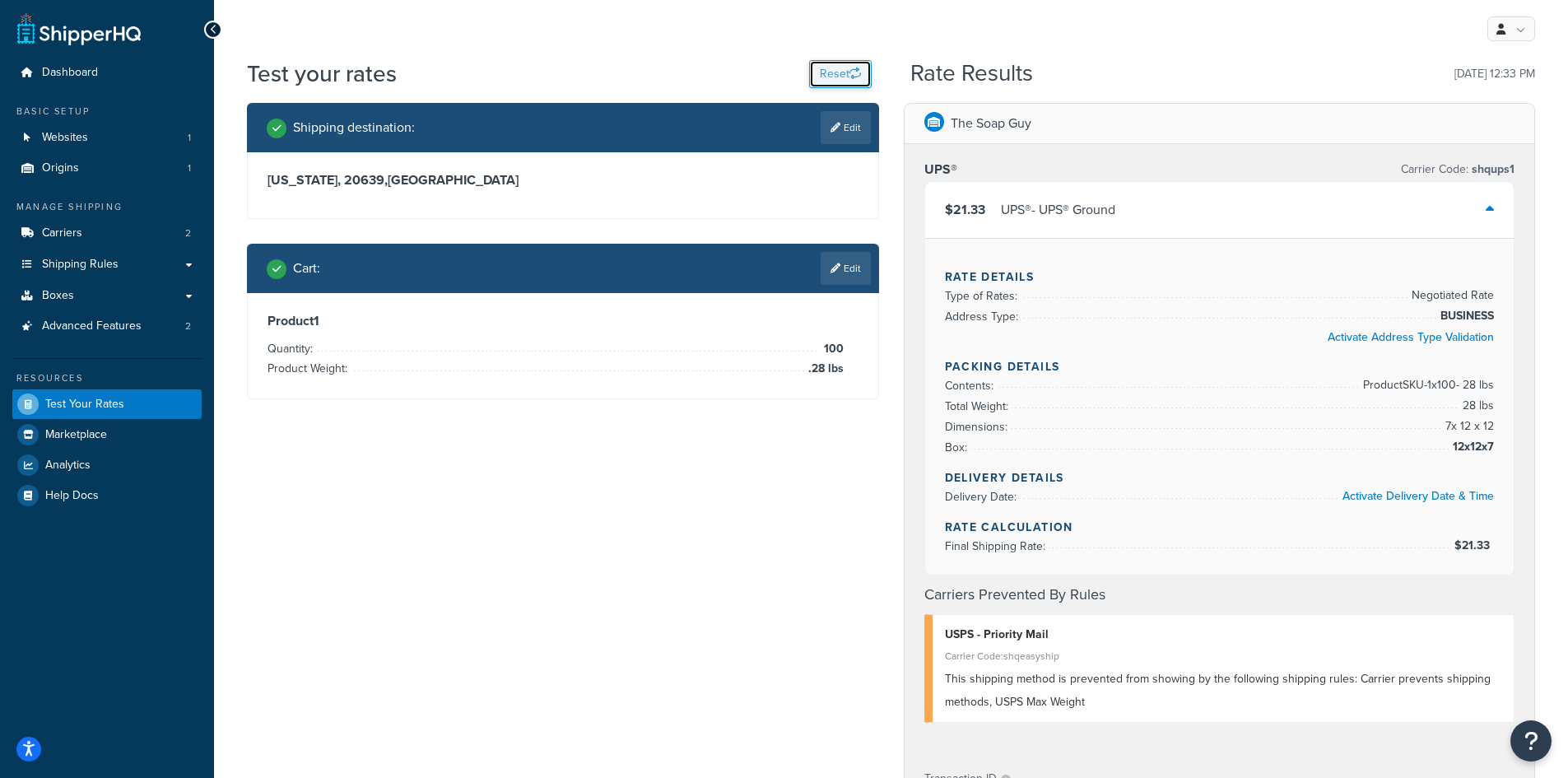
click at [833, 83] on button "Reset" at bounding box center [840, 74] width 63 height 28
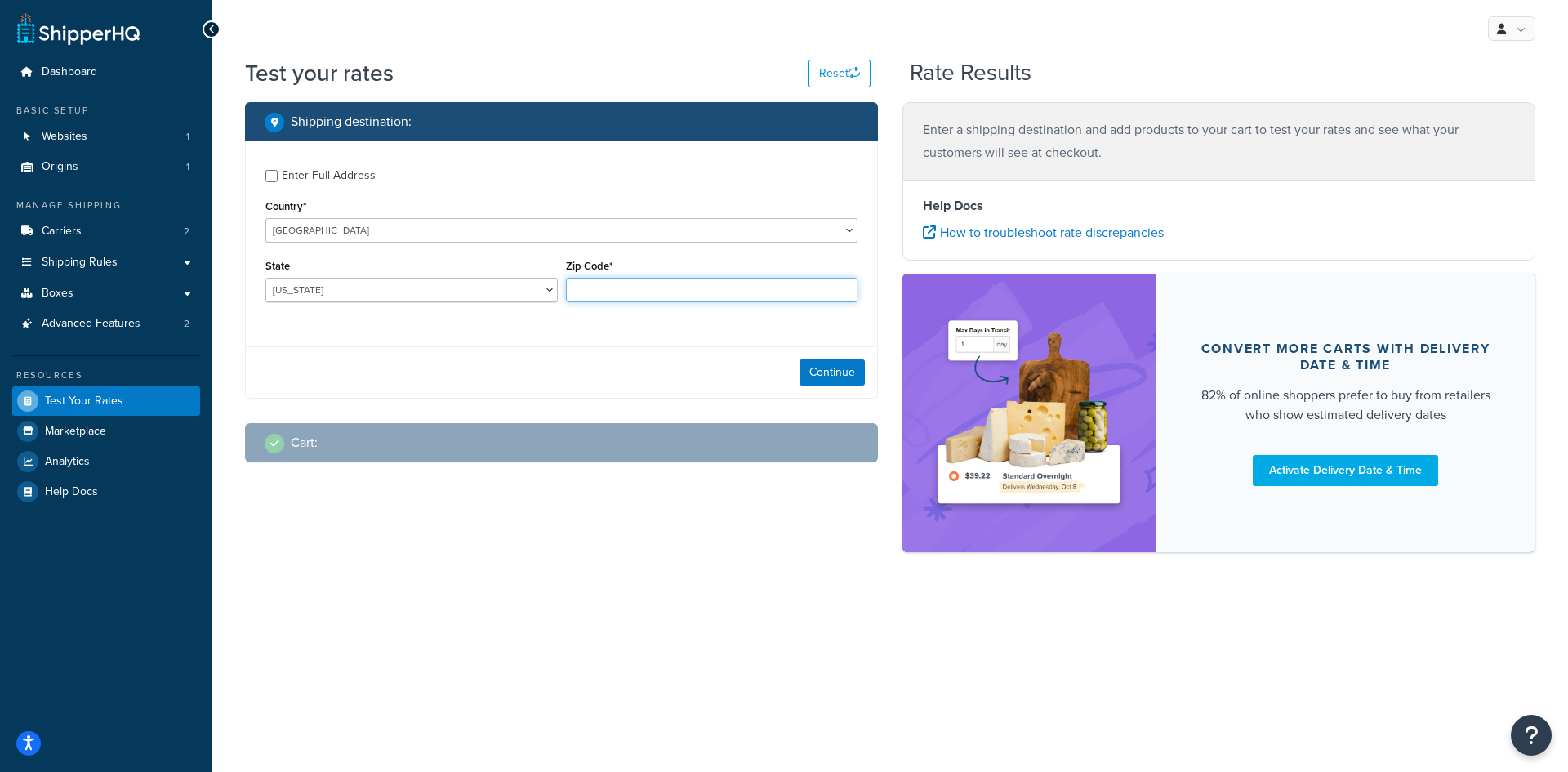
click at [596, 298] on input "Zip Code*" at bounding box center [712, 290] width 293 height 25
click at [750, 281] on input "Zip Code*" at bounding box center [712, 290] width 293 height 25
type input "93940"
click at [307, 300] on select "Alabama Alaska American Samoa Arizona Arkansas Armed Forces Americas Armed Forc…" at bounding box center [412, 290] width 293 height 25
select select "CA"
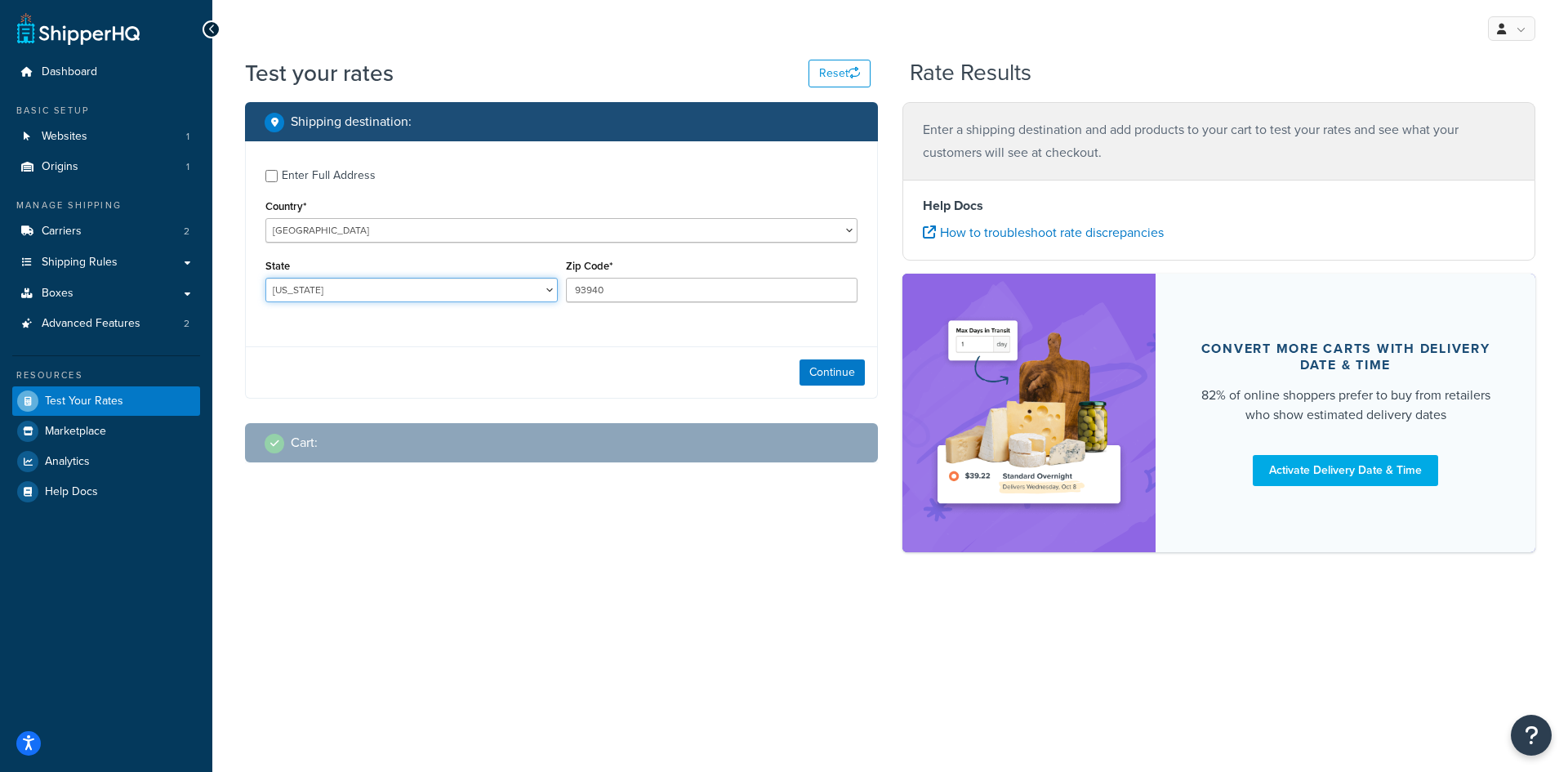
click at [266, 278] on select "Alabama Alaska American Samoa Arizona Arkansas Armed Forces Americas Armed Forc…" at bounding box center [412, 290] width 293 height 25
click at [815, 364] on button "Continue" at bounding box center [832, 373] width 65 height 26
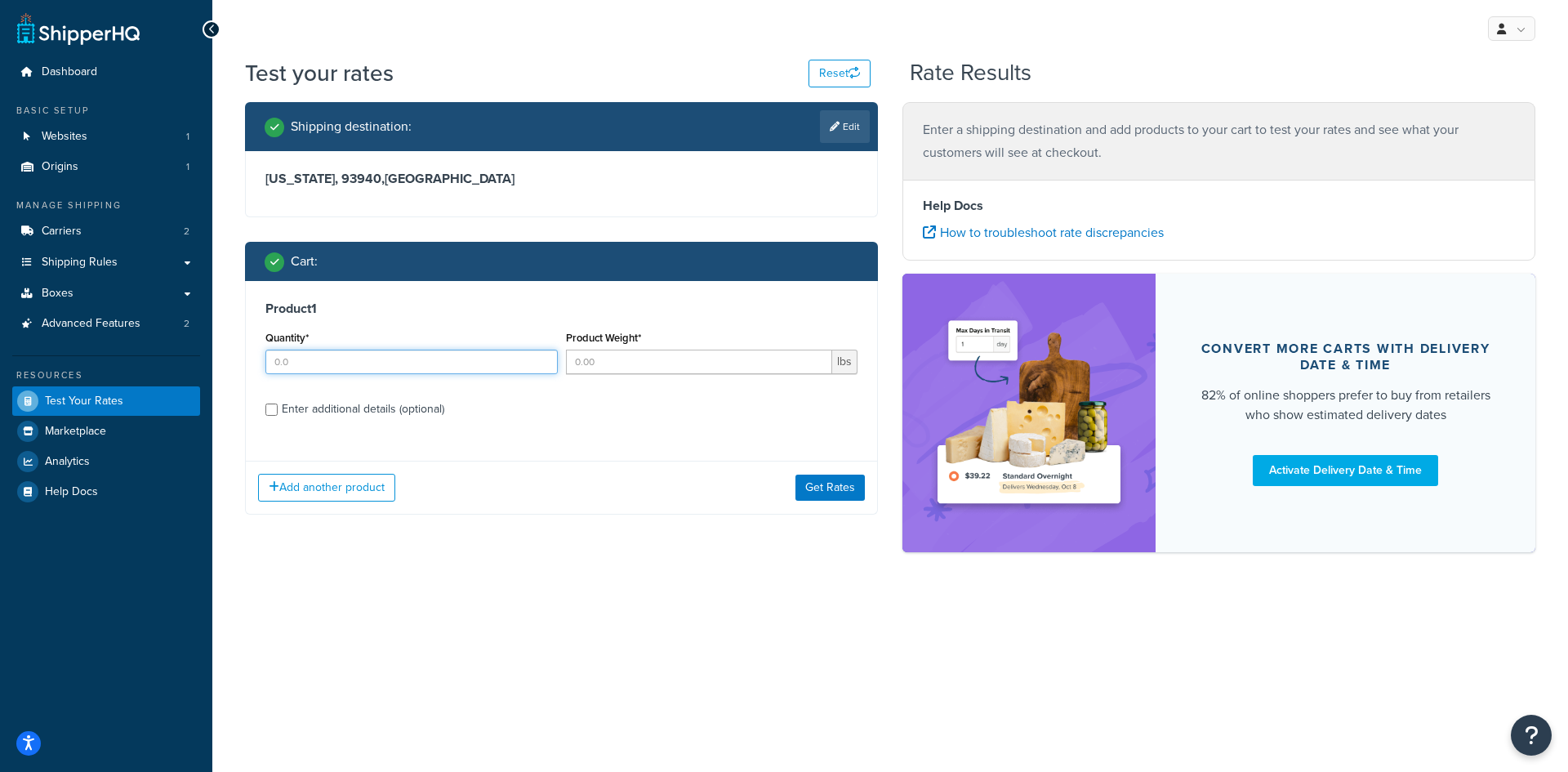
click at [276, 361] on input "Quantity*" at bounding box center [412, 362] width 293 height 25
type input "100"
click at [688, 340] on div "Product Weight* lbs" at bounding box center [712, 351] width 293 height 47
click at [685, 372] on input "Product Weight*" at bounding box center [699, 362] width 267 height 25
type input ".88"
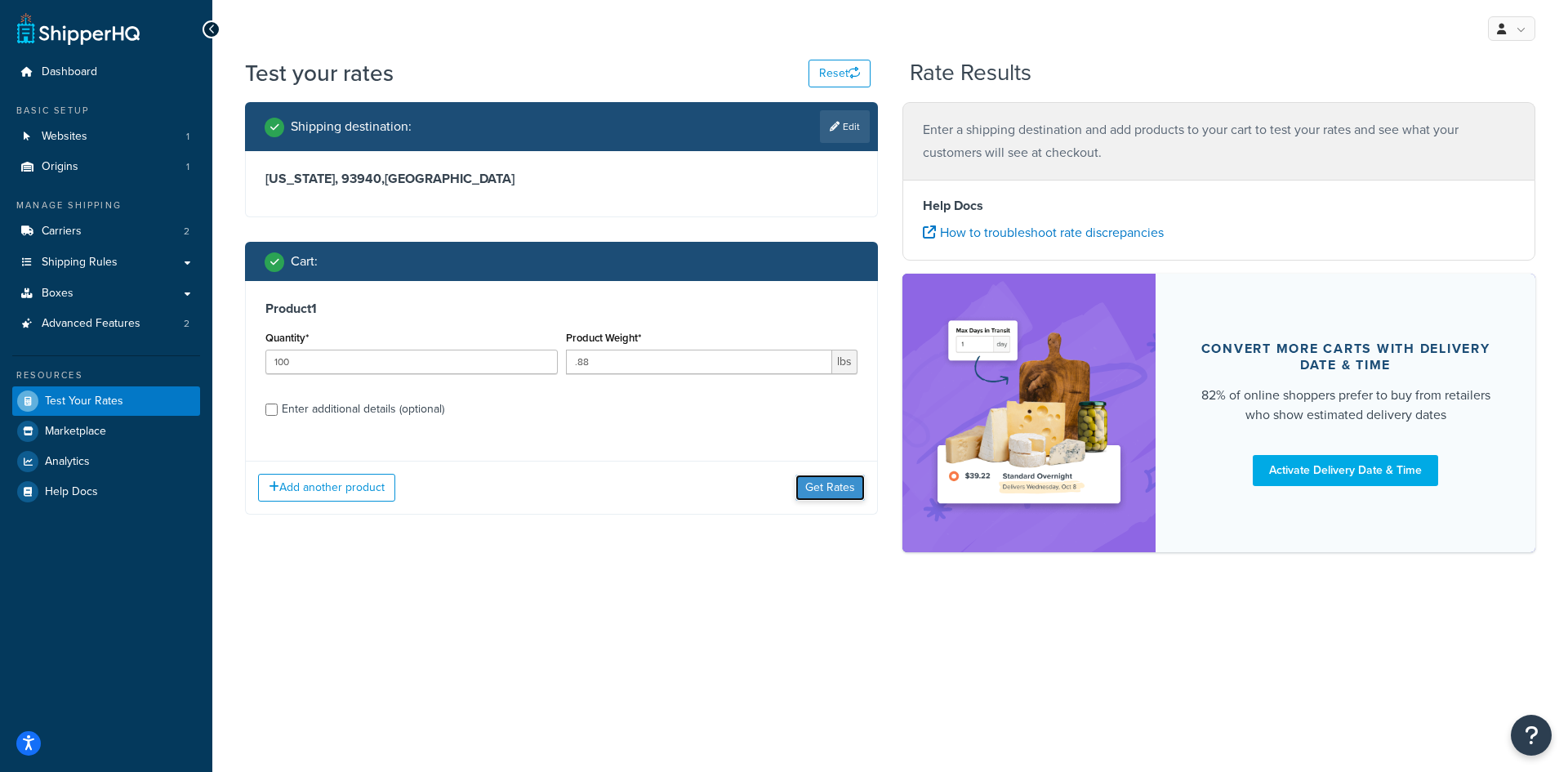
click at [809, 492] on button "Get Rates" at bounding box center [830, 488] width 69 height 26
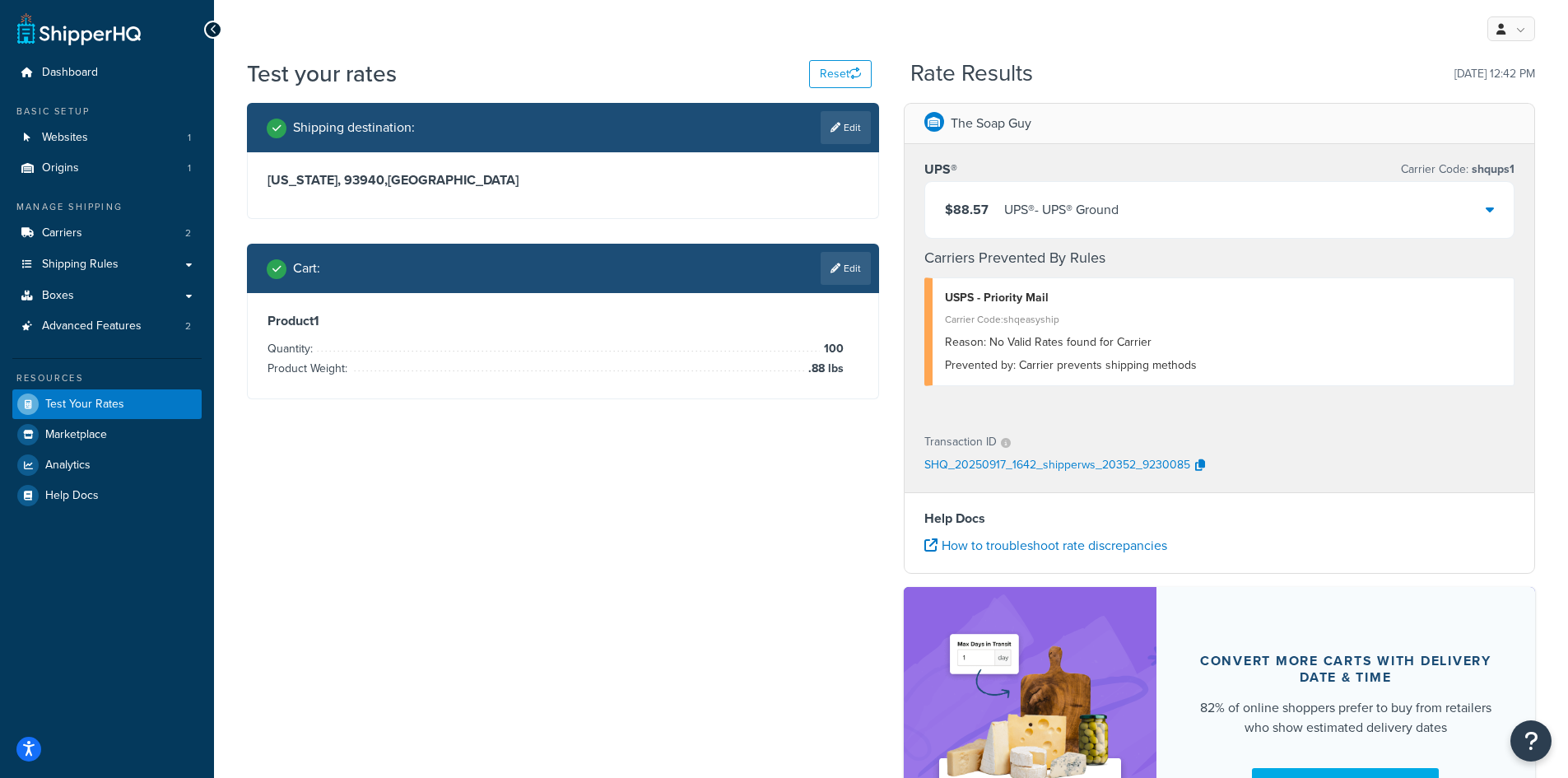
click at [1378, 204] on div "$88.57 UPS® - UPS® Ground" at bounding box center [1219, 210] width 589 height 56
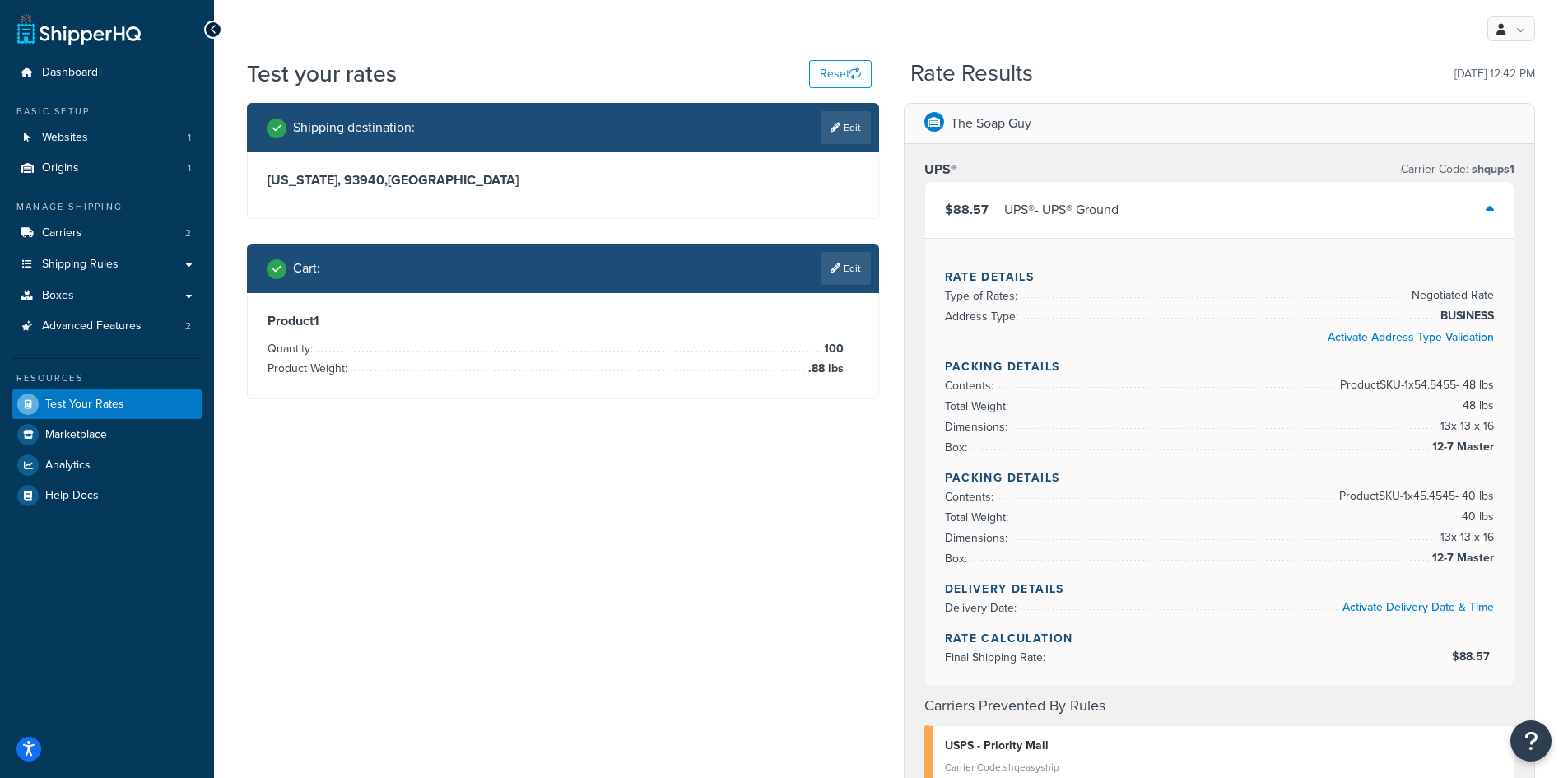
click at [848, 145] on div "Shipping destination : Edit" at bounding box center [563, 128] width 632 height 49
click at [844, 138] on link "Edit" at bounding box center [845, 128] width 50 height 33
select select "CA"
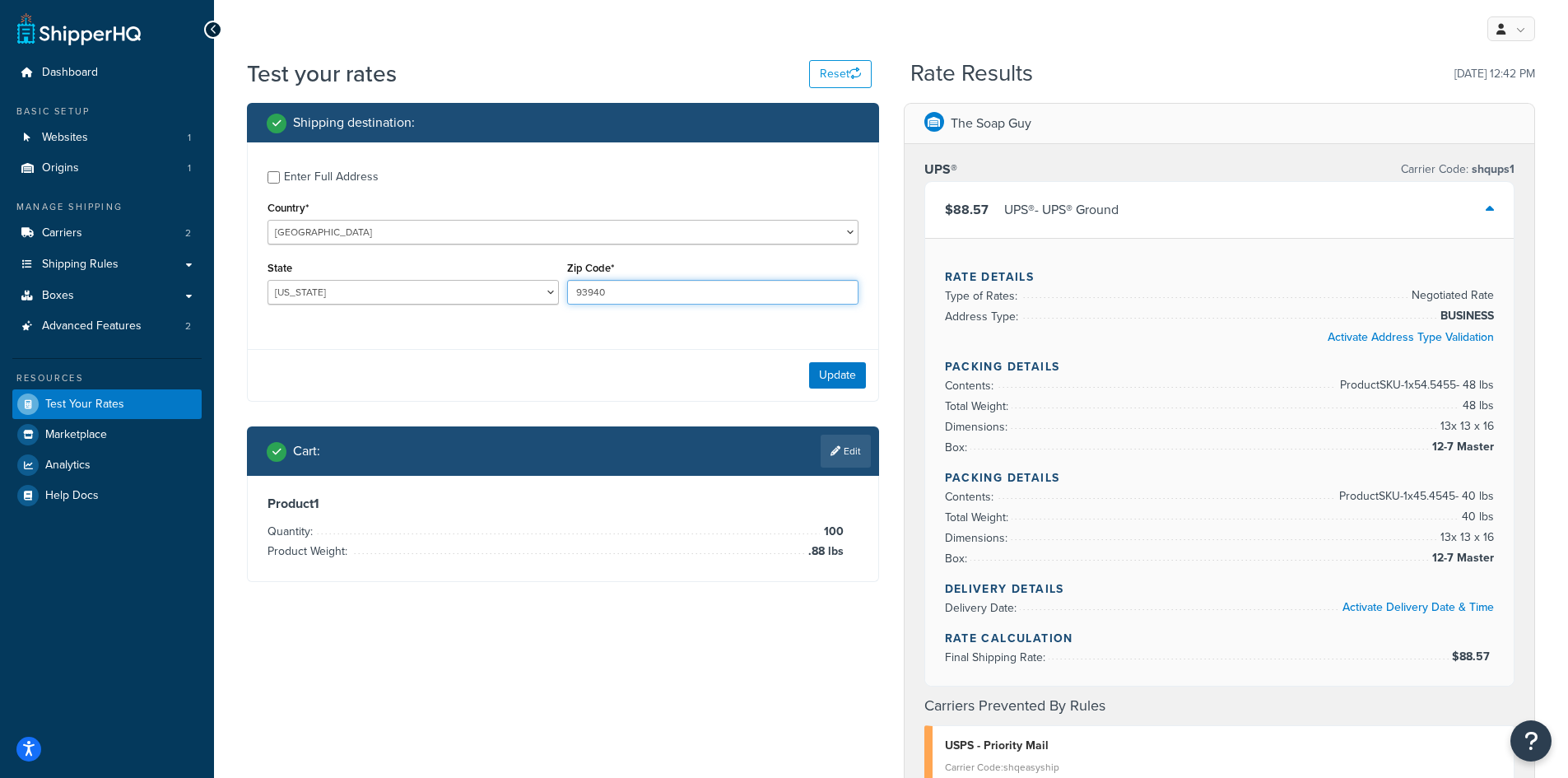
click at [589, 288] on input "93940" at bounding box center [713, 293] width 292 height 25
type input "75006"
click at [433, 284] on select "Alabama Alaska American Samoa Arizona Arkansas Armed Forces Americas Armed Forc…" at bounding box center [414, 293] width 292 height 25
select select "TX"
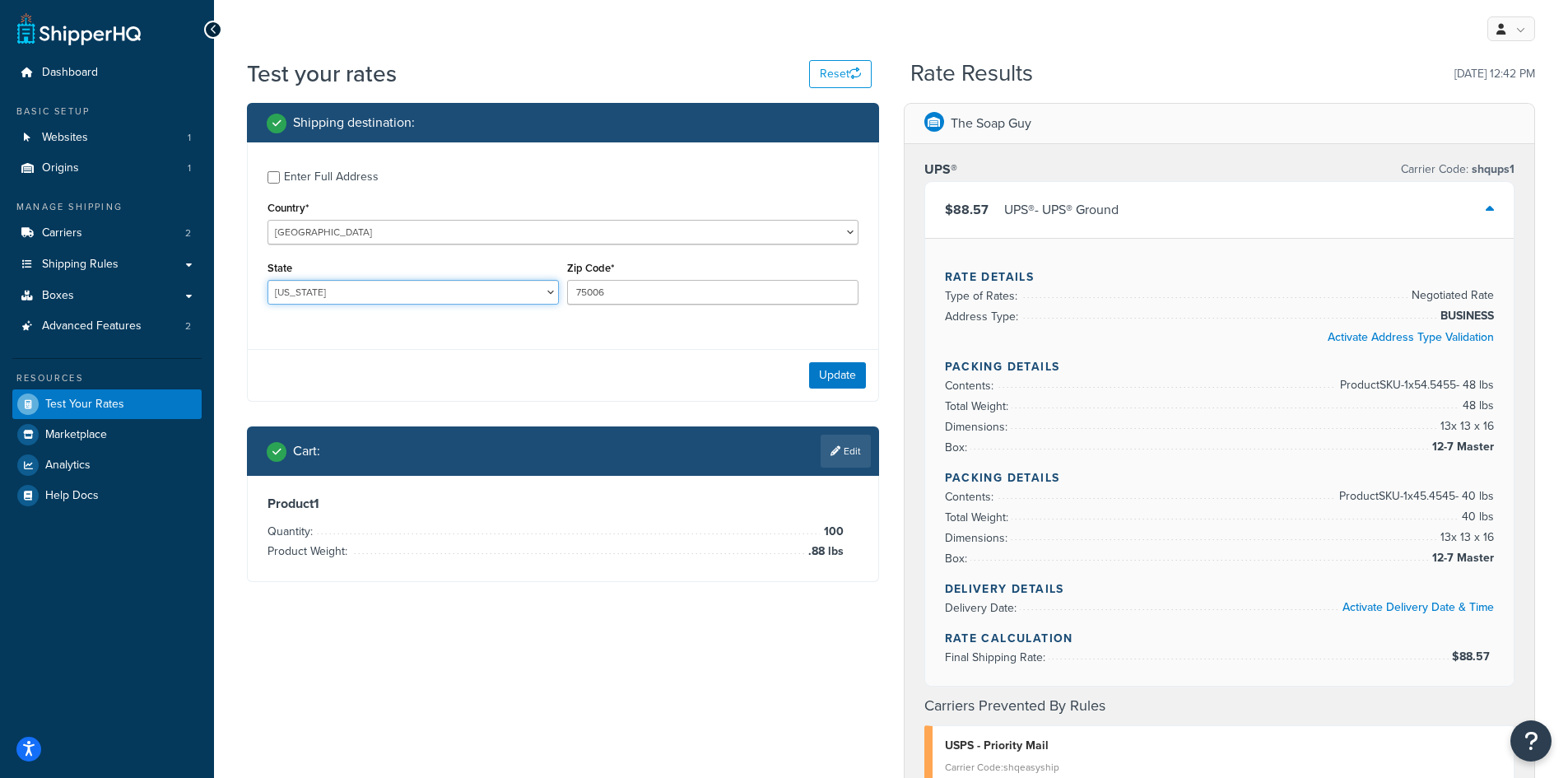
click at [268, 280] on select "Alabama Alaska American Samoa Arizona Arkansas Armed Forces Americas Armed Forc…" at bounding box center [414, 293] width 292 height 25
click at [820, 370] on button "Update" at bounding box center [837, 376] width 57 height 26
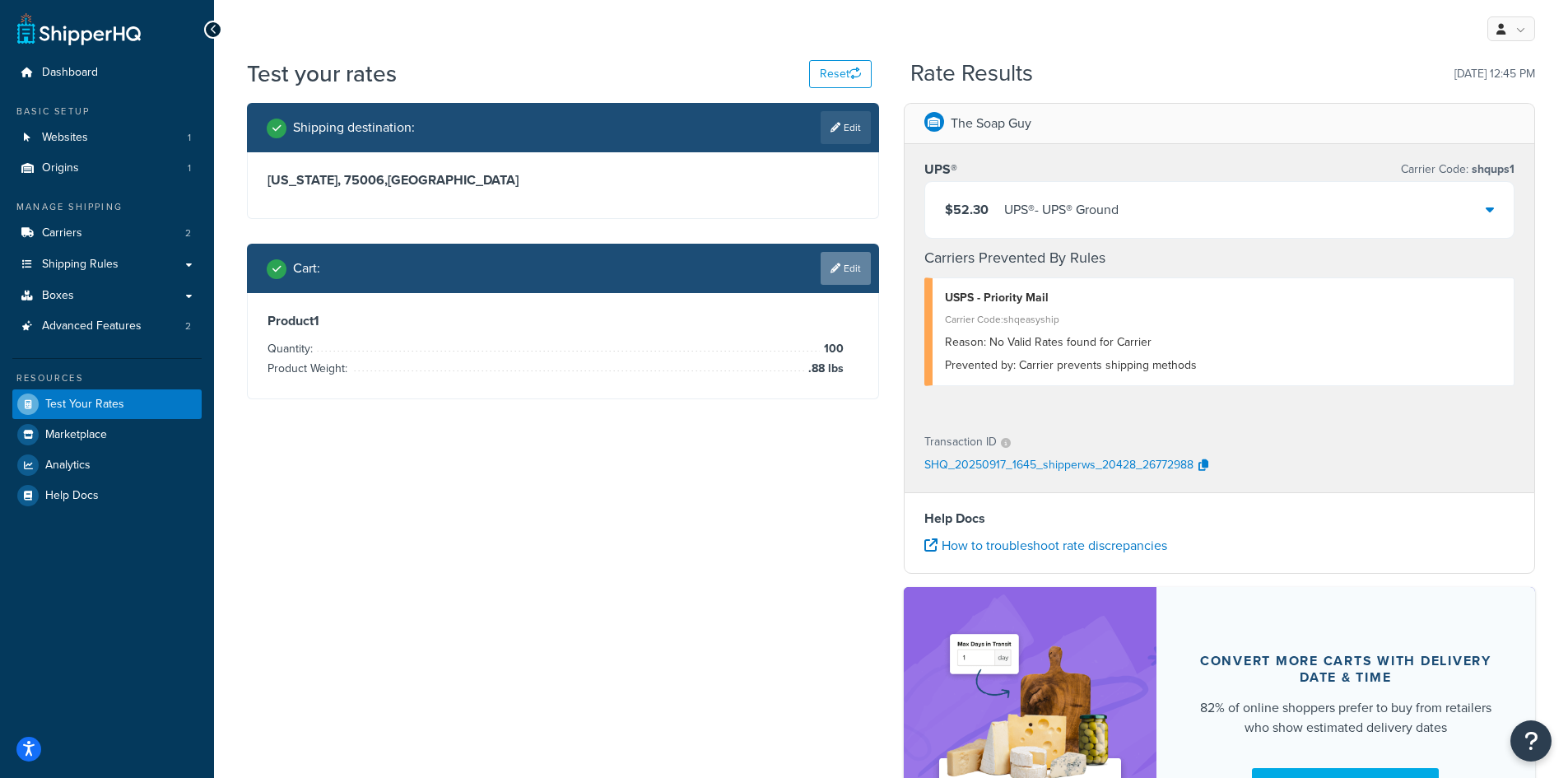
click at [835, 279] on link "Edit" at bounding box center [845, 269] width 50 height 33
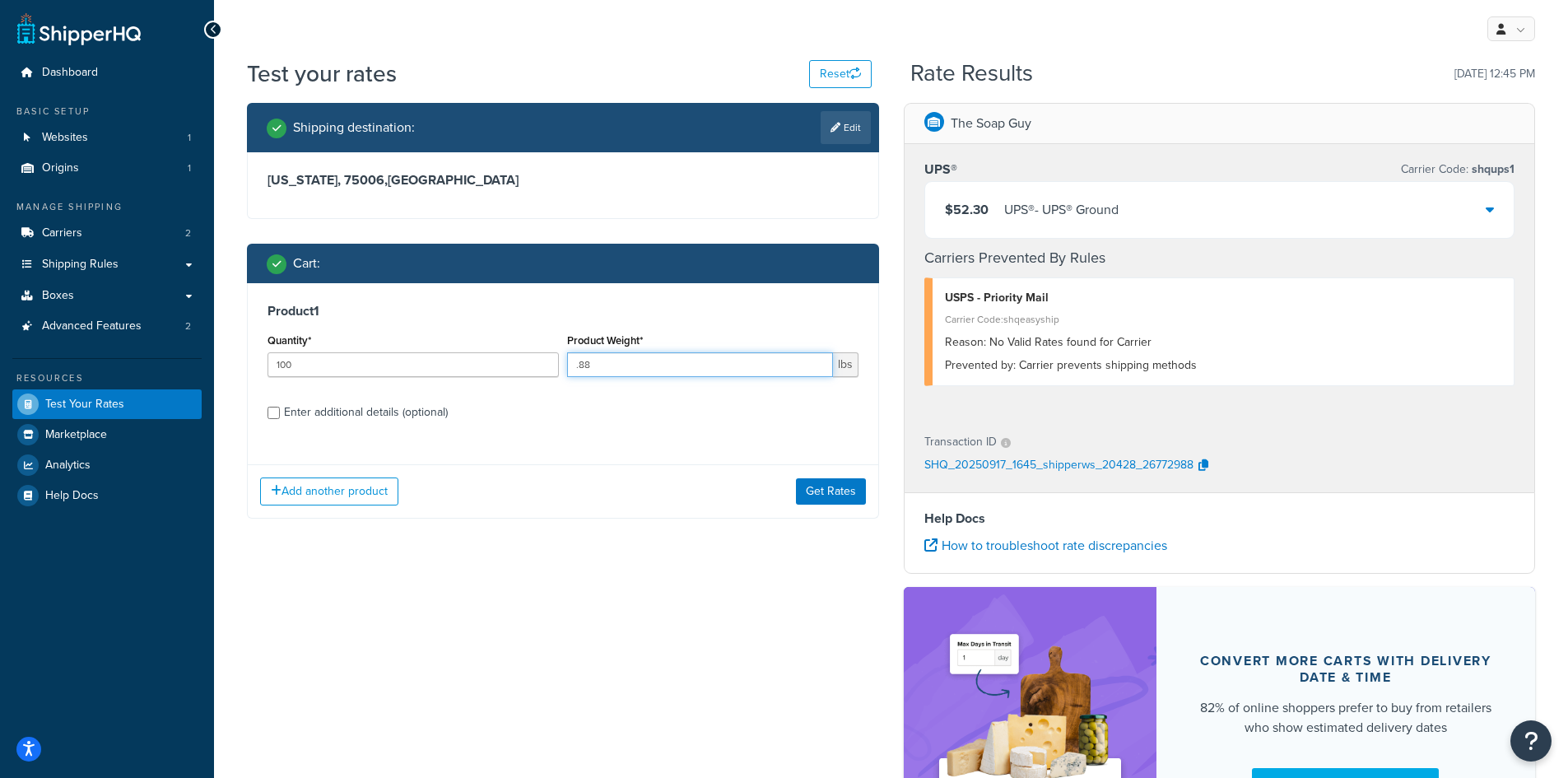
click at [621, 375] on input ".88" at bounding box center [700, 365] width 266 height 25
click at [621, 374] on input ".88" at bounding box center [700, 365] width 266 height 25
click at [608, 354] on input ".88" at bounding box center [700, 365] width 266 height 25
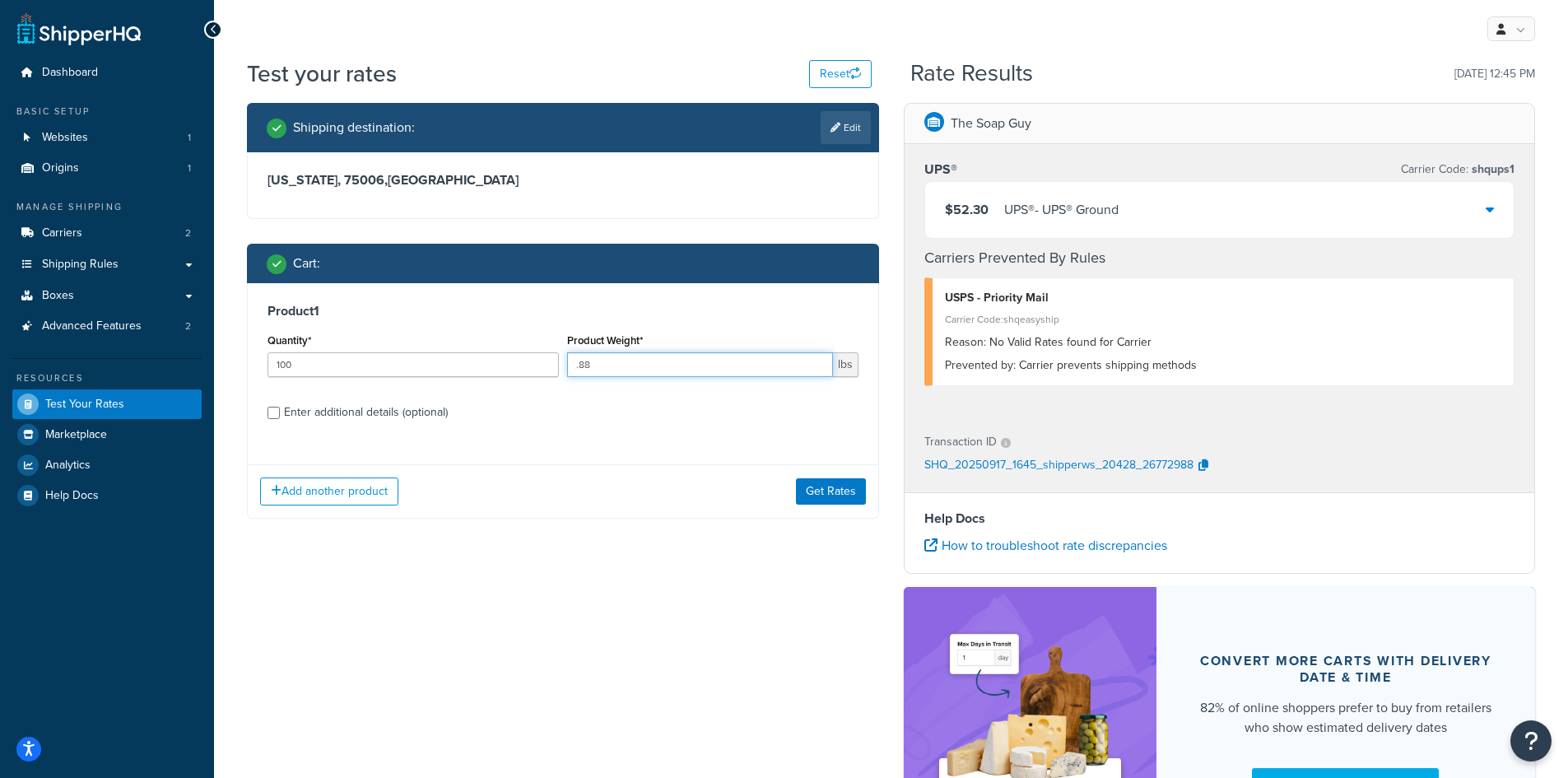
click at [608, 354] on input ".88" at bounding box center [700, 365] width 266 height 25
drag, startPoint x: 574, startPoint y: 366, endPoint x: 677, endPoint y: 372, distance: 103.2
click at [677, 372] on input ".88" at bounding box center [700, 365] width 266 height 25
type input "1.6"
click at [831, 490] on button "Get Rates" at bounding box center [831, 492] width 70 height 26
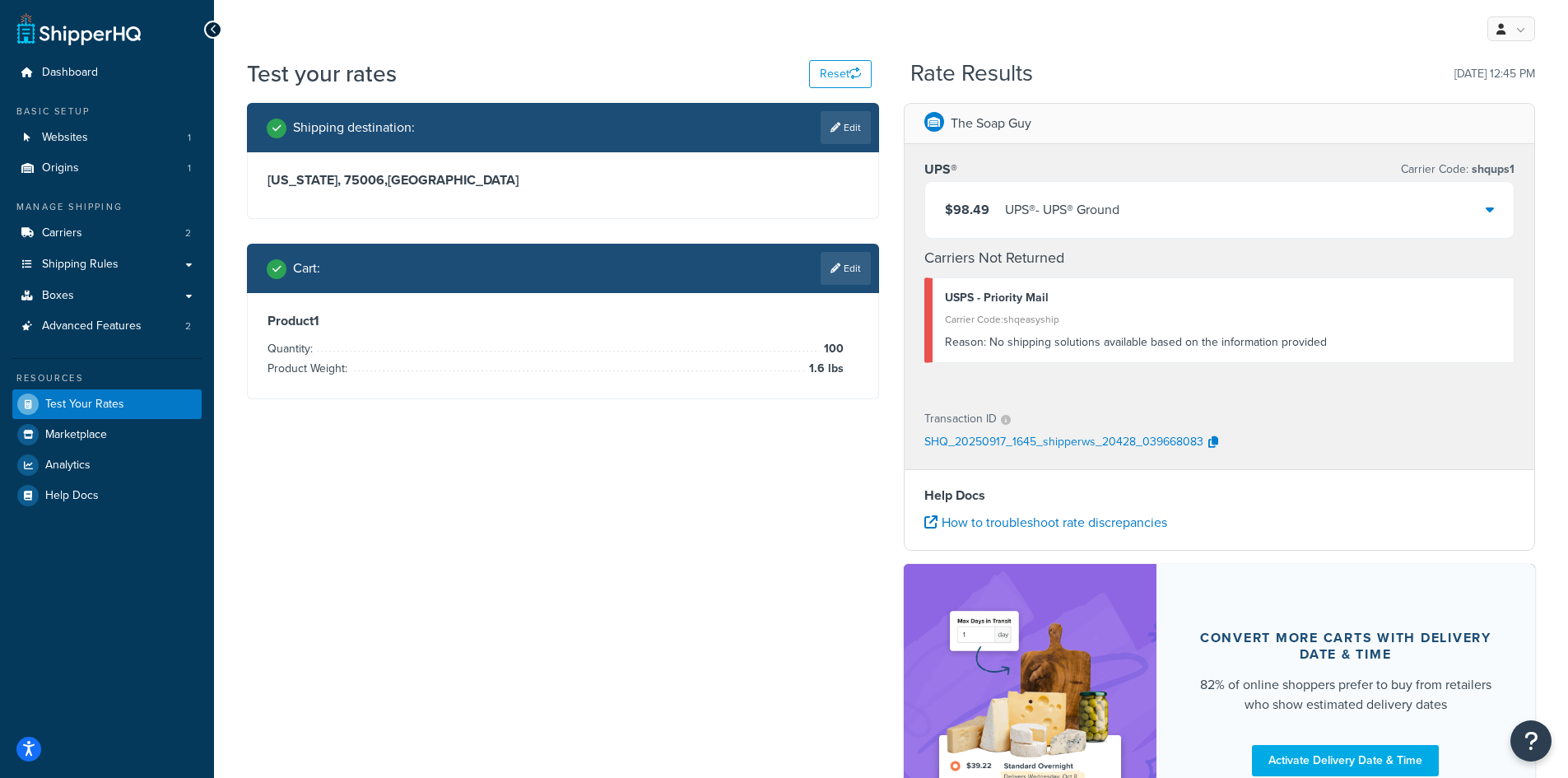
click at [1392, 207] on div "$98.49 UPS® - UPS® Ground" at bounding box center [1219, 210] width 589 height 56
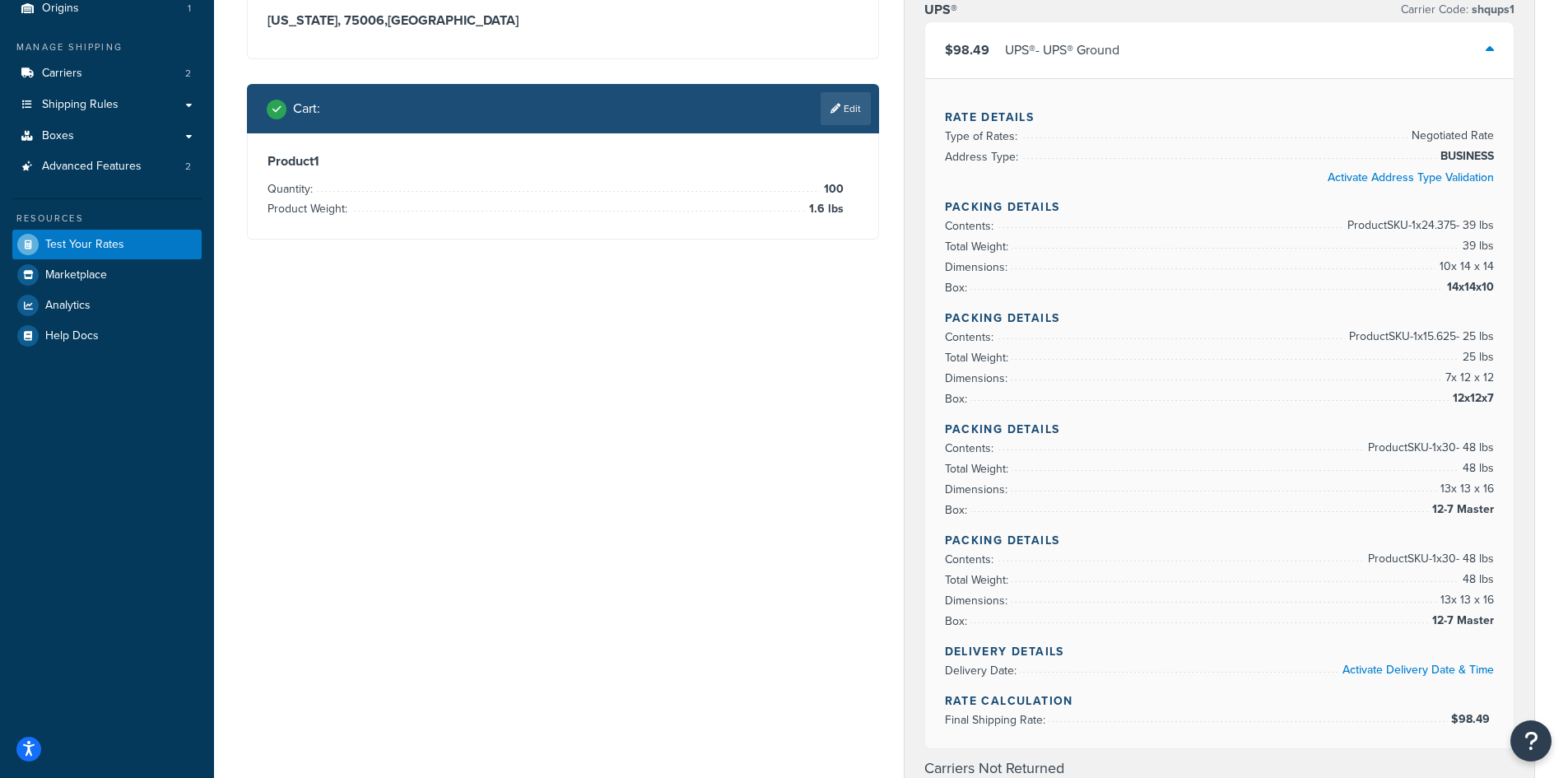
scroll to position [165, 0]
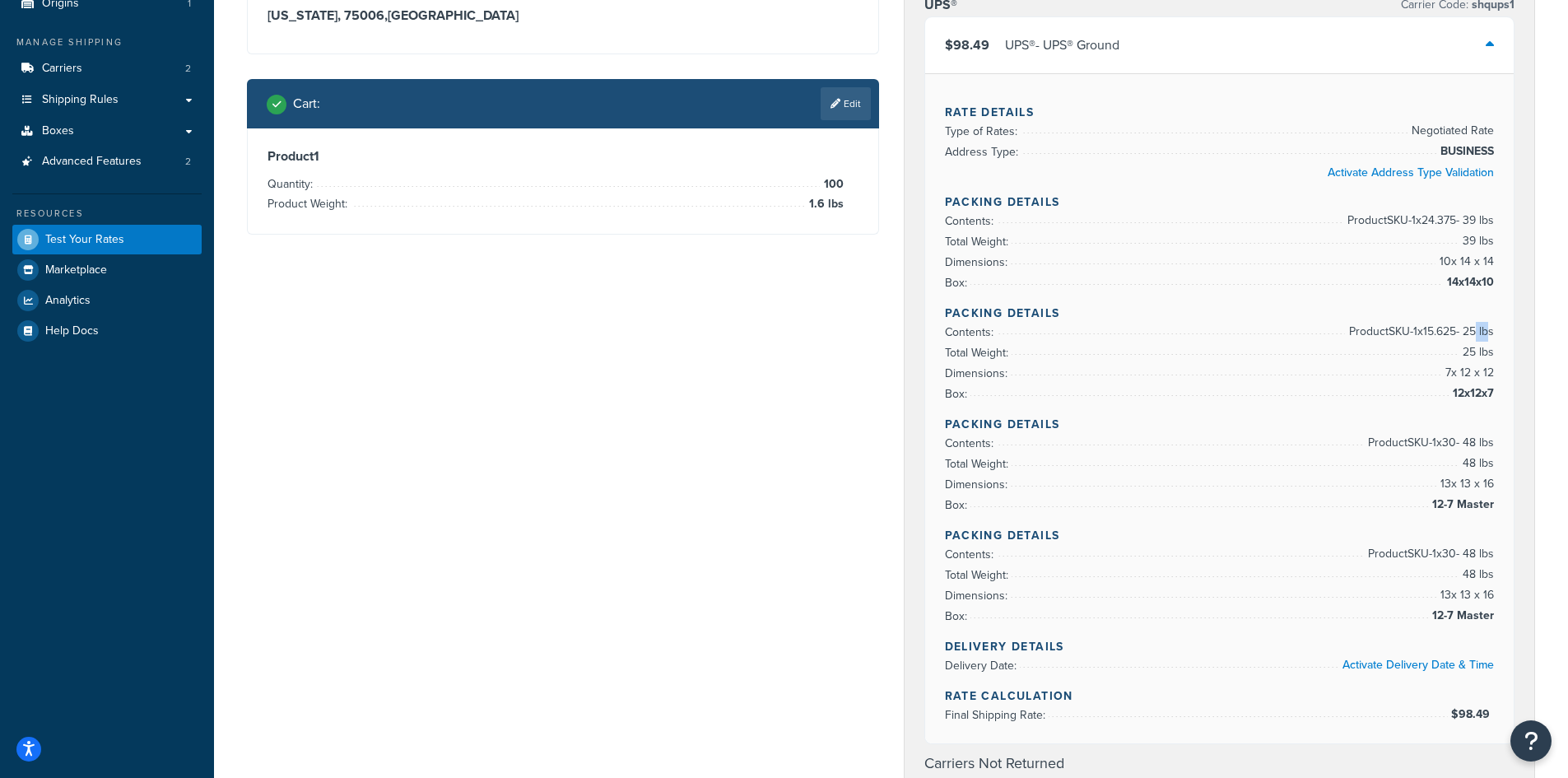
drag, startPoint x: 1478, startPoint y: 333, endPoint x: 1490, endPoint y: 335, distance: 12.2
click at [1490, 335] on span "Product SKU-1 x 15.625 - 25 lbs" at bounding box center [1420, 332] width 149 height 20
click at [1454, 335] on span "Product SKU-1 x 15.625 - 25 lbs" at bounding box center [1420, 332] width 149 height 20
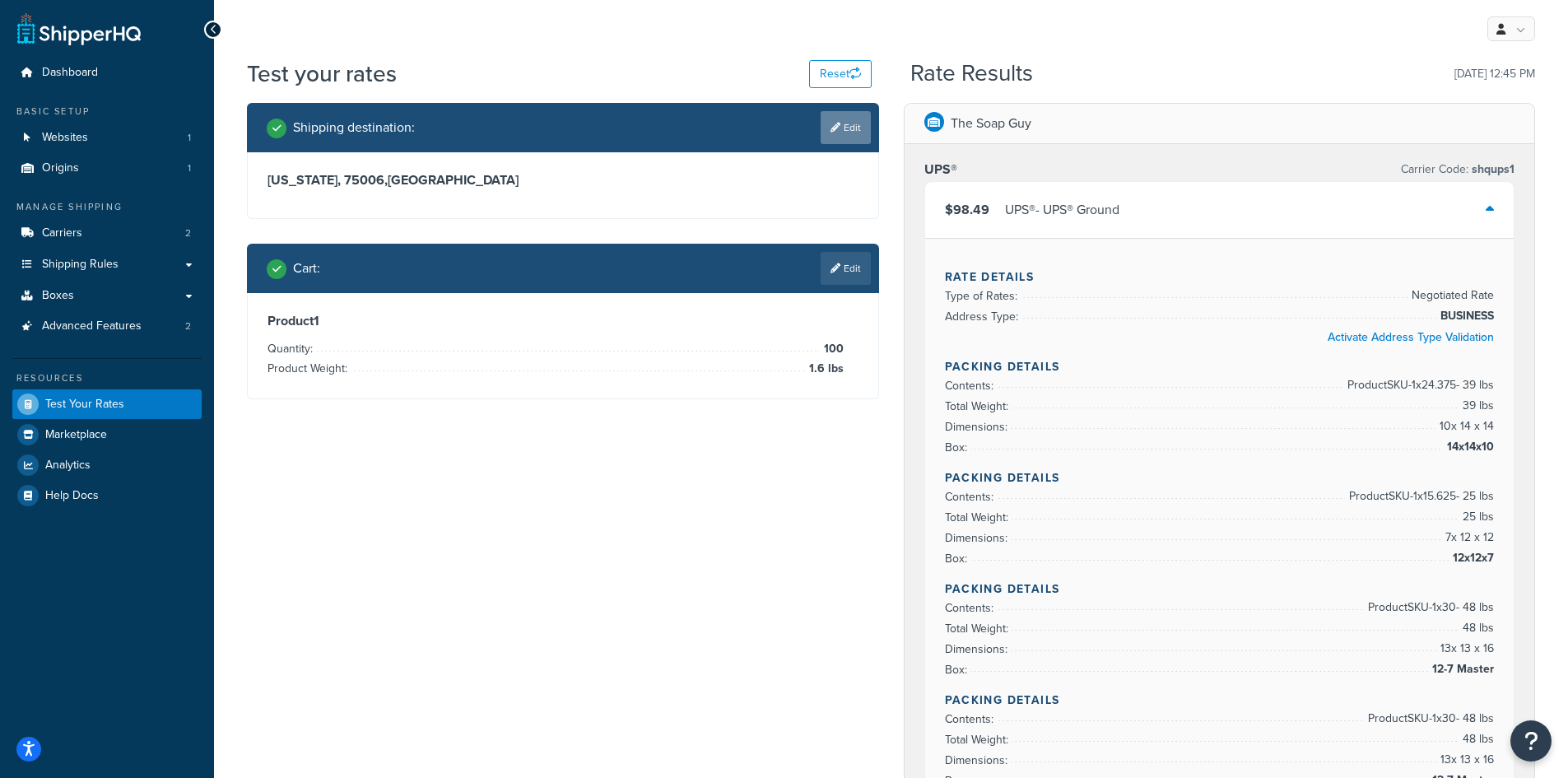
click at [840, 138] on link "Edit" at bounding box center [845, 128] width 50 height 33
select select "TX"
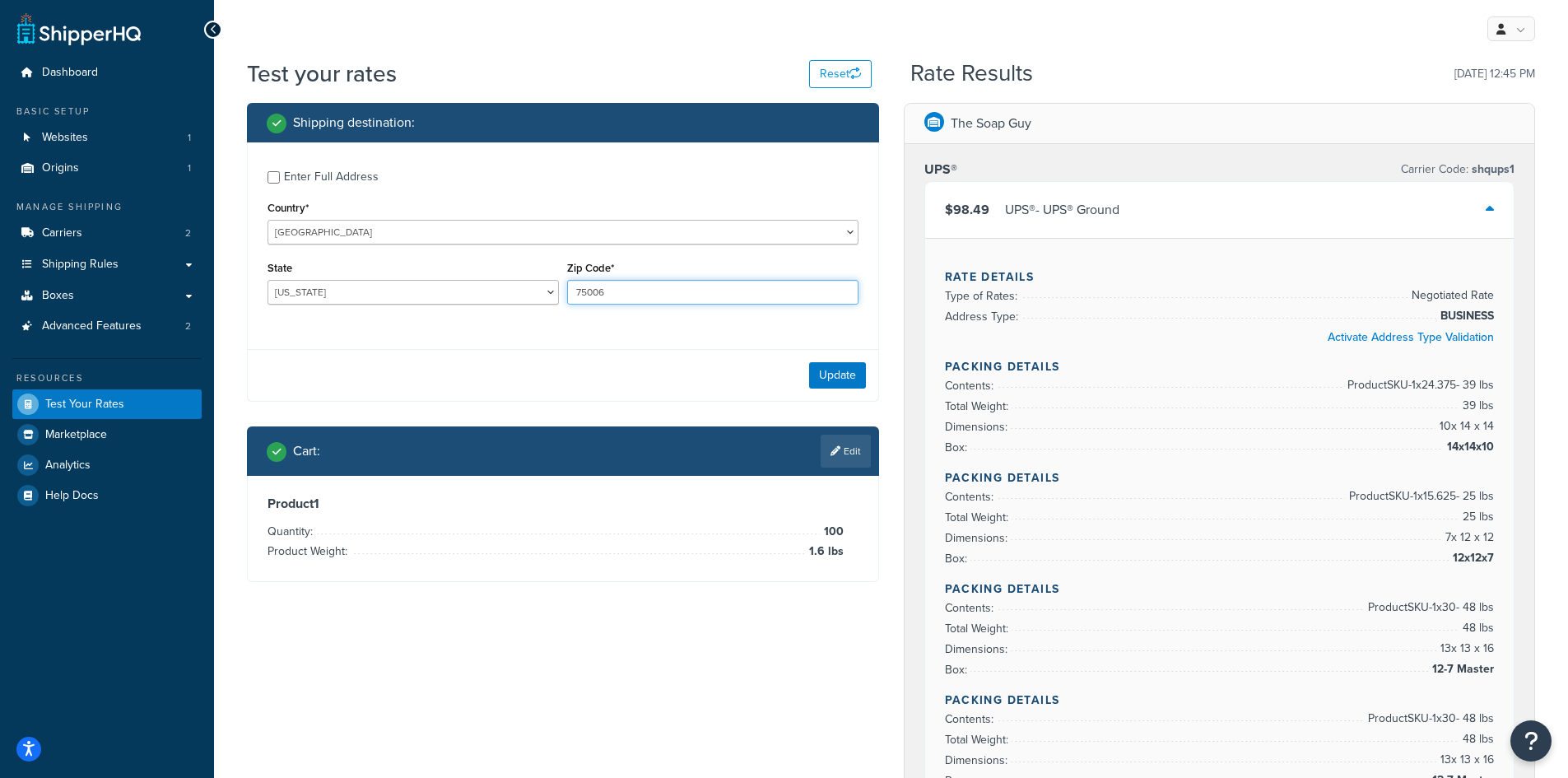
click at [597, 290] on input "75006" at bounding box center [713, 293] width 292 height 25
paste input "96744"
type input "96744"
click at [312, 290] on select "Alabama Alaska American Samoa Arizona Arkansas Armed Forces Americas Armed Forc…" at bounding box center [414, 293] width 292 height 25
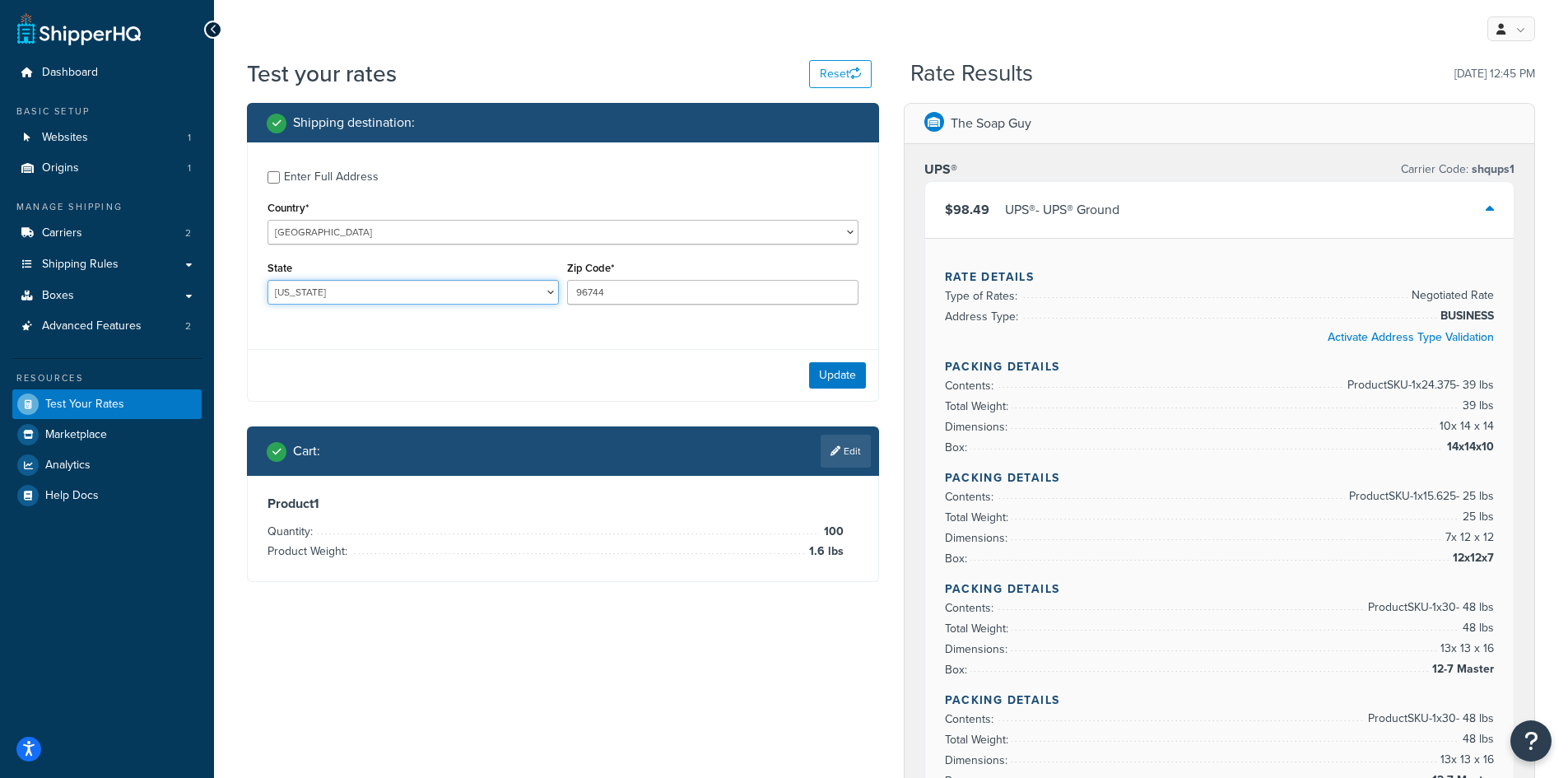
select select "HI"
click at [268, 280] on select "Alabama Alaska American Samoa Arizona Arkansas Armed Forces Americas Armed Forc…" at bounding box center [414, 293] width 292 height 25
click at [822, 373] on button "Update" at bounding box center [837, 376] width 57 height 26
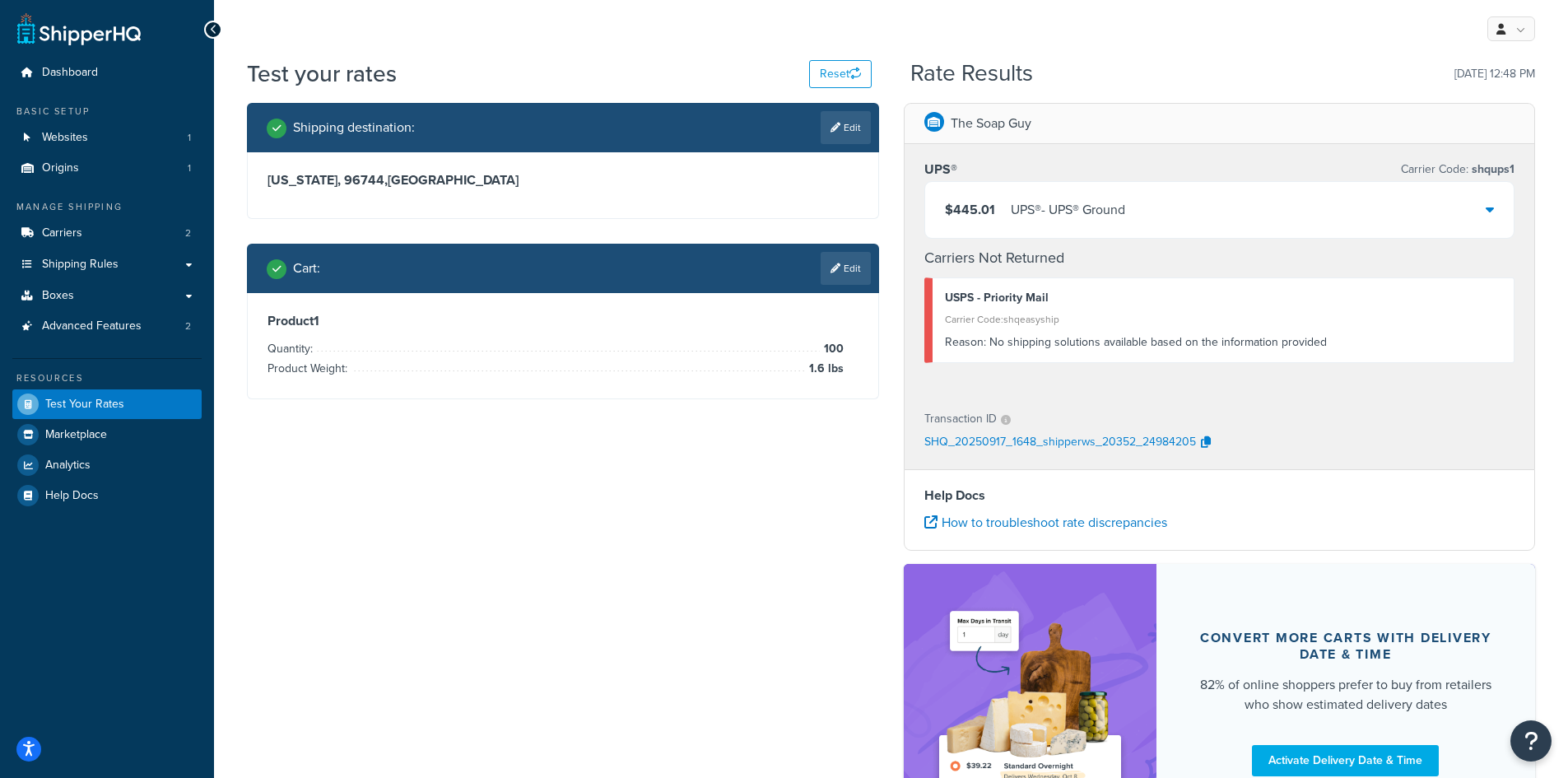
drag, startPoint x: 850, startPoint y: 273, endPoint x: 850, endPoint y: 263, distance: 10.0
click at [850, 269] on link "Edit" at bounding box center [845, 269] width 50 height 33
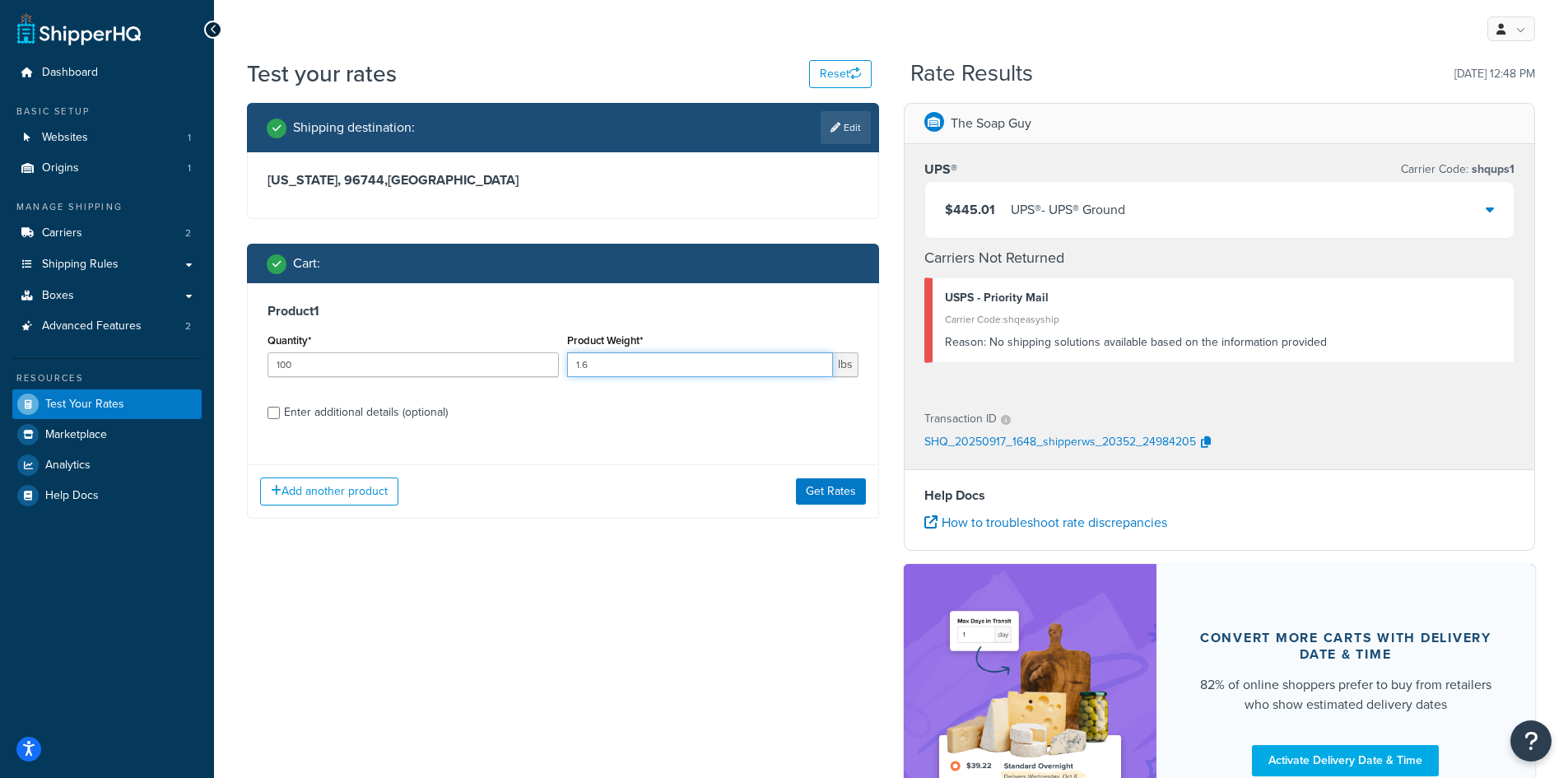
click at [636, 369] on input "1.6" at bounding box center [700, 365] width 266 height 25
type input "1.79"
click at [836, 492] on button "Get Rates" at bounding box center [831, 492] width 70 height 26
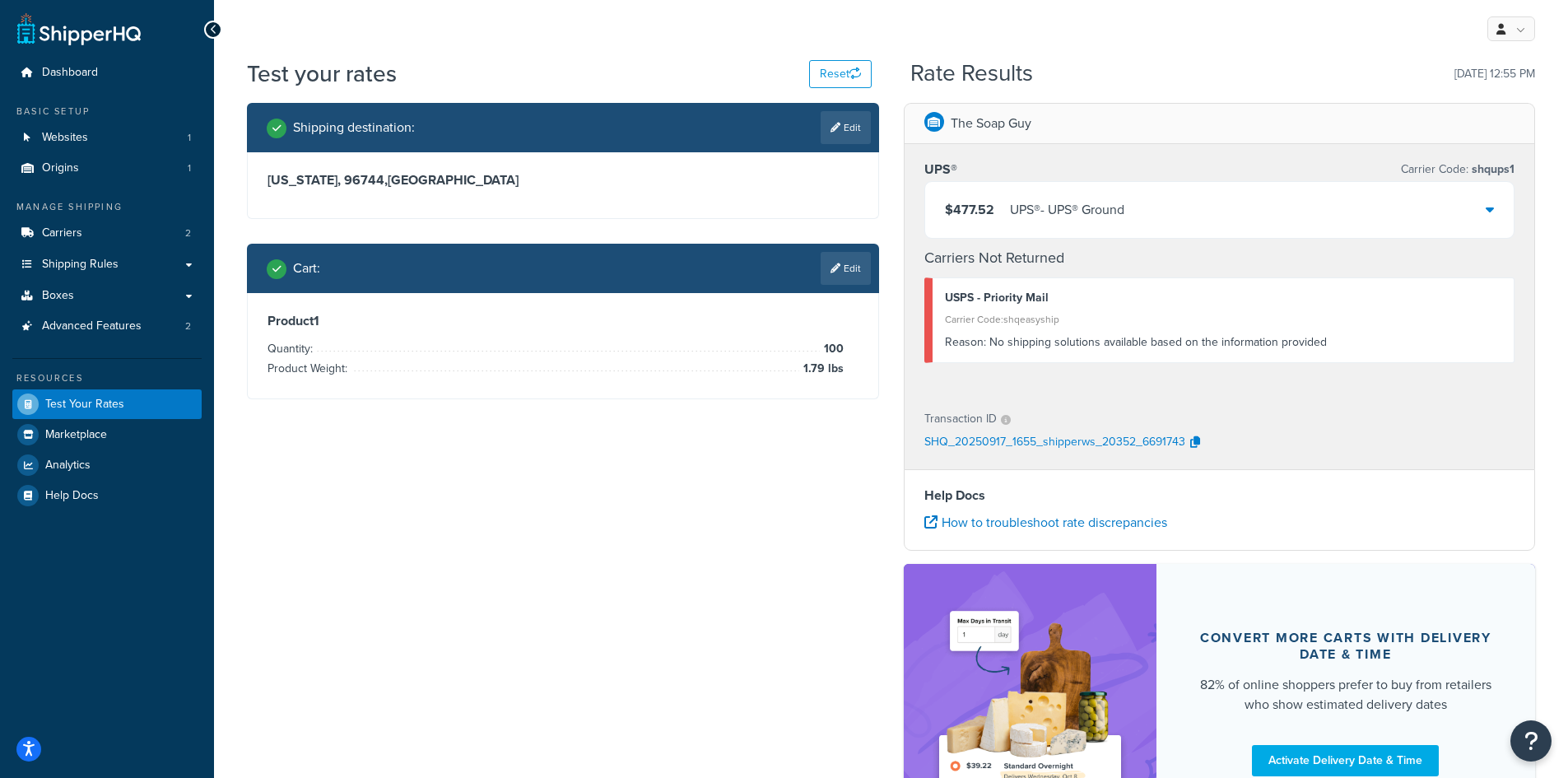
click at [1116, 213] on div "UPS® - UPS® Ground" at bounding box center [1067, 210] width 115 height 23
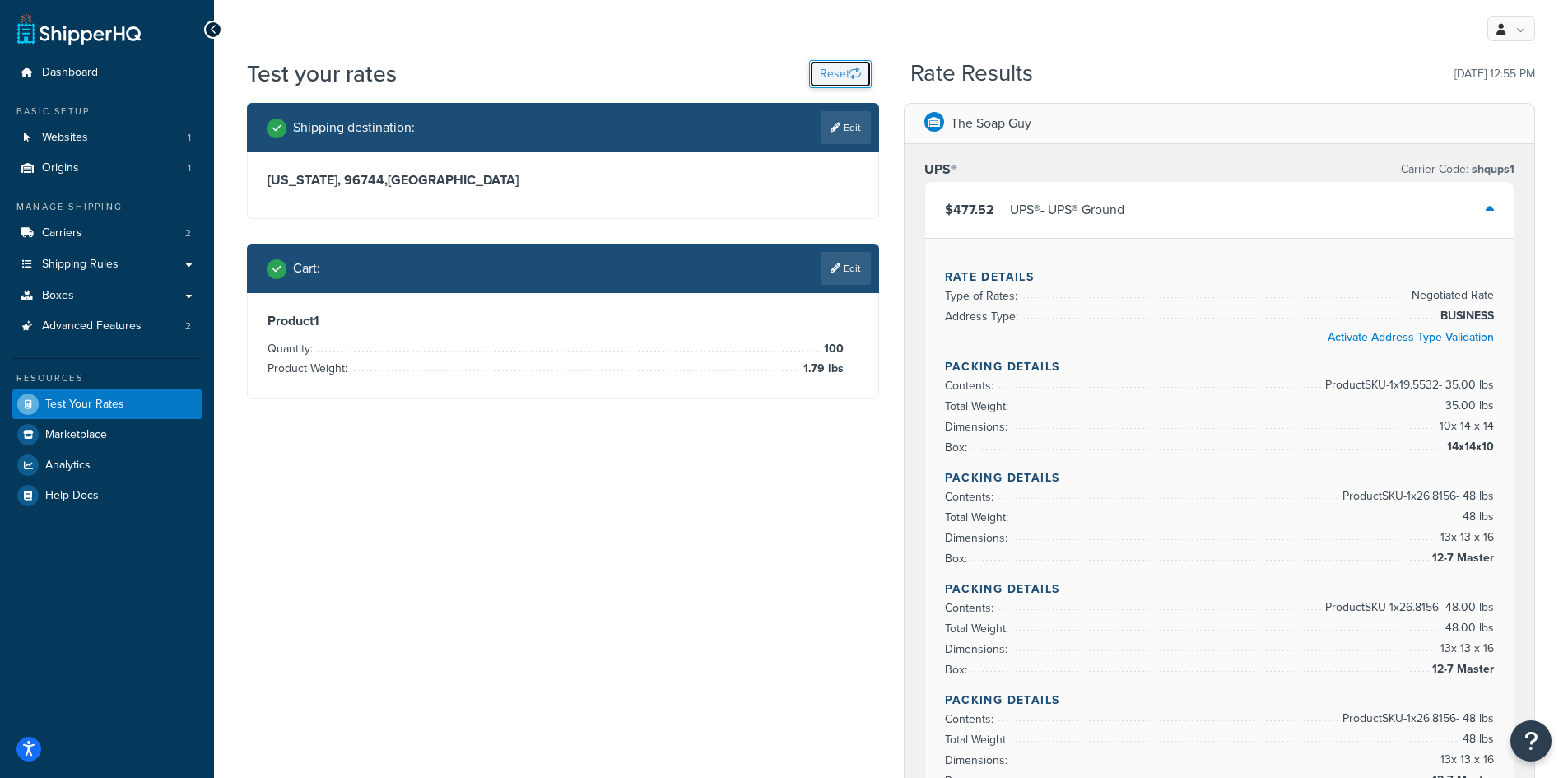
click at [821, 78] on button "Reset" at bounding box center [840, 74] width 63 height 28
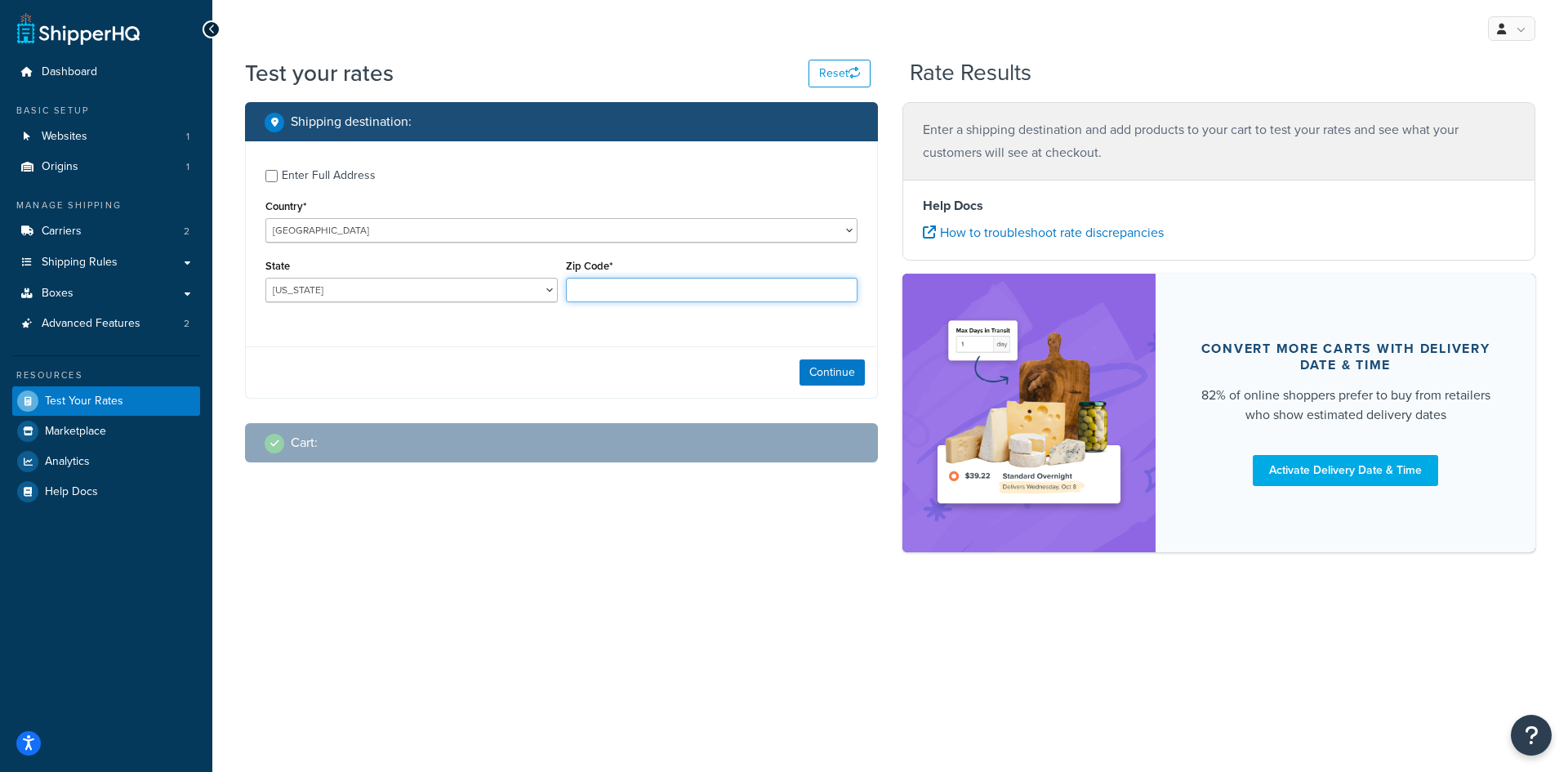
click at [598, 299] on input "Zip Code*" at bounding box center [712, 290] width 293 height 25
type input "19133"
click at [510, 288] on select "Alabama Alaska American Samoa Arizona Arkansas Armed Forces Americas Armed Forc…" at bounding box center [412, 290] width 293 height 25
select select "PA"
click at [266, 278] on select "Alabama Alaska American Samoa Arizona Arkansas Armed Forces Americas Armed Forc…" at bounding box center [412, 290] width 293 height 25
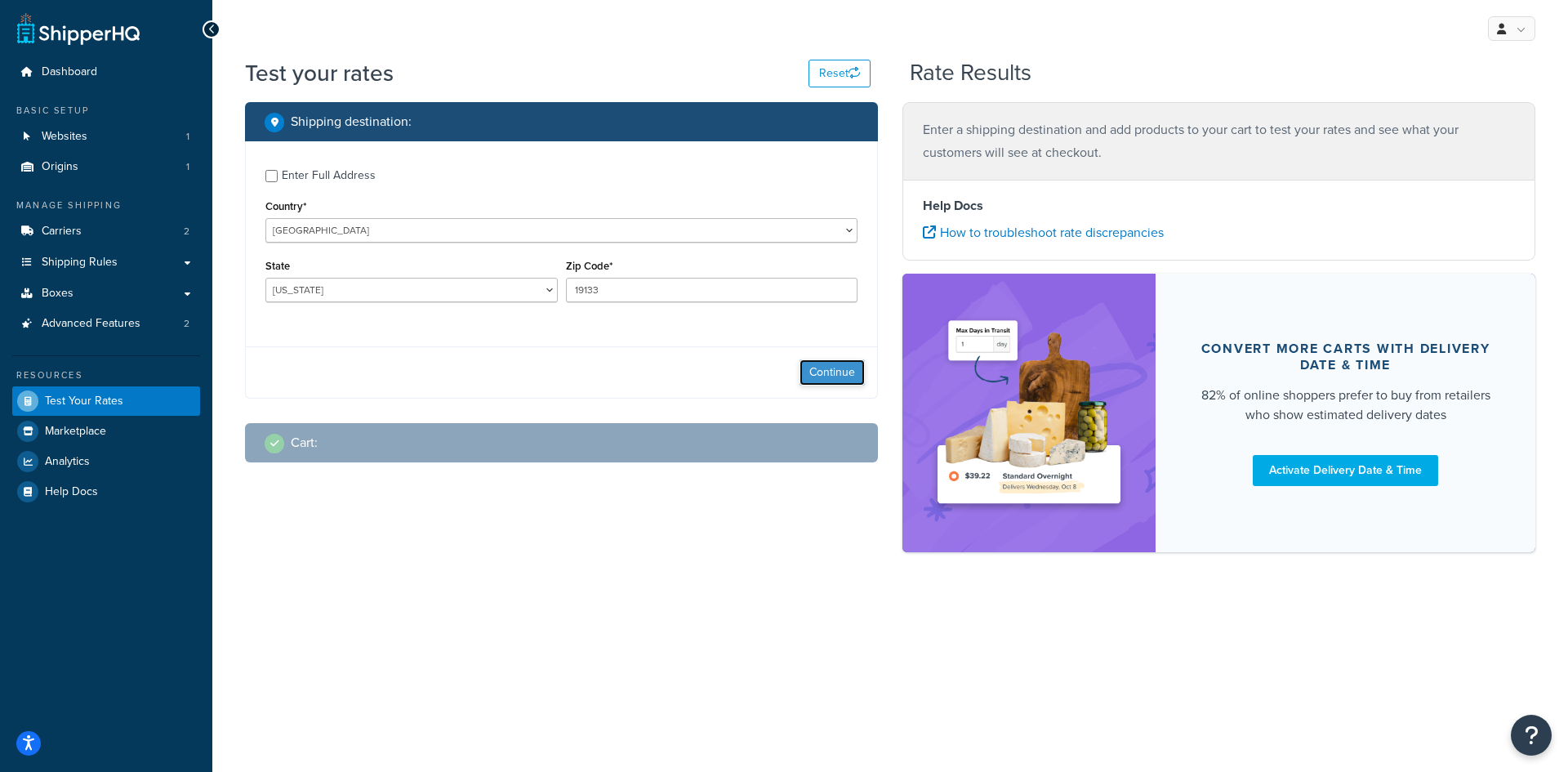
click at [804, 367] on button "Continue" at bounding box center [832, 373] width 65 height 26
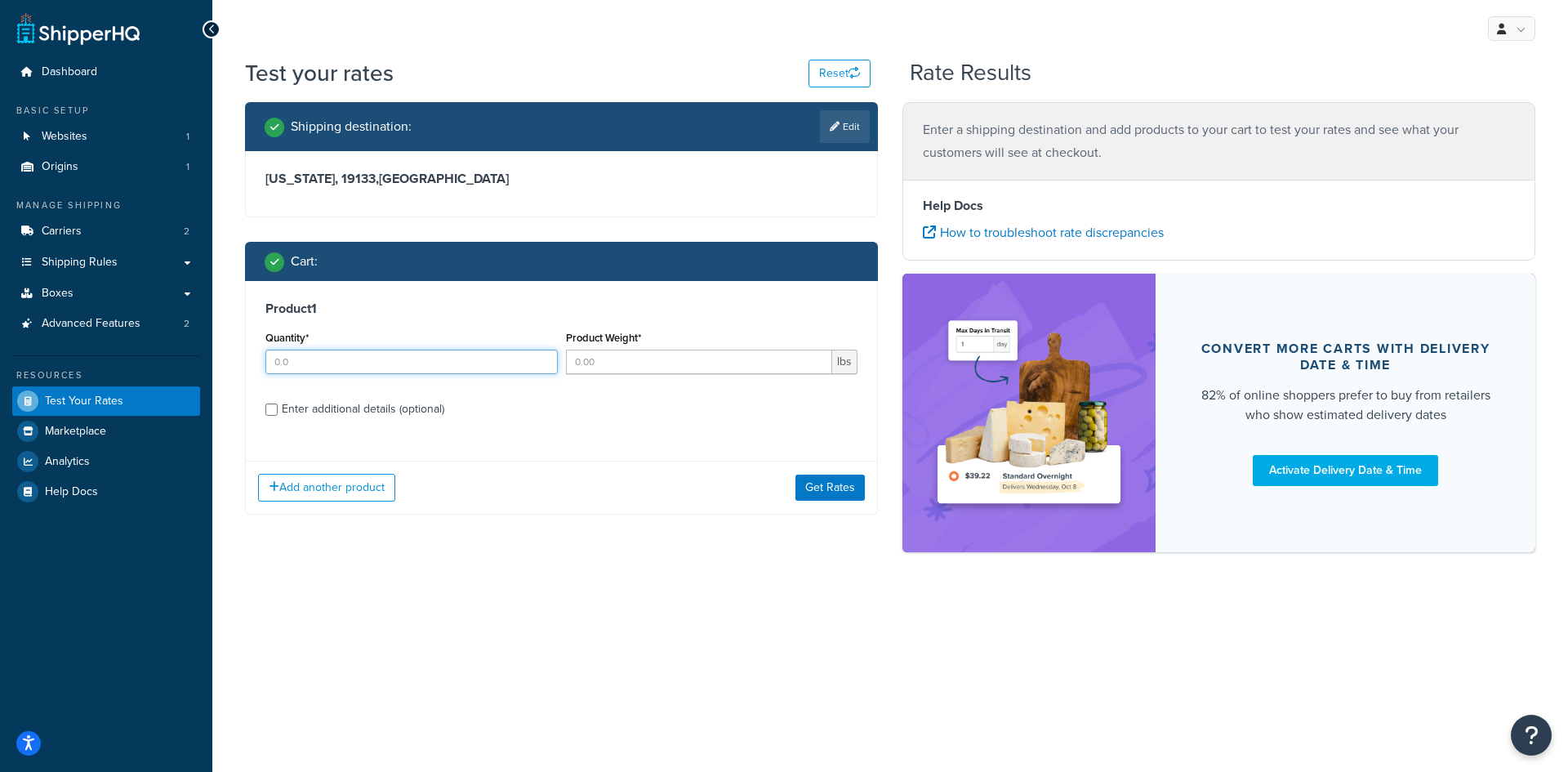
click at [322, 370] on input "Quantity*" at bounding box center [412, 362] width 293 height 25
type input "100"
click at [582, 367] on input "Product Weight*" at bounding box center [699, 362] width 267 height 25
type input "1.38"
click at [831, 496] on button "Get Rates" at bounding box center [830, 488] width 69 height 26
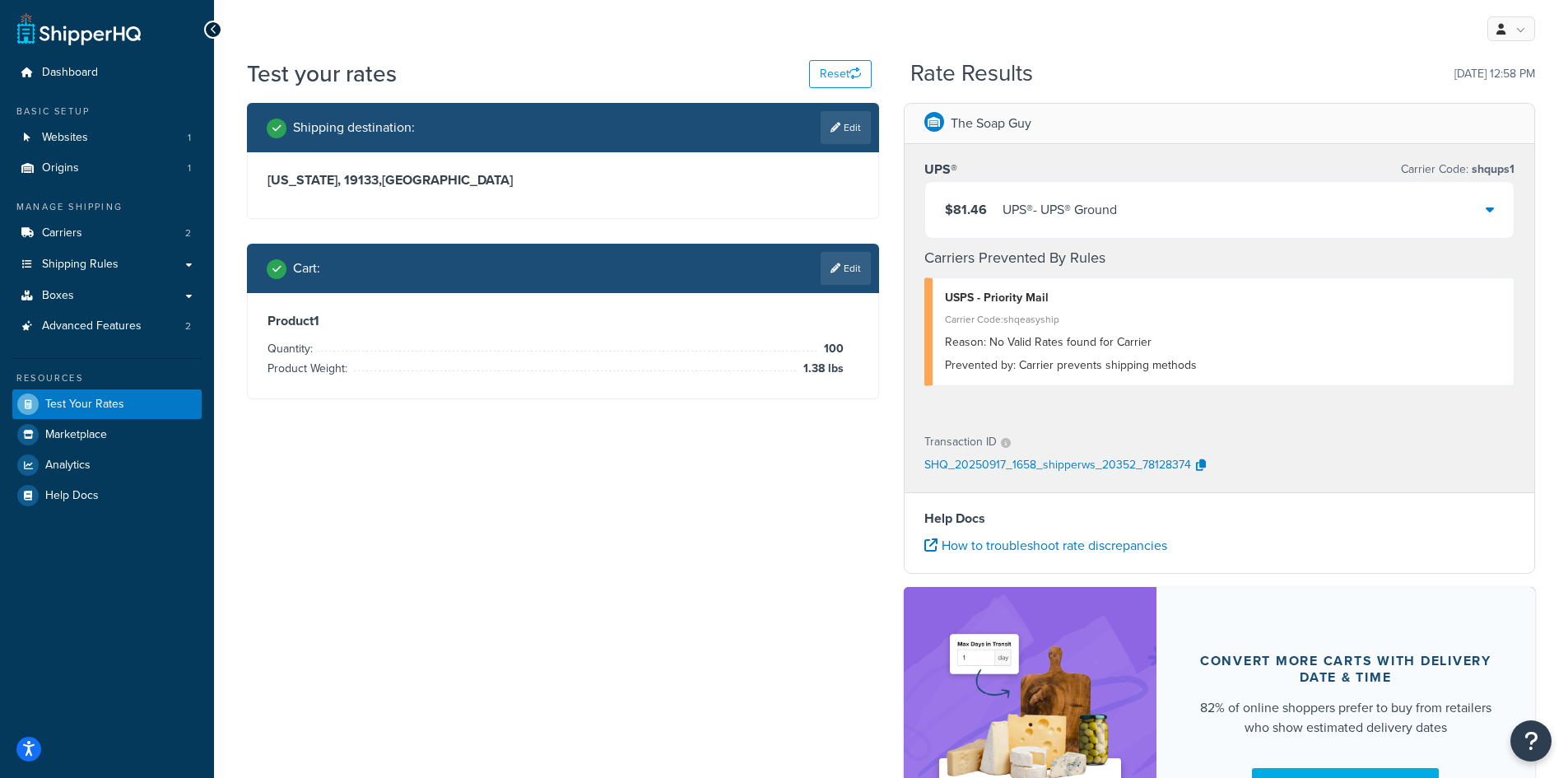
click at [1055, 210] on div "UPS® - UPS® Ground" at bounding box center [1060, 210] width 115 height 23
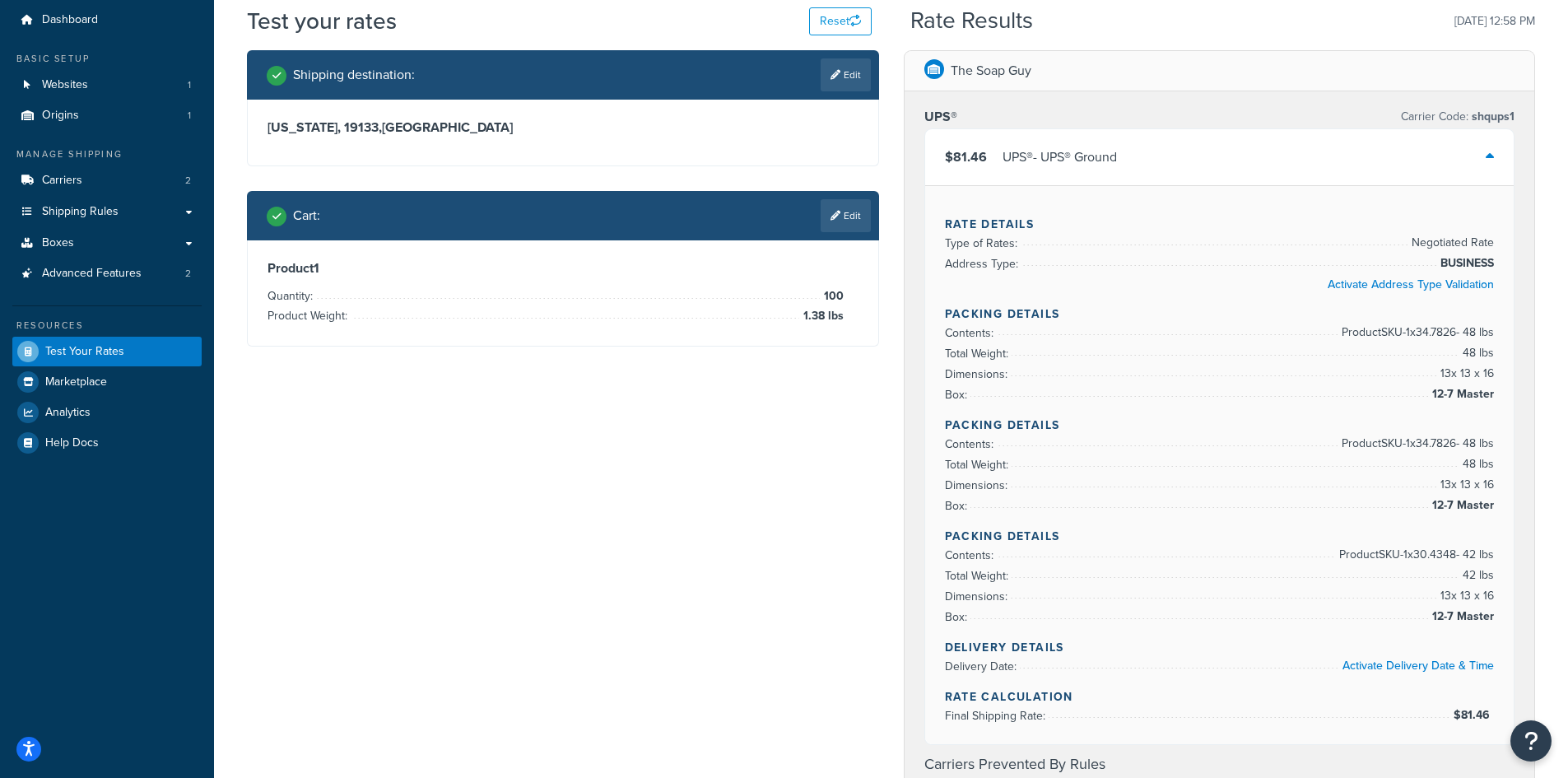
scroll to position [82, 0]
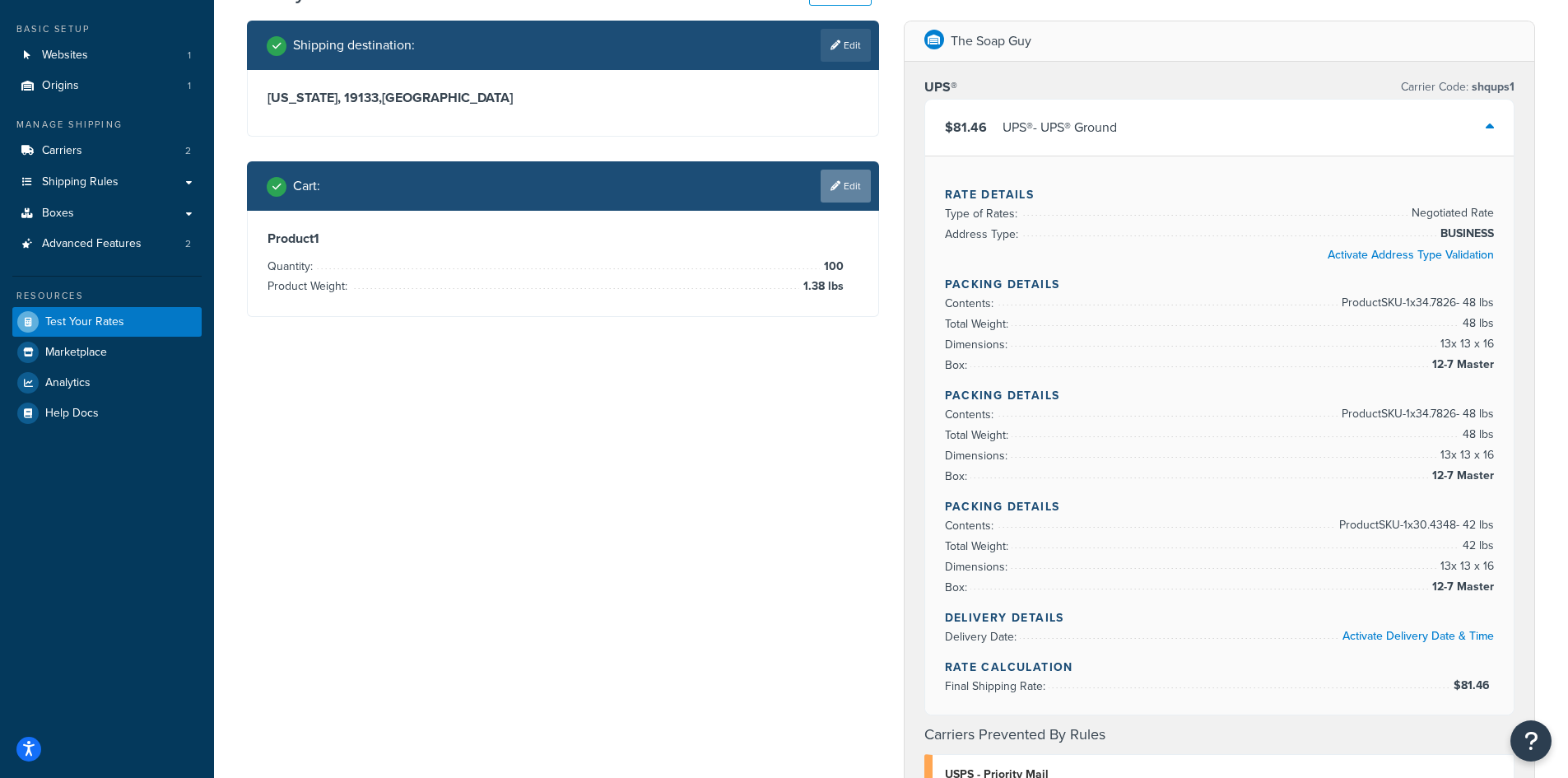
click at [823, 192] on link "Edit" at bounding box center [845, 186] width 50 height 33
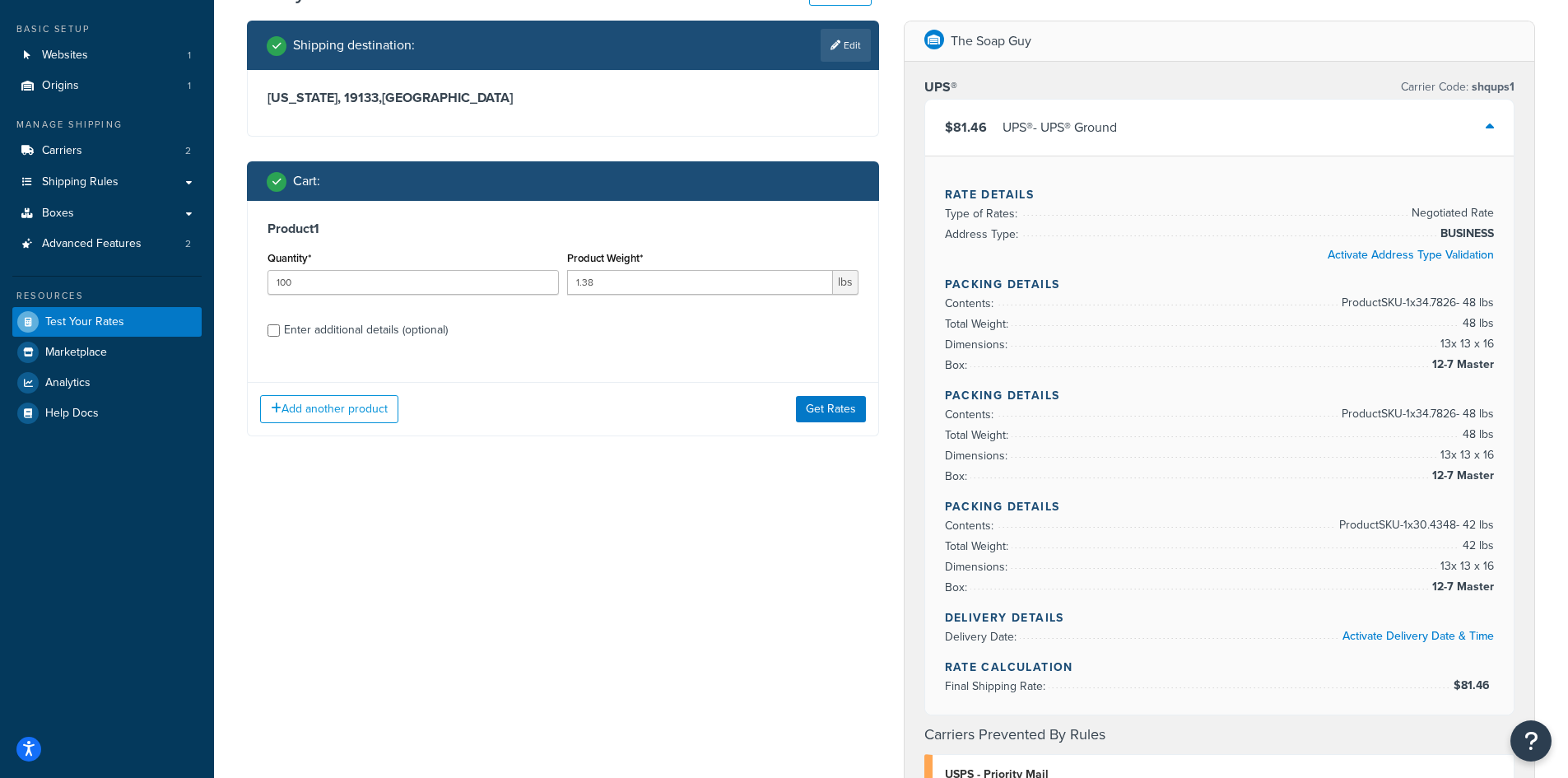
click at [608, 269] on div "Product Weight* 1.38 lbs" at bounding box center [713, 271] width 292 height 48
click at [609, 279] on input "1.38" at bounding box center [700, 283] width 266 height 25
type input "1.35"
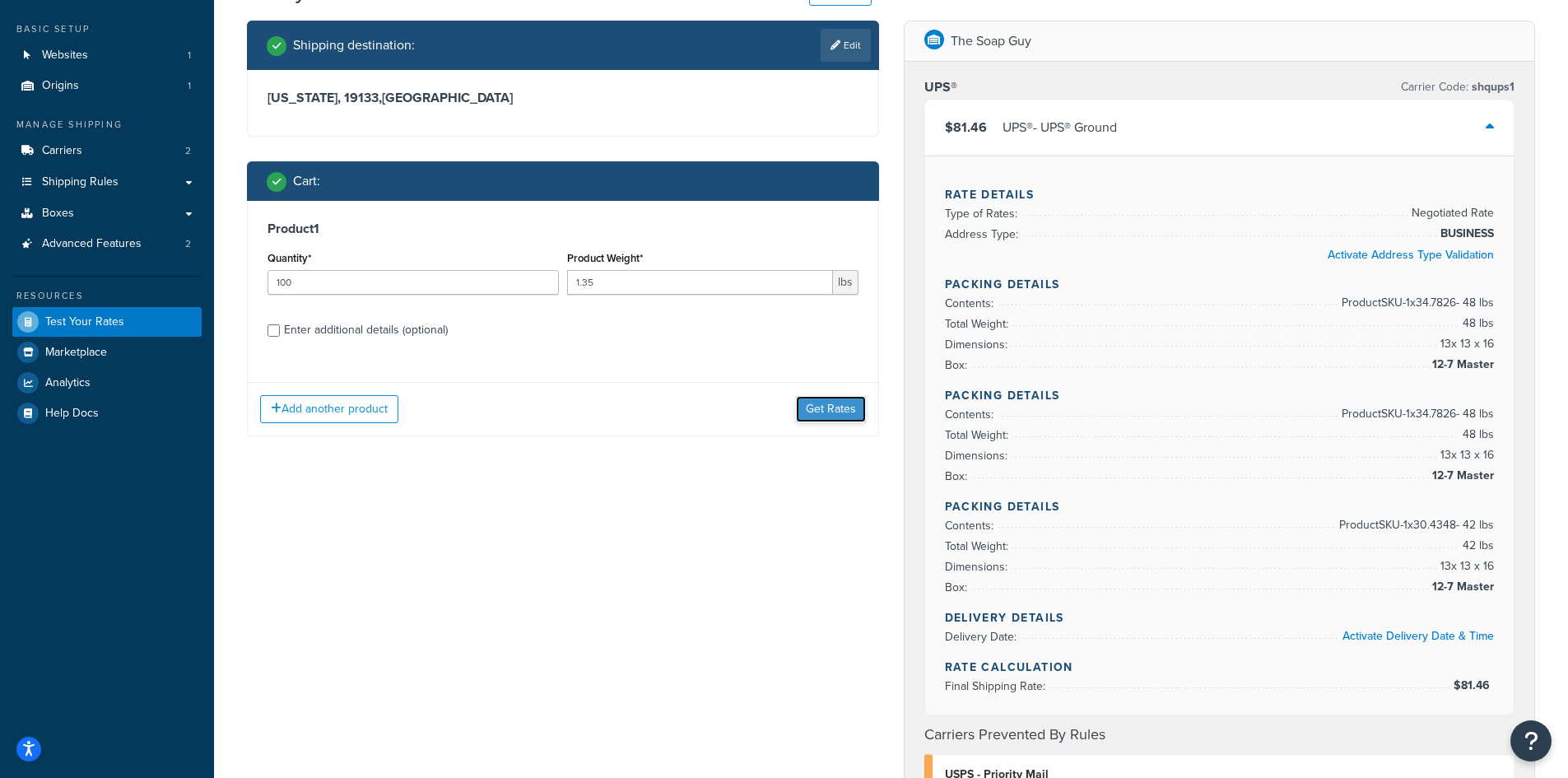
click at [807, 405] on button "Get Rates" at bounding box center [831, 410] width 70 height 26
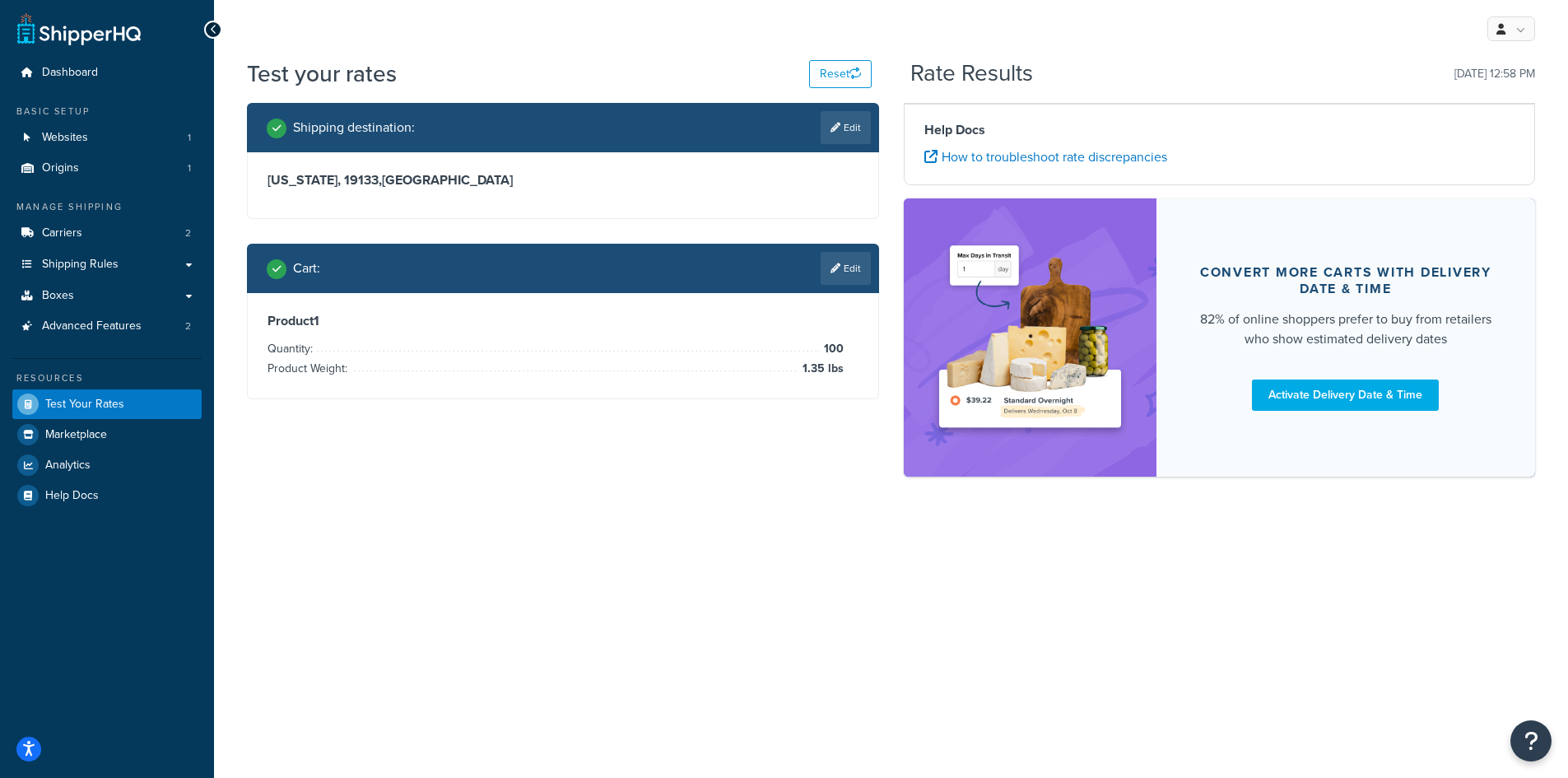
scroll to position [0, 0]
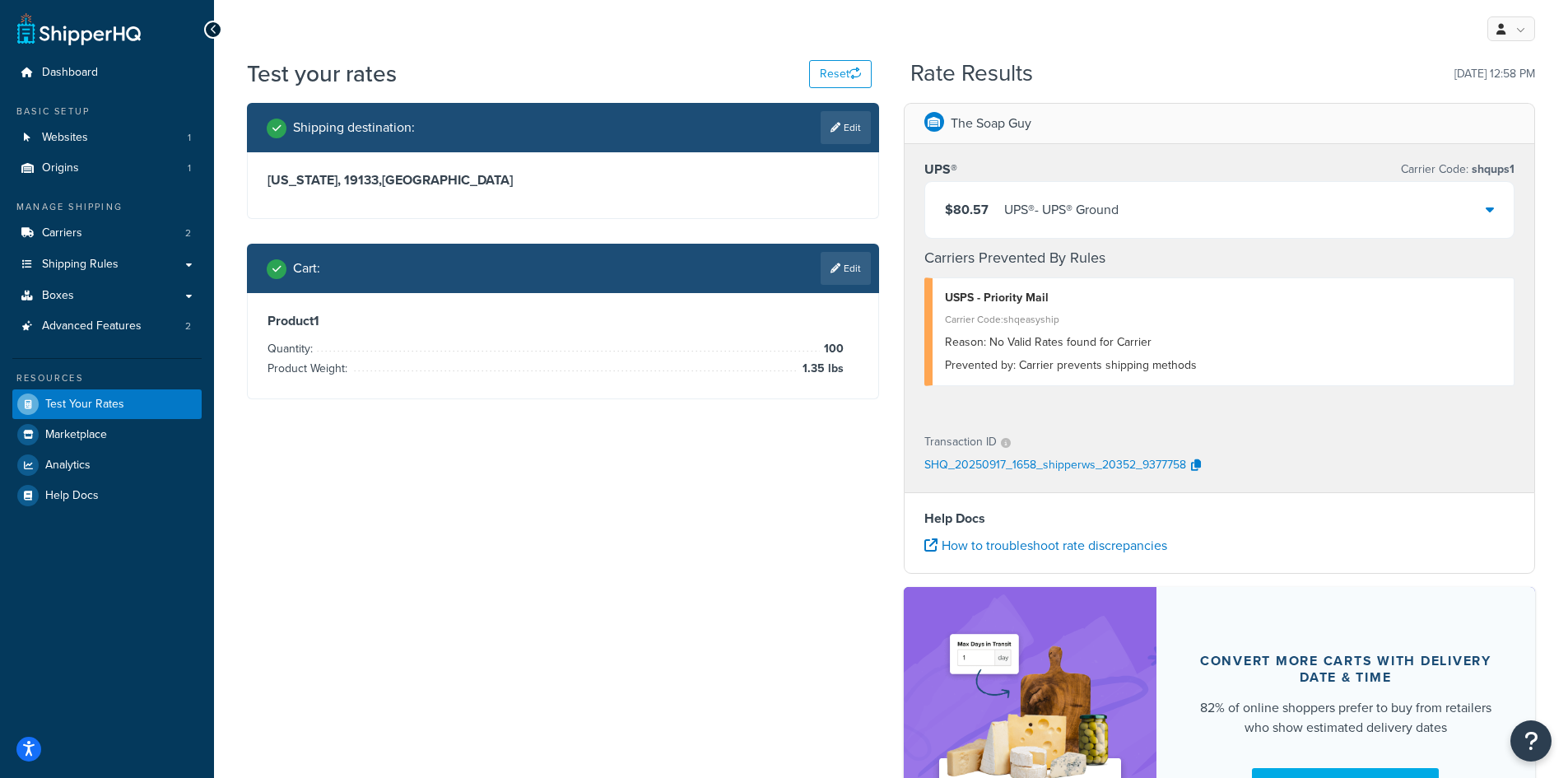
click at [1280, 200] on div "$80.57 UPS® - UPS® Ground" at bounding box center [1219, 210] width 589 height 56
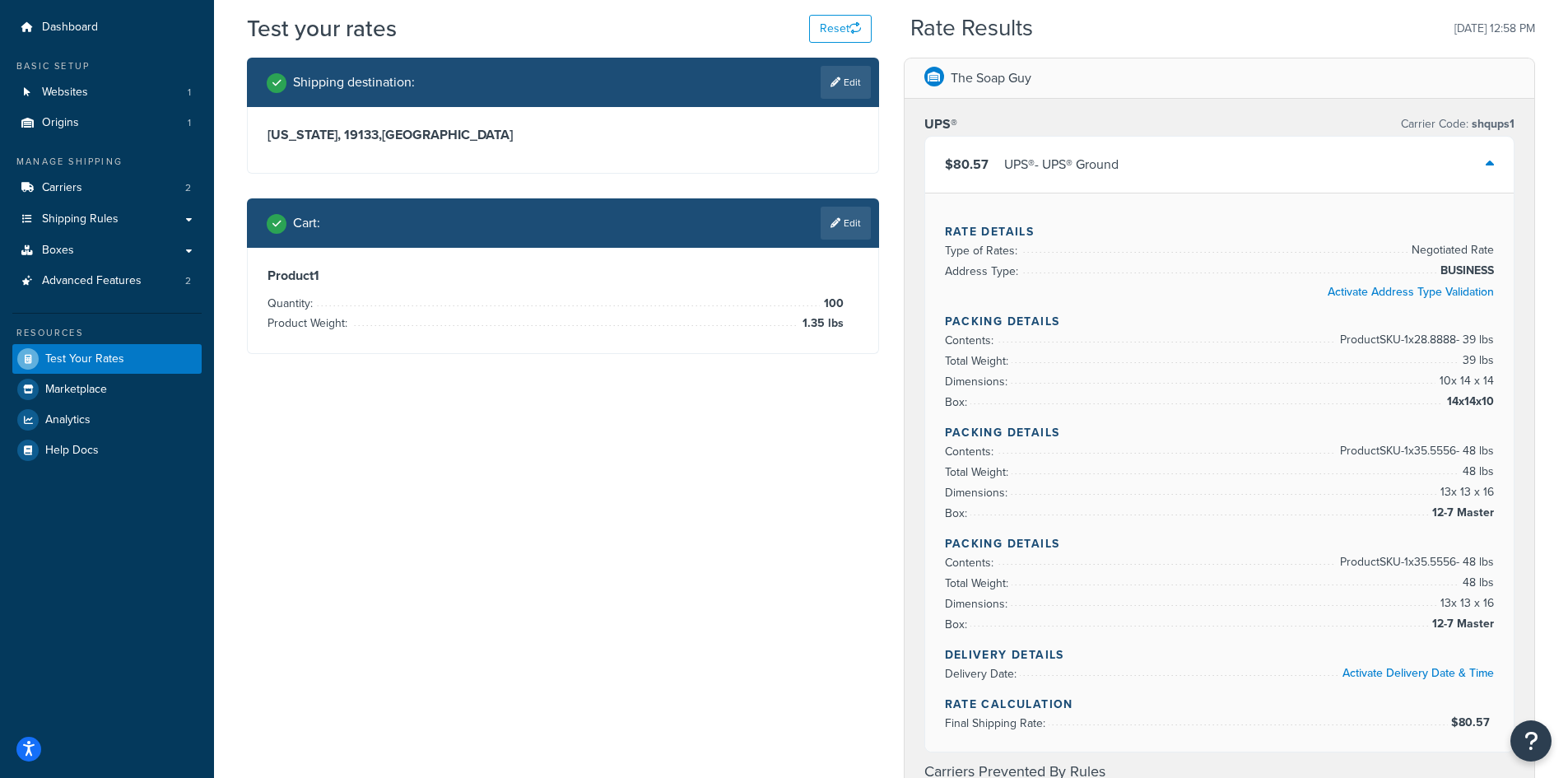
scroll to position [82, 0]
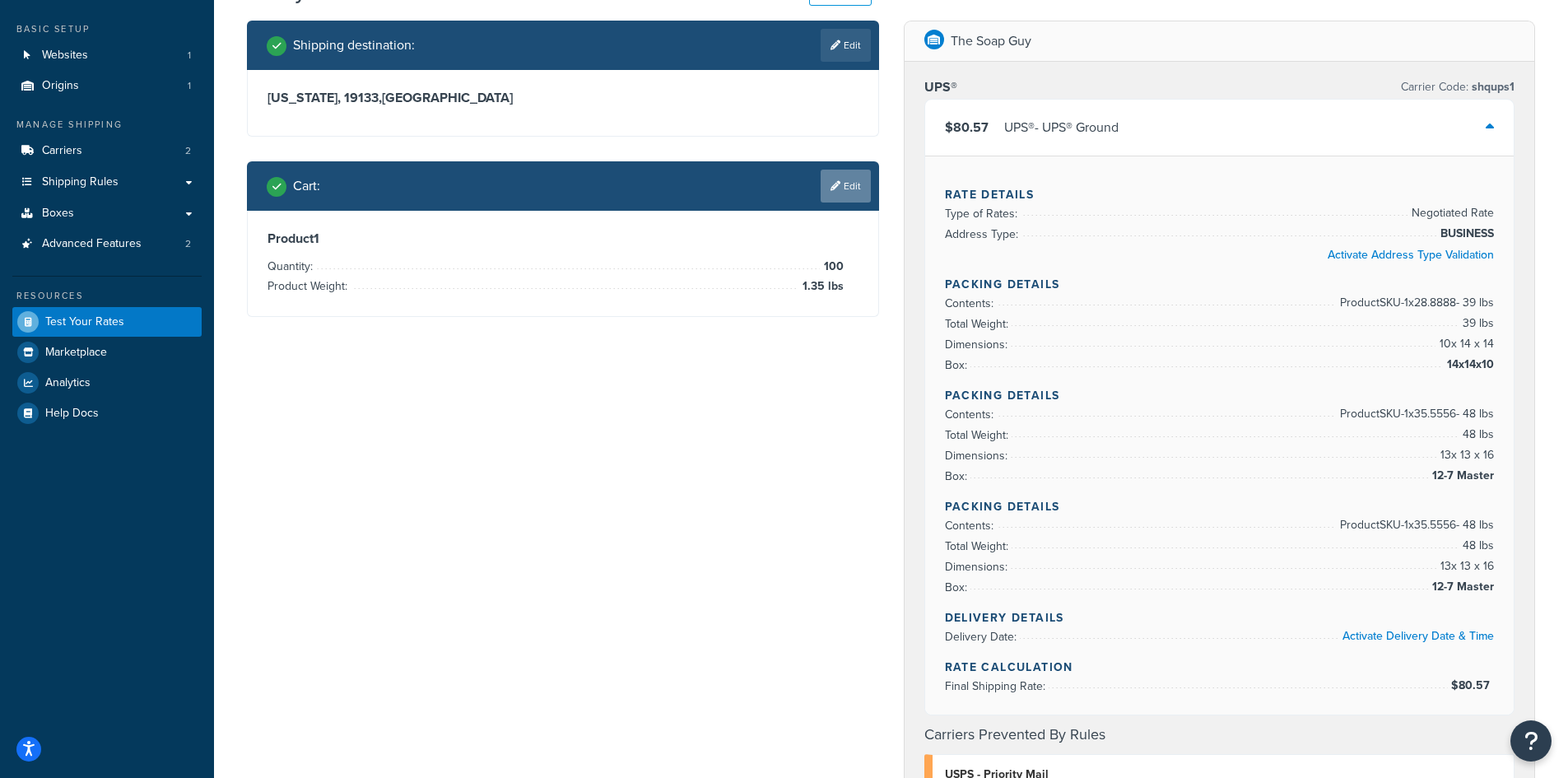
click at [842, 185] on link "Edit" at bounding box center [845, 186] width 50 height 33
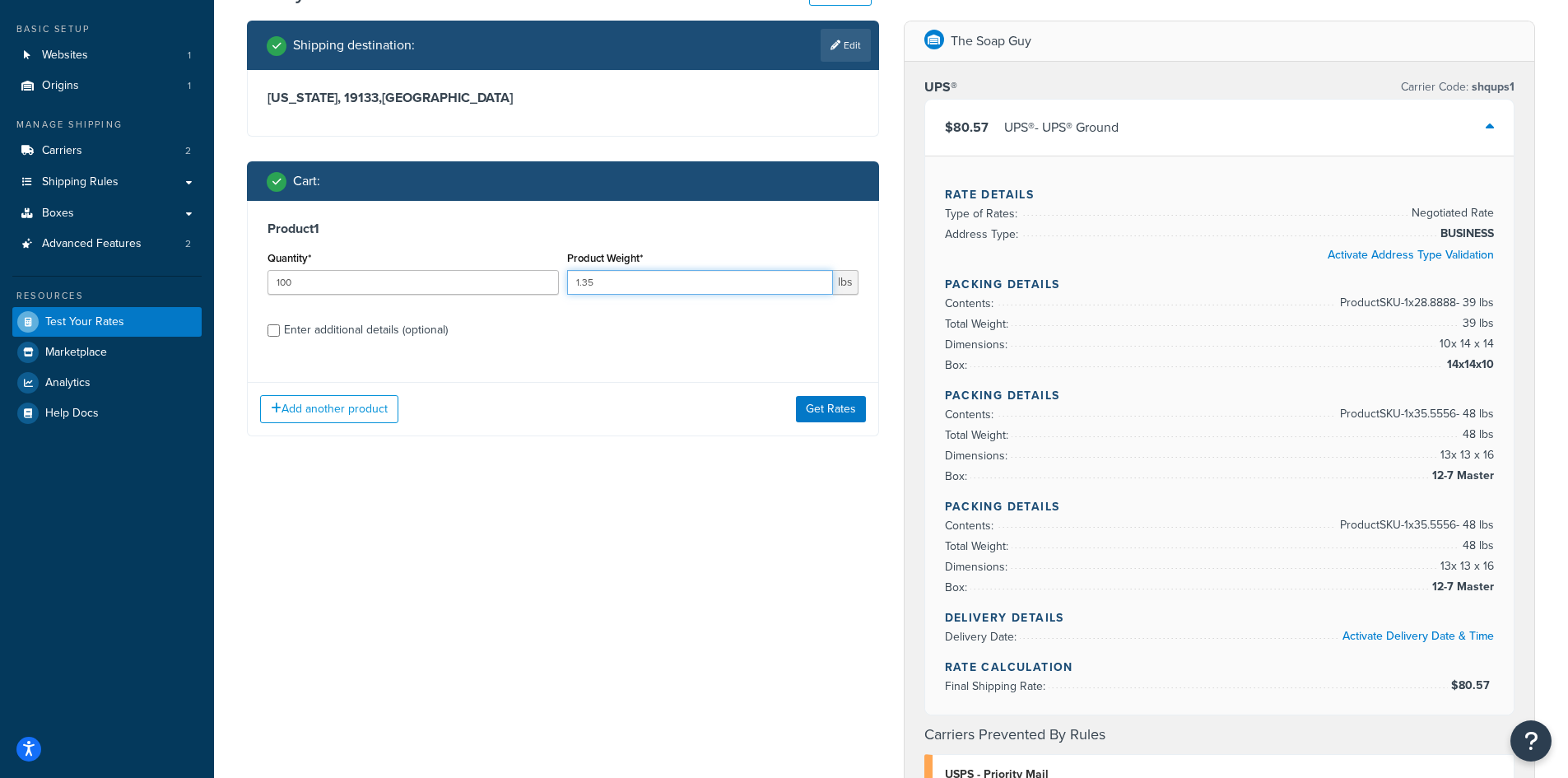
click at [661, 285] on input "1.35" at bounding box center [700, 283] width 266 height 25
type input "1.38"
click at [842, 415] on button "Get Rates" at bounding box center [831, 410] width 70 height 26
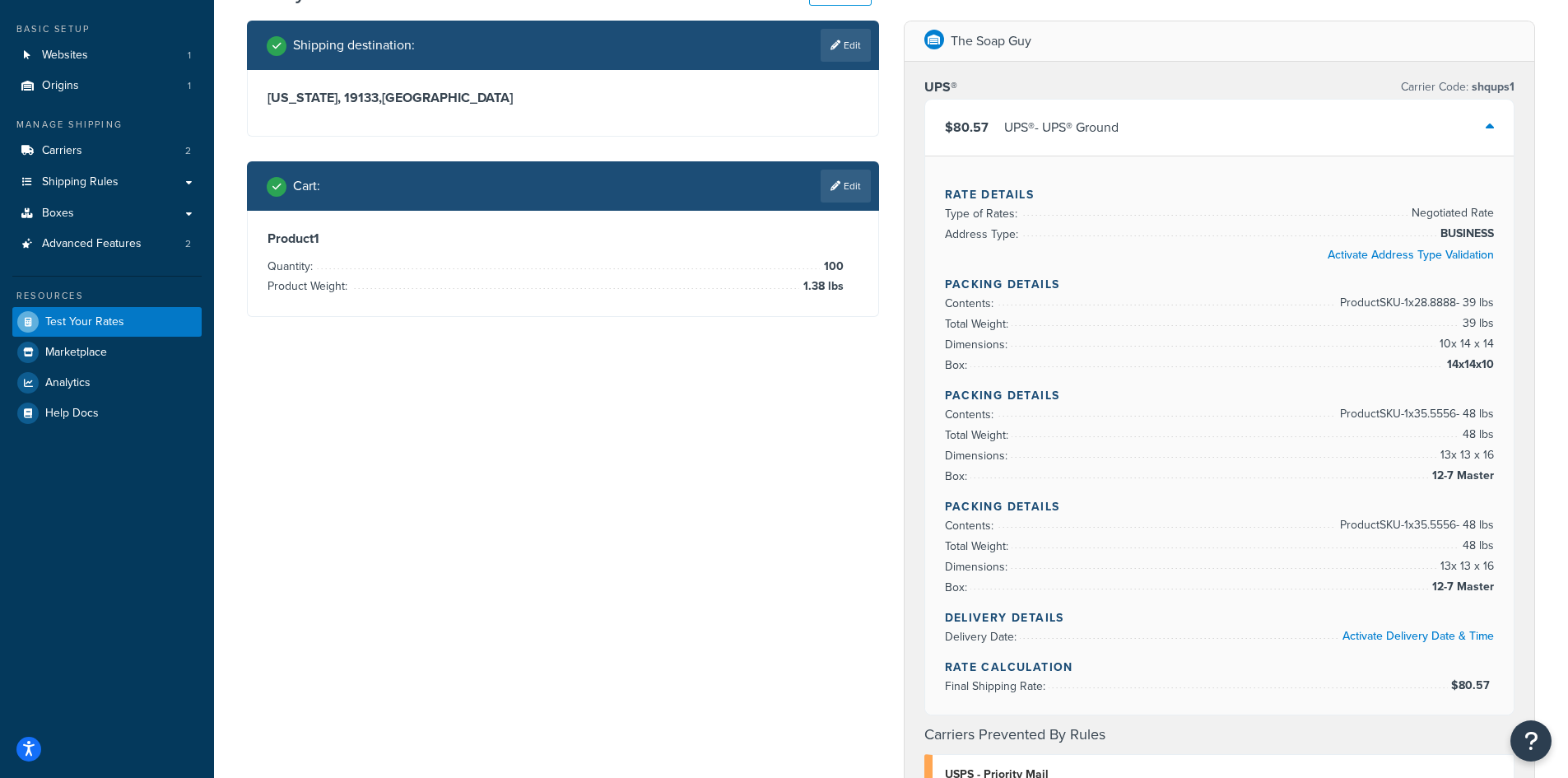
scroll to position [0, 0]
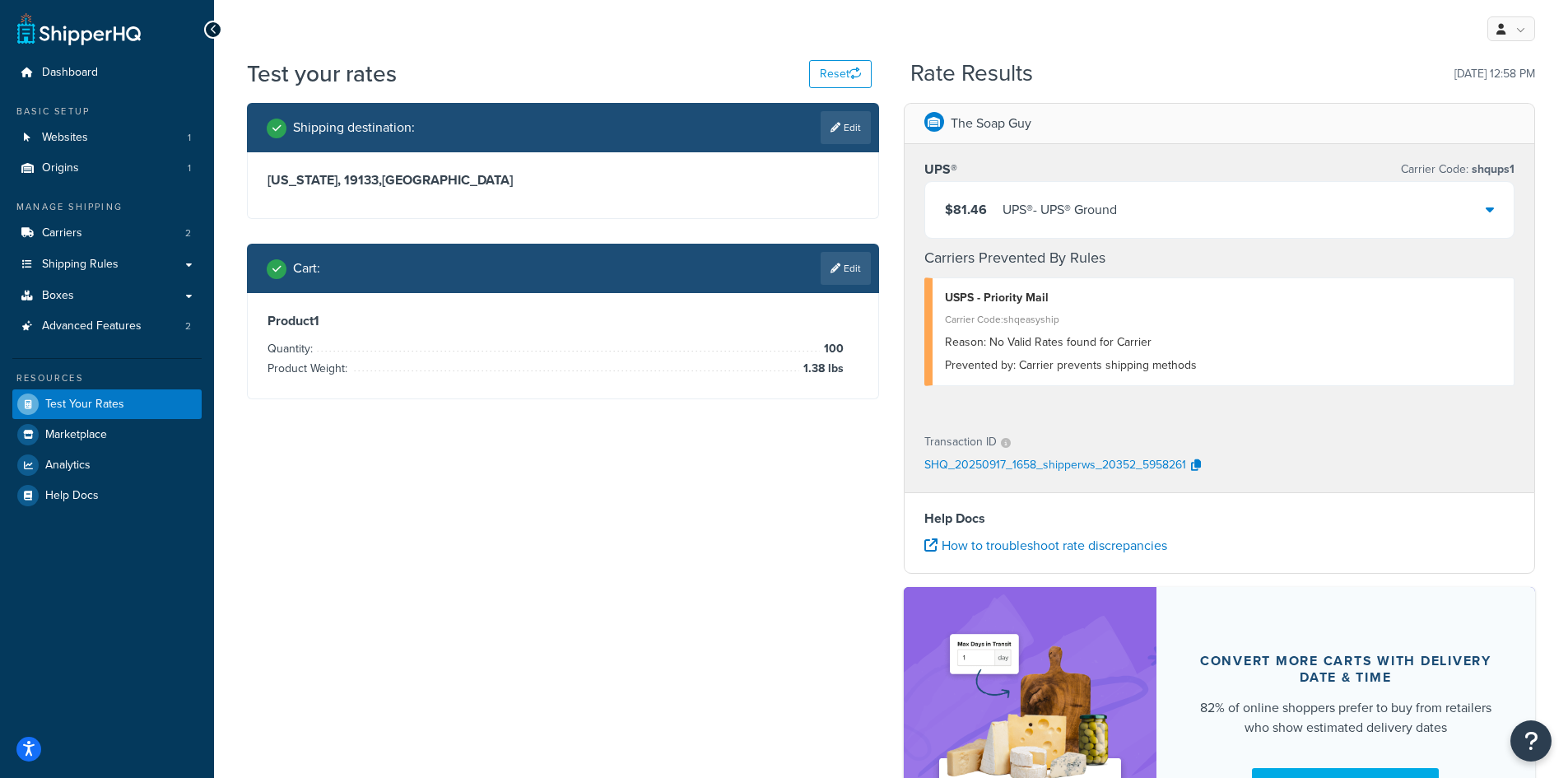
click at [1191, 216] on div "$81.46 UPS® - UPS® Ground" at bounding box center [1219, 210] width 589 height 56
